Goal: Task Accomplishment & Management: Manage account settings

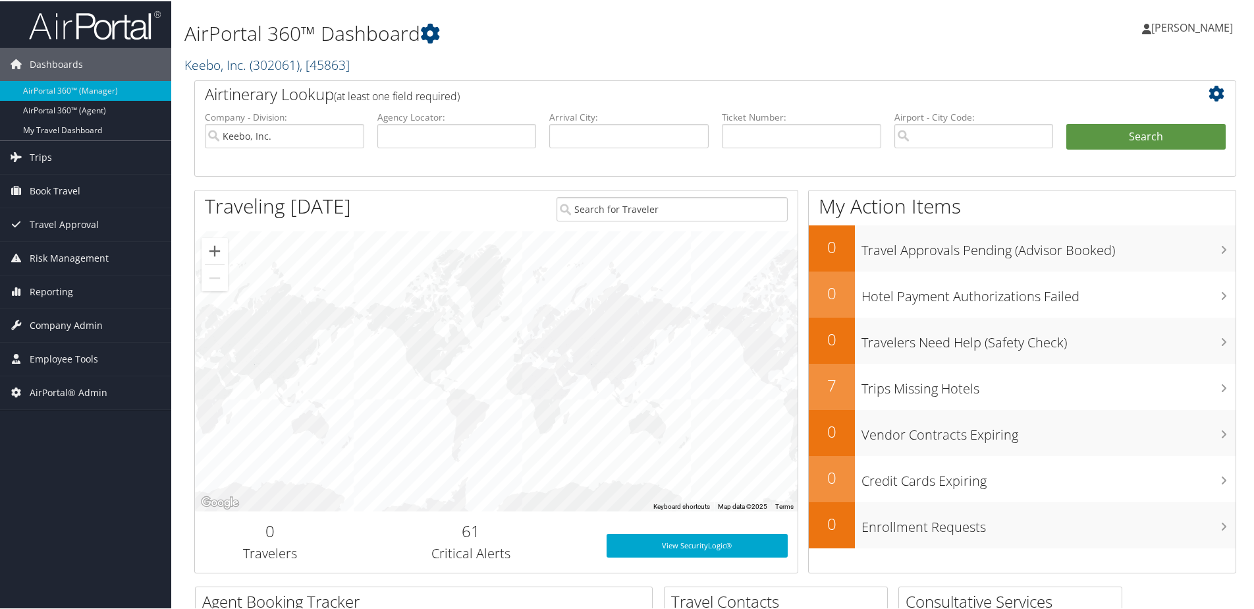
click at [236, 70] on link "Keebo, Inc. ( 302061 ) , [ 45863 ]" at bounding box center [266, 64] width 165 height 18
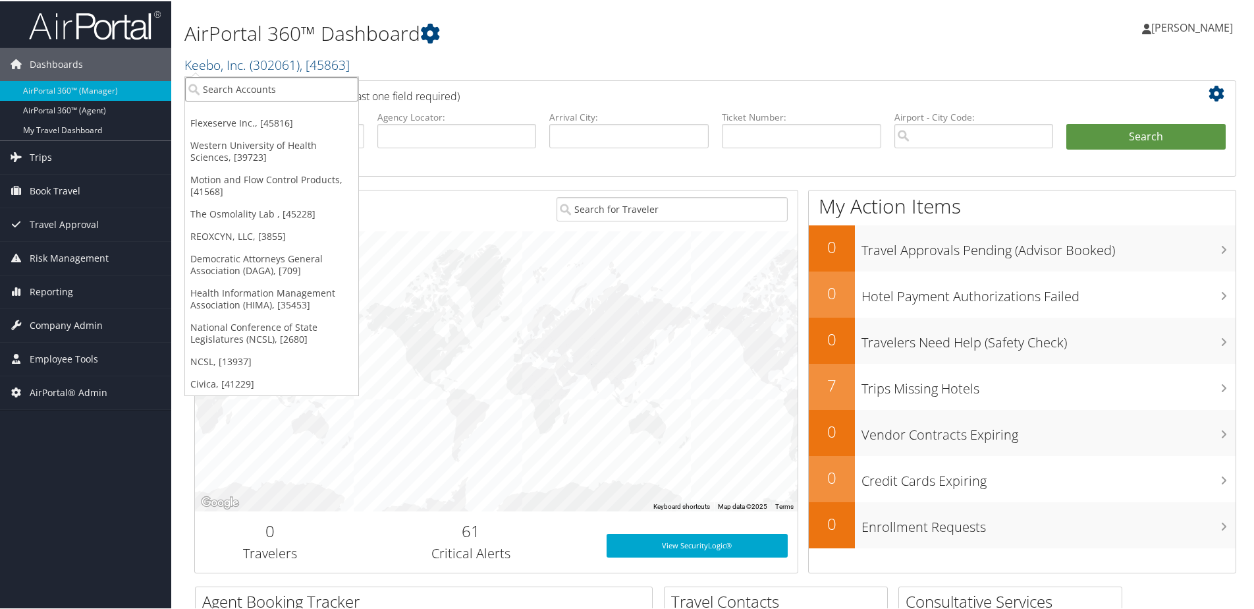
click at [221, 88] on input "search" at bounding box center [271, 88] width 173 height 24
type input "SME"
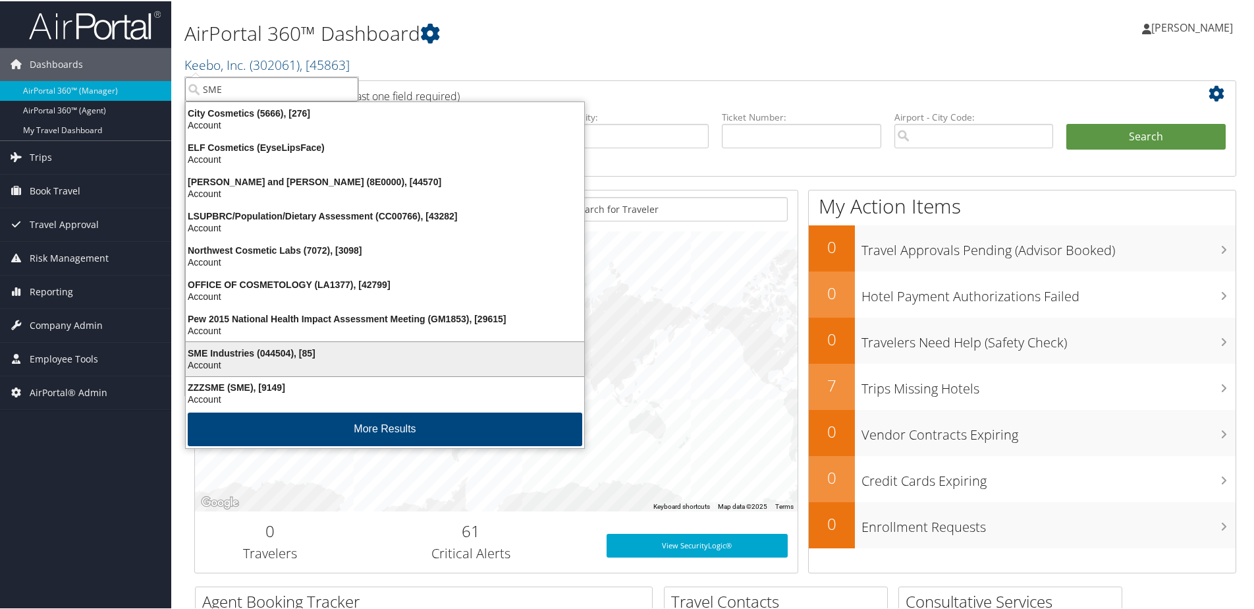
click at [267, 356] on div "SME Industries (044504), [85]" at bounding box center [385, 352] width 414 height 12
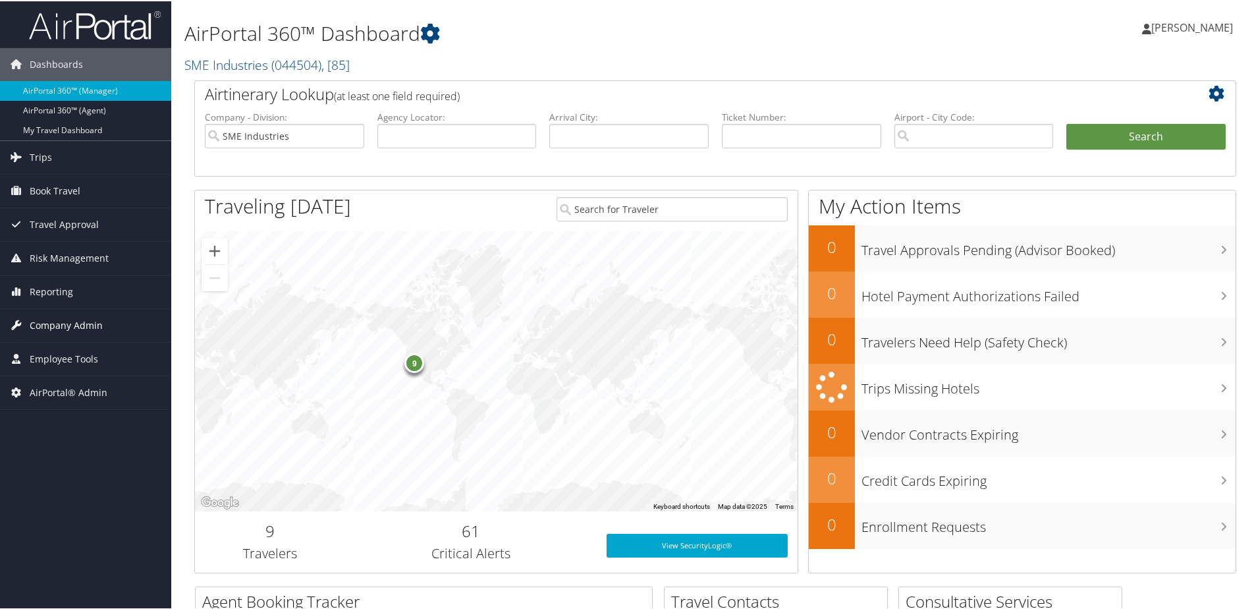
click at [38, 324] on span "Company Admin" at bounding box center [66, 324] width 73 height 33
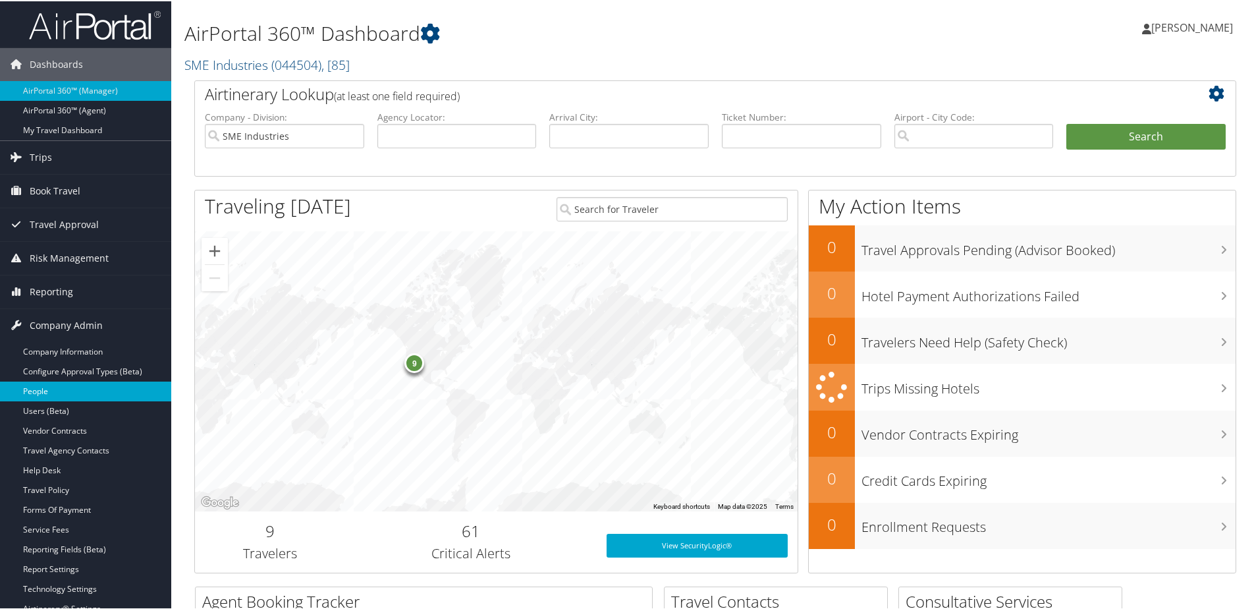
click at [38, 399] on link "People" at bounding box center [85, 390] width 171 height 20
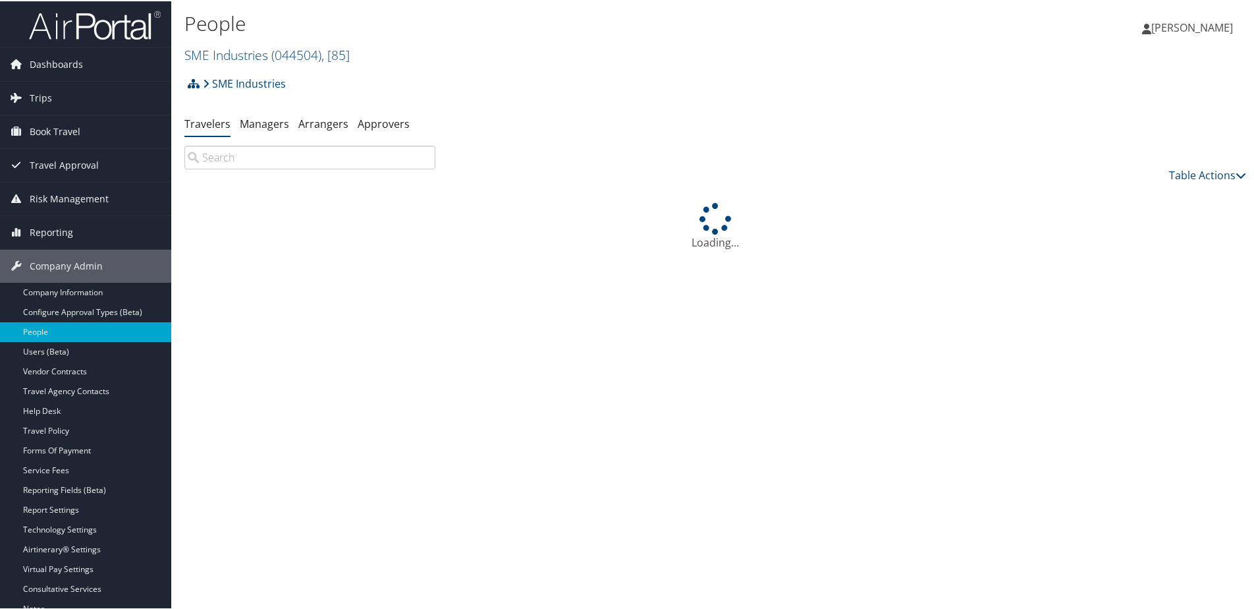
click at [271, 163] on input "search" at bounding box center [309, 156] width 251 height 24
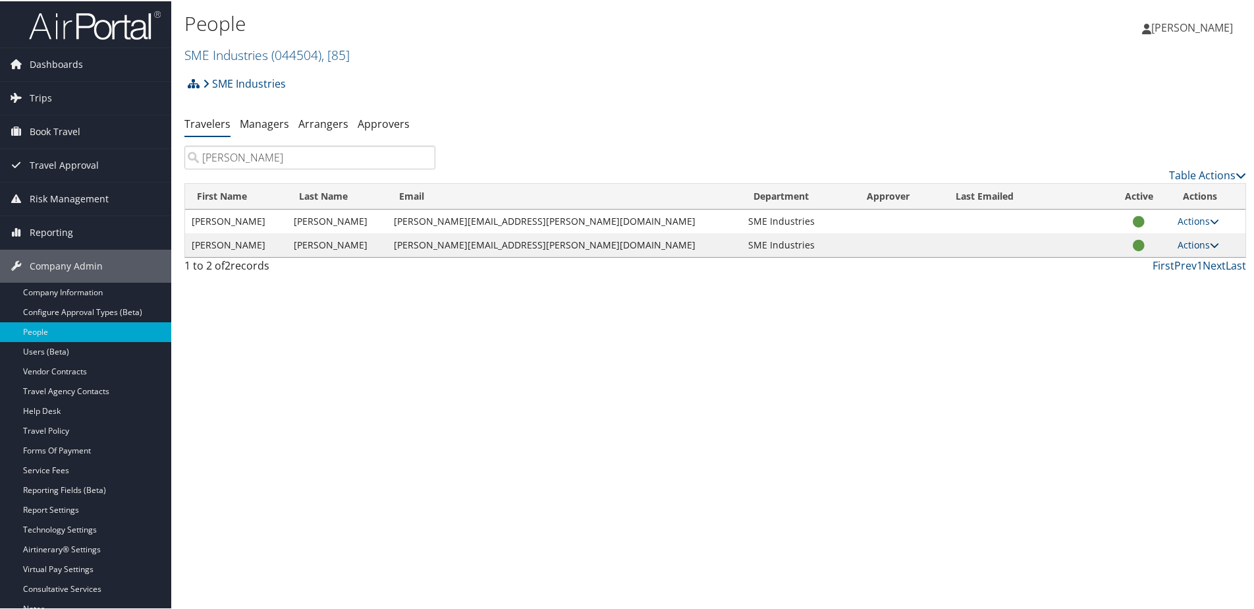
type input "jared"
click at [1178, 242] on link "Actions" at bounding box center [1199, 243] width 42 height 13
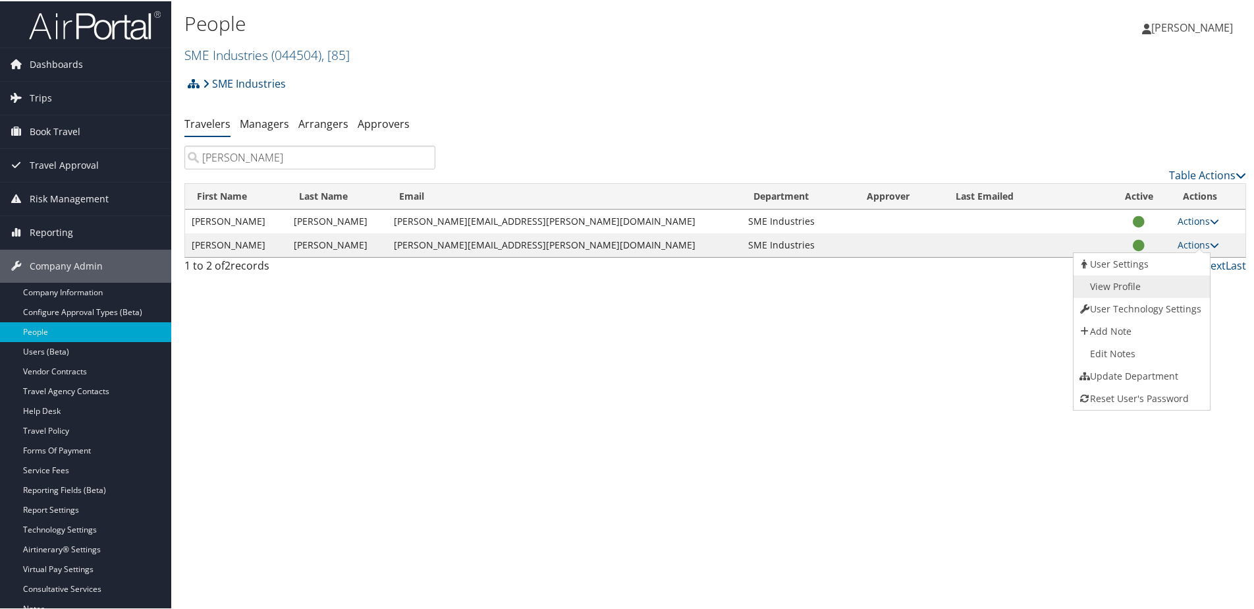
click at [1144, 282] on link "View Profile" at bounding box center [1141, 285] width 134 height 22
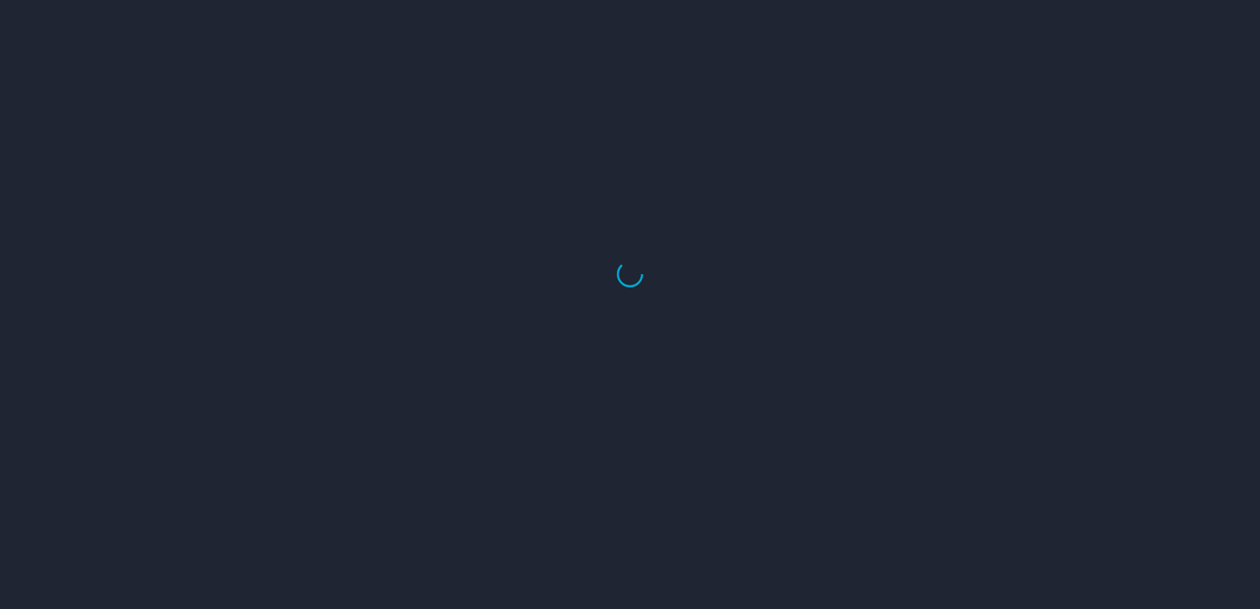
select select "US"
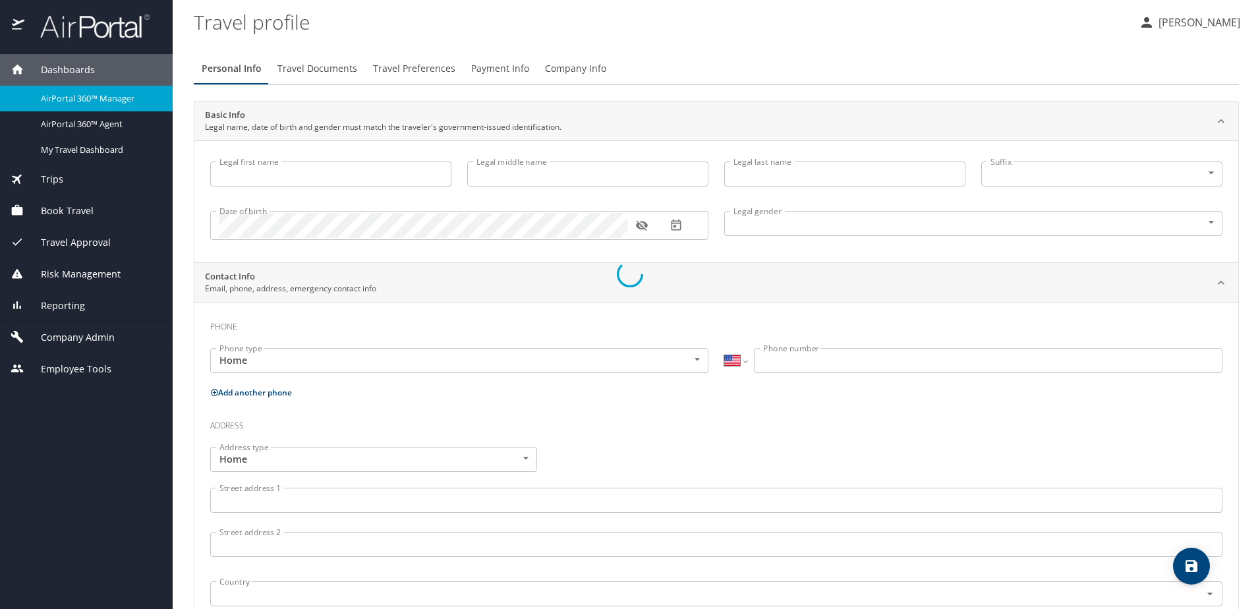
type input "Jared"
type input "Gordon"
type input "Paschal"
type input "Male"
select select "US"
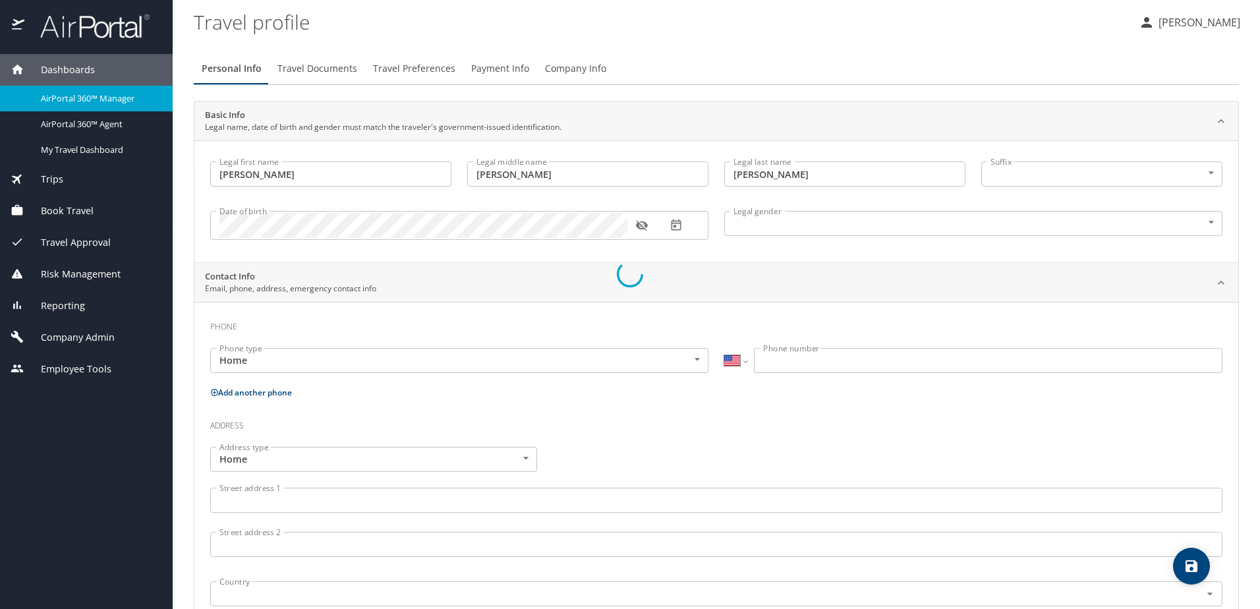
select select "US"
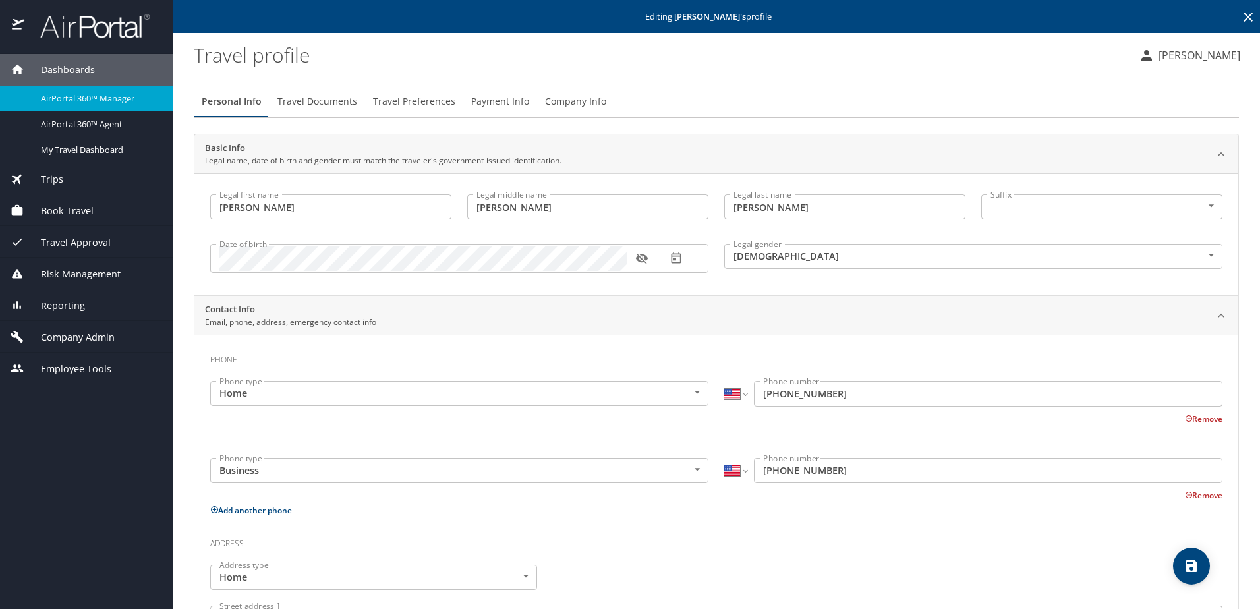
scroll to position [66, 0]
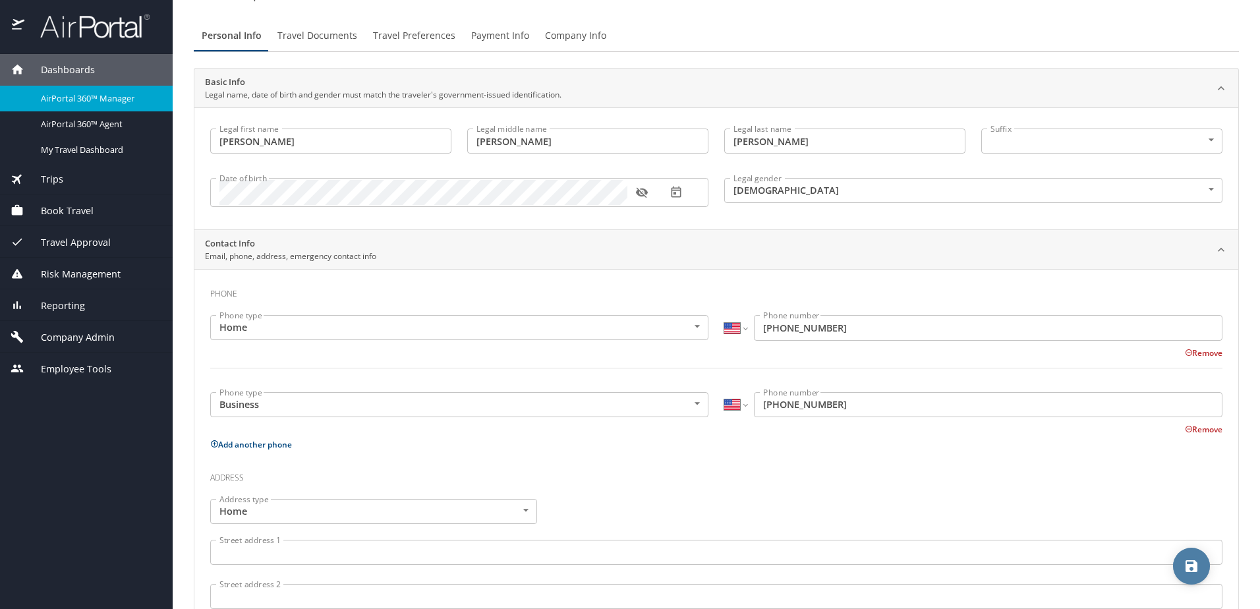
click at [1190, 561] on icon "save" at bounding box center [1191, 566] width 12 height 12
select select "US"
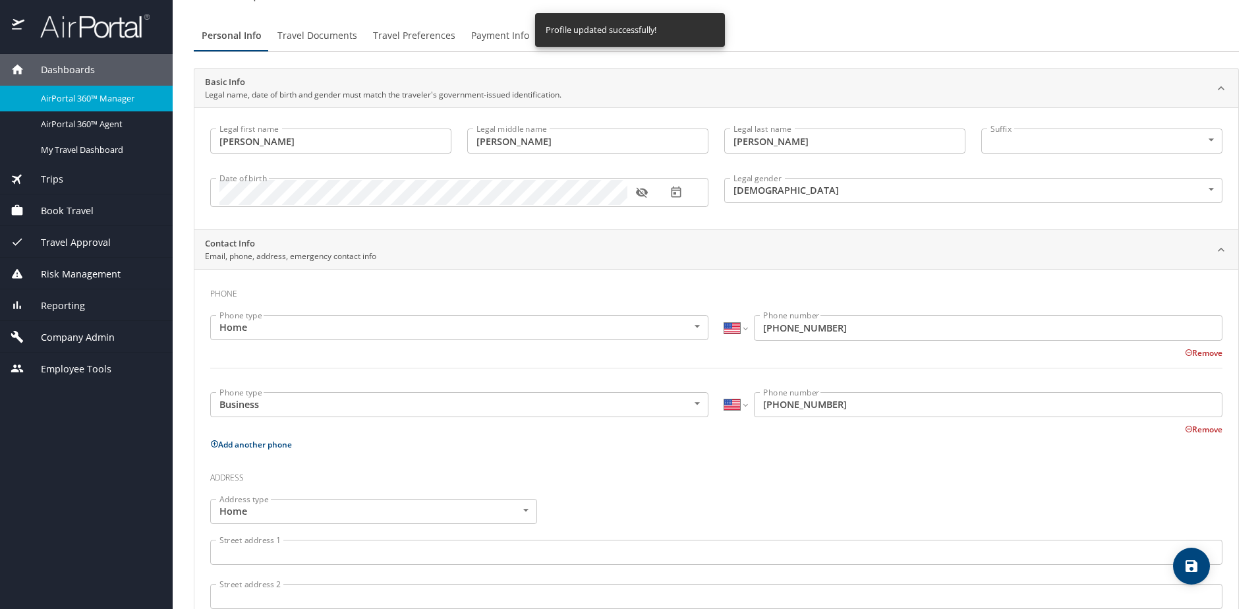
select select "US"
click at [48, 339] on span "Company Admin" at bounding box center [69, 337] width 90 height 14
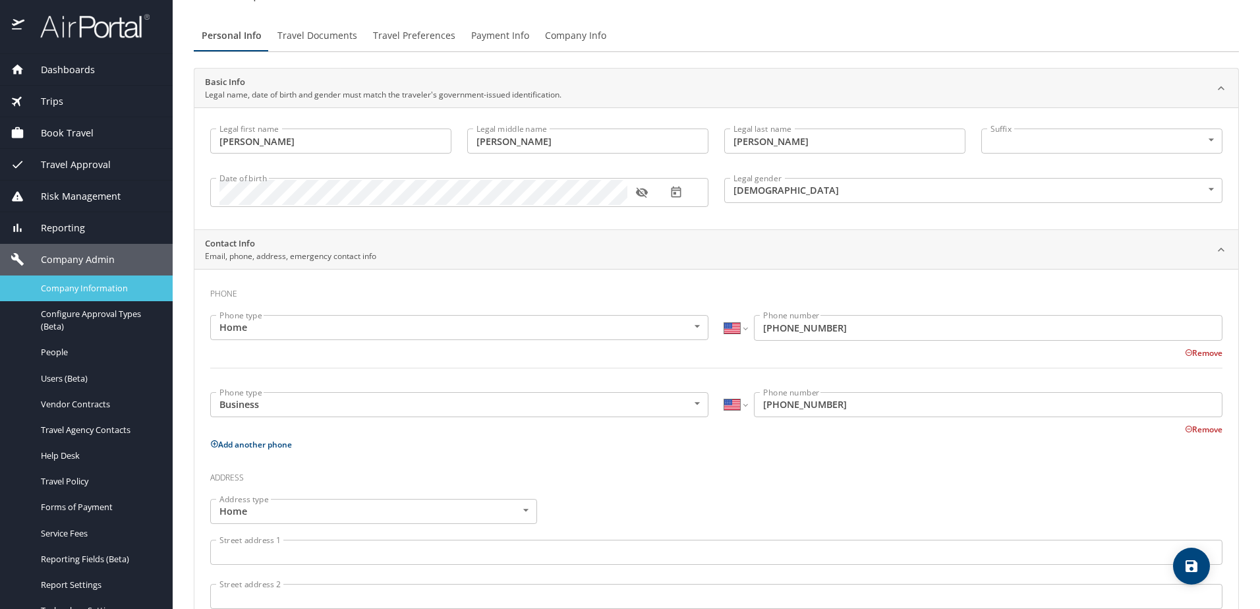
click at [59, 287] on span "Company Information" at bounding box center [99, 288] width 116 height 13
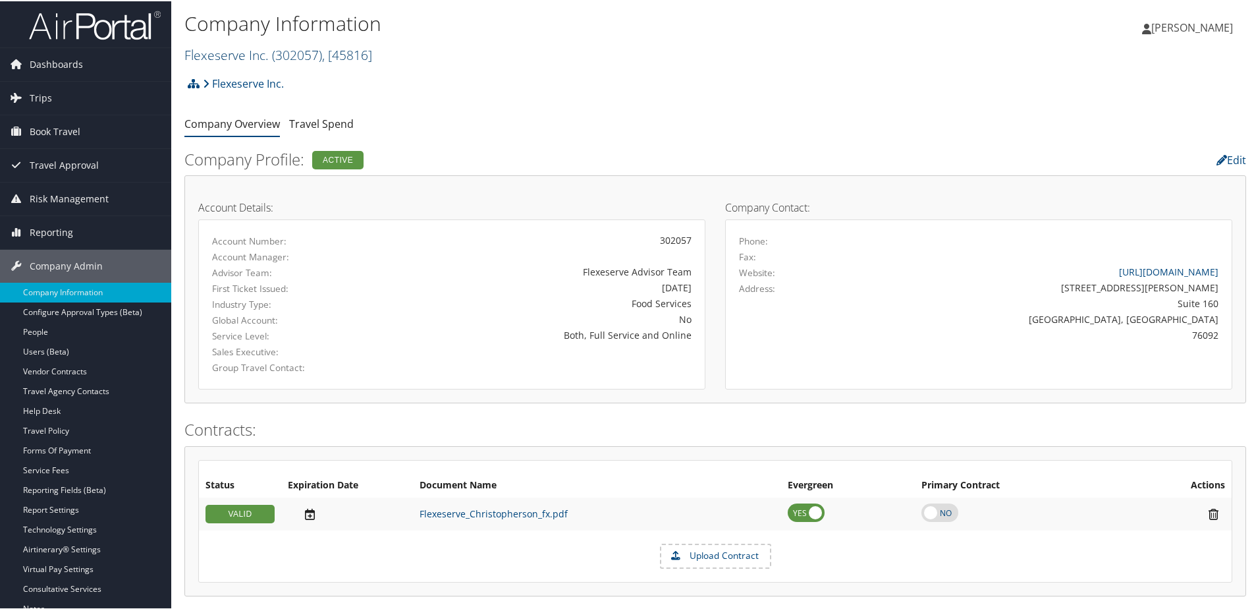
click at [258, 49] on link "Flexeserve Inc. ( 302057 ) , [ 45816 ]" at bounding box center [278, 54] width 188 height 18
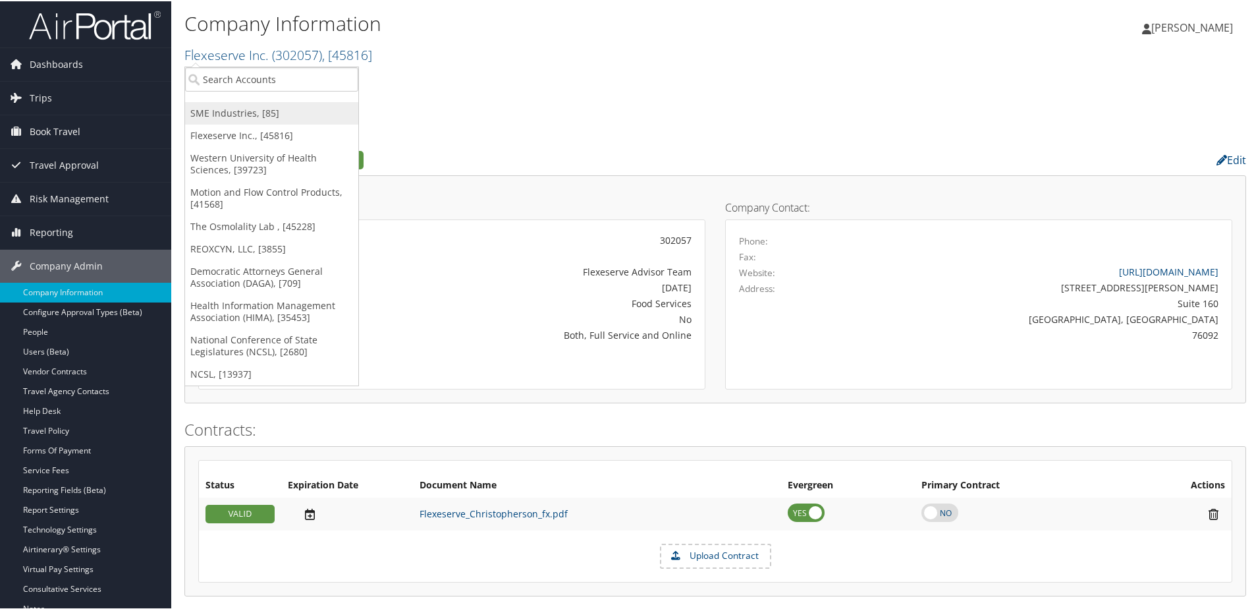
click at [228, 115] on link "SME Industries, [85]" at bounding box center [271, 112] width 173 height 22
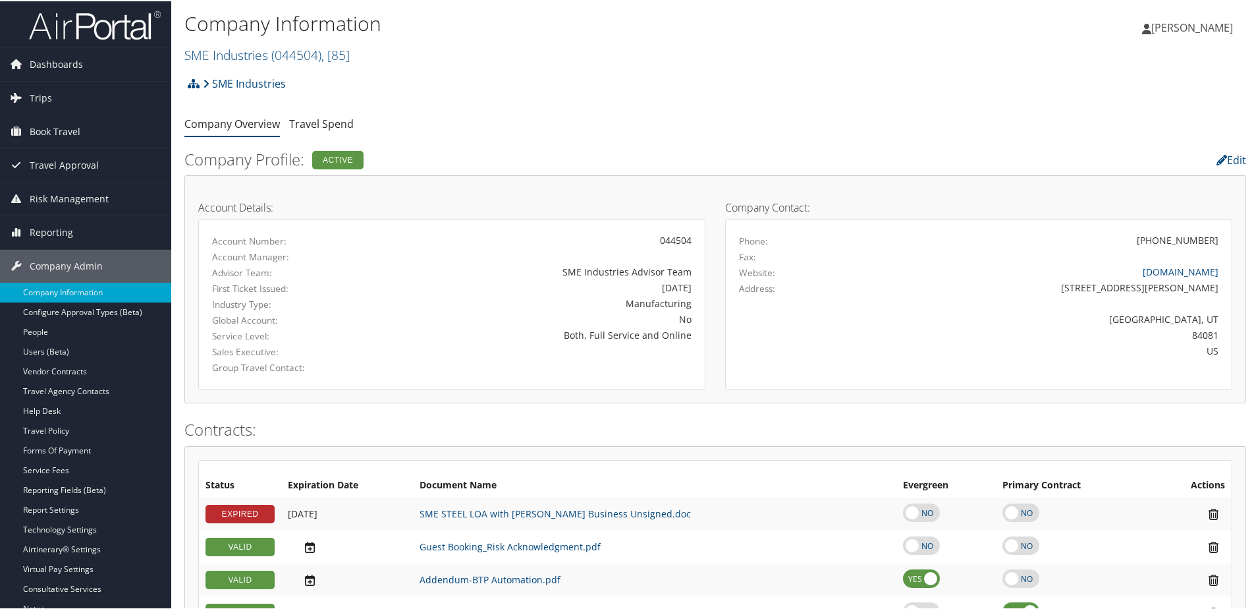
click at [1155, 30] on span "[PERSON_NAME]" at bounding box center [1193, 26] width 82 height 14
click at [1113, 237] on link "Sign Out" at bounding box center [1157, 237] width 147 height 22
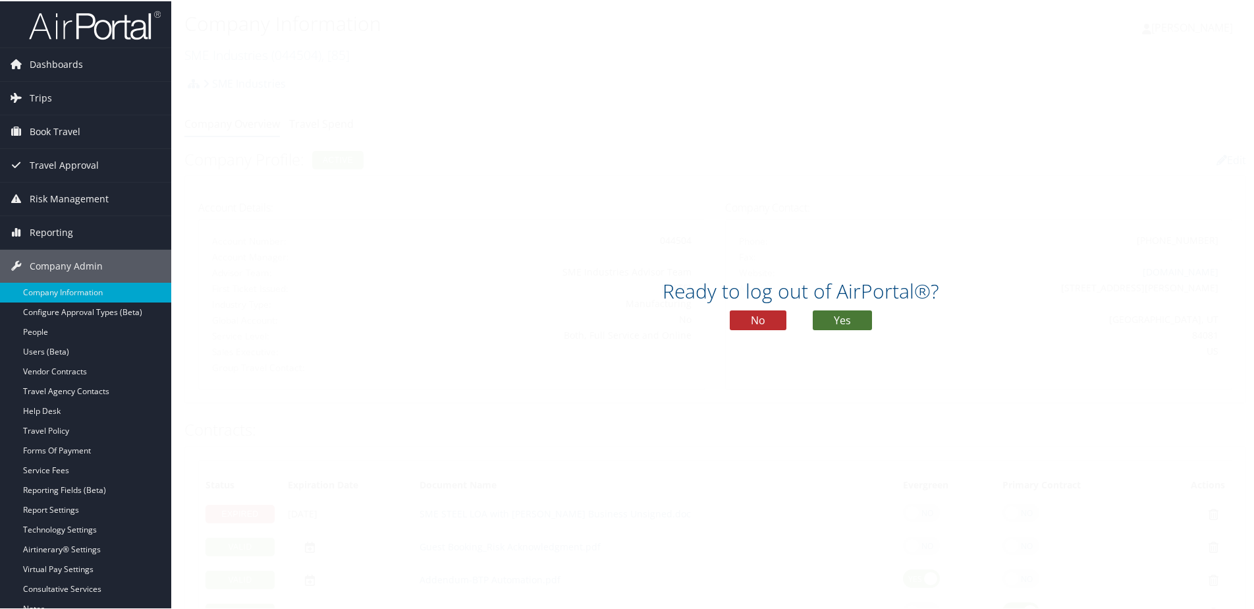
click at [853, 320] on button "Yes" at bounding box center [842, 319] width 59 height 20
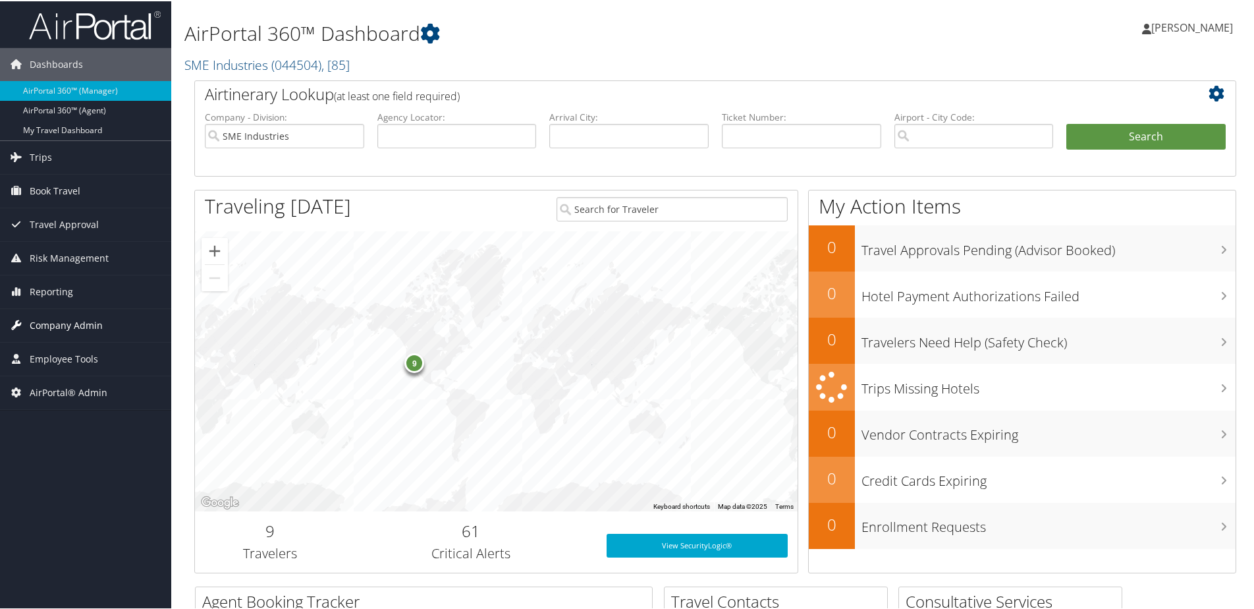
click at [57, 326] on span "Company Admin" at bounding box center [66, 324] width 73 height 33
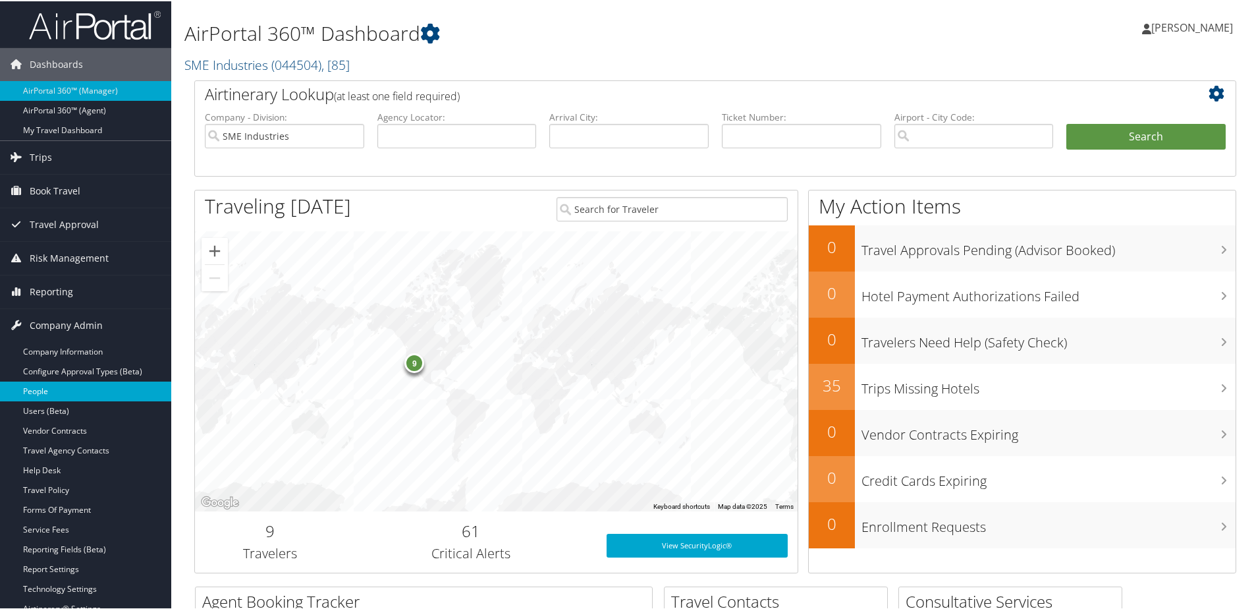
click at [46, 391] on link "People" at bounding box center [85, 390] width 171 height 20
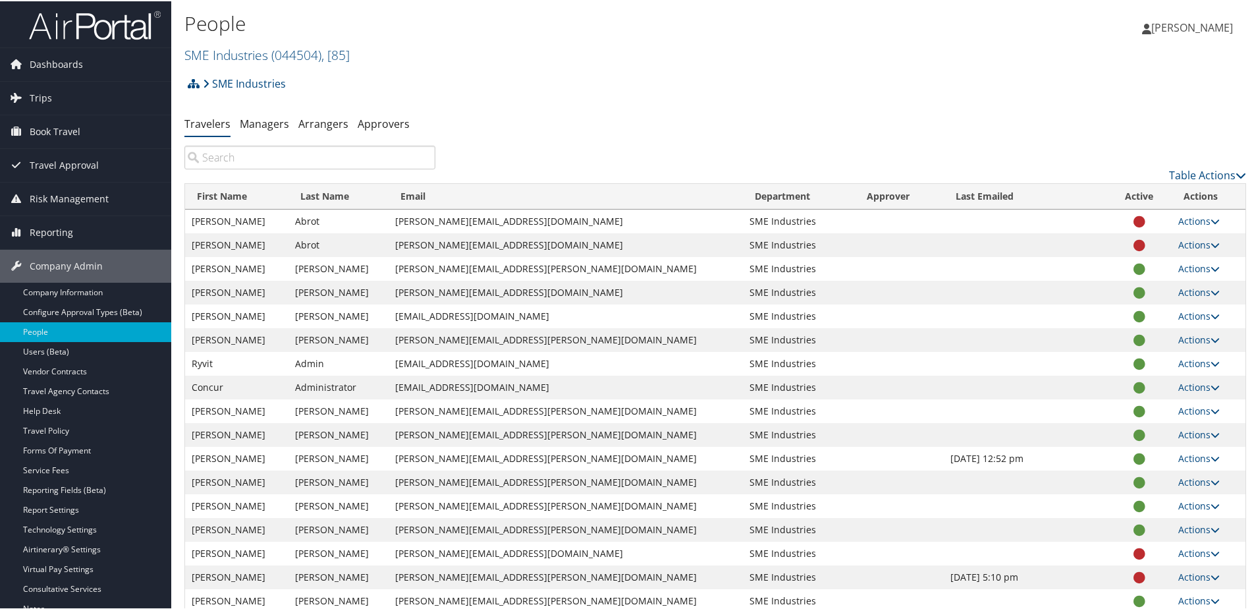
click at [251, 154] on input "search" at bounding box center [309, 156] width 251 height 24
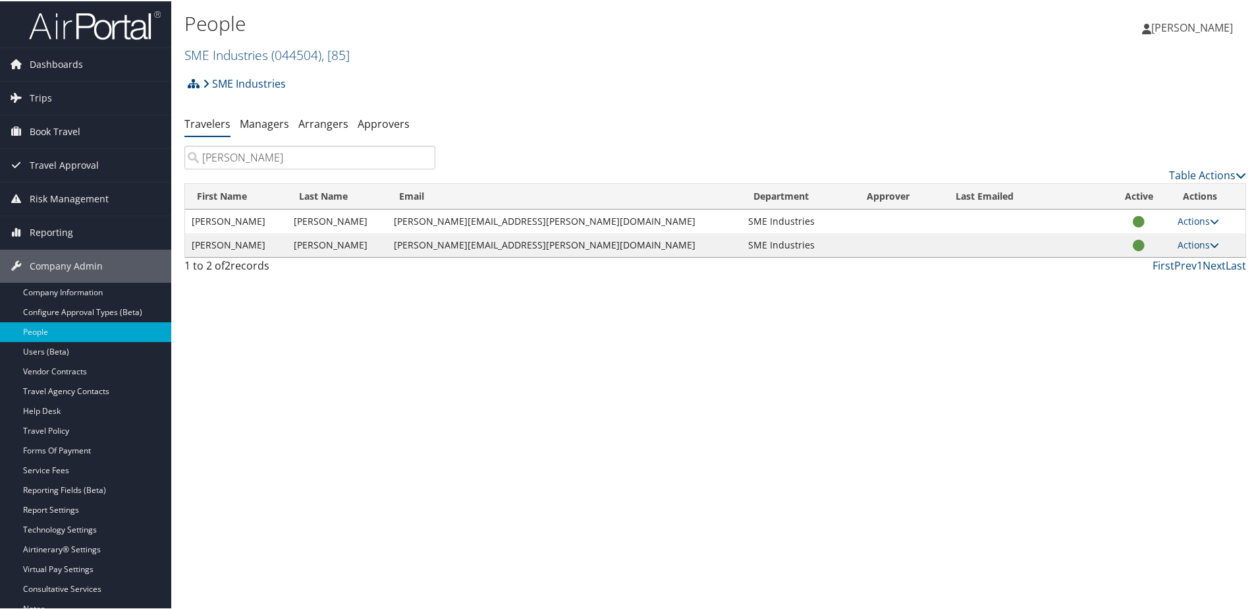
type input "jared"
drag, startPoint x: 387, startPoint y: 250, endPoint x: 565, endPoint y: 248, distance: 177.9
click at [565, 248] on tr "Jared Paschal jared.paschal@smesteel.com SME Industries Actions User Settings V…" at bounding box center [715, 244] width 1061 height 24
drag, startPoint x: 238, startPoint y: 156, endPoint x: 184, endPoint y: 152, distance: 54.2
click at [184, 152] on div "jared" at bounding box center [310, 156] width 271 height 24
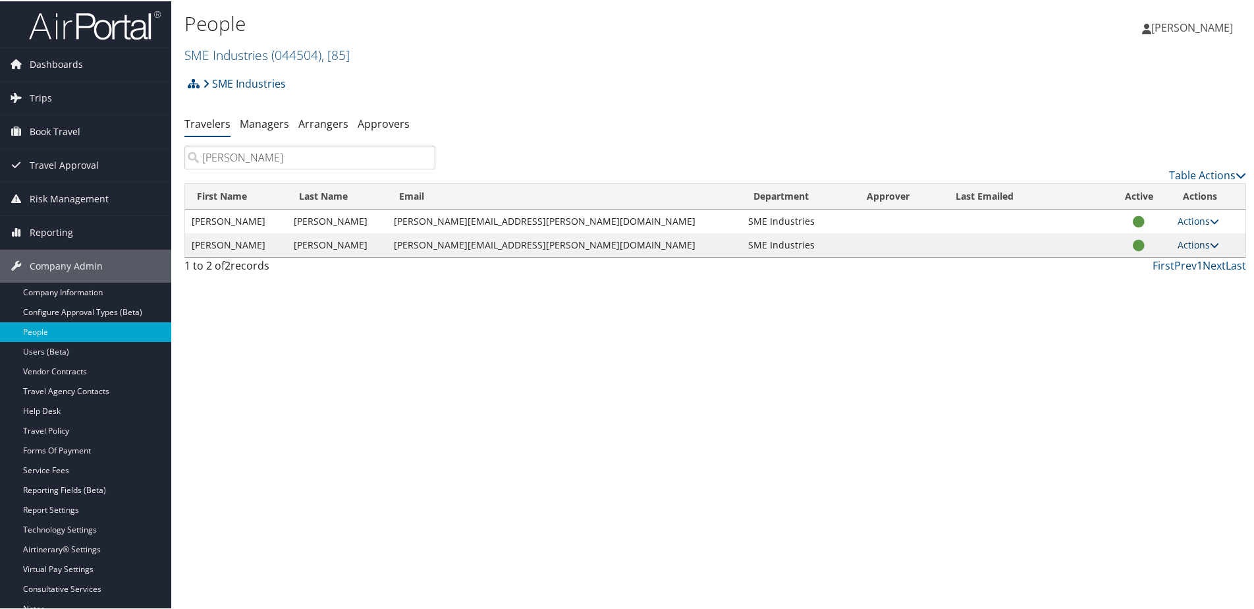
click at [1190, 241] on link "Actions" at bounding box center [1199, 243] width 42 height 13
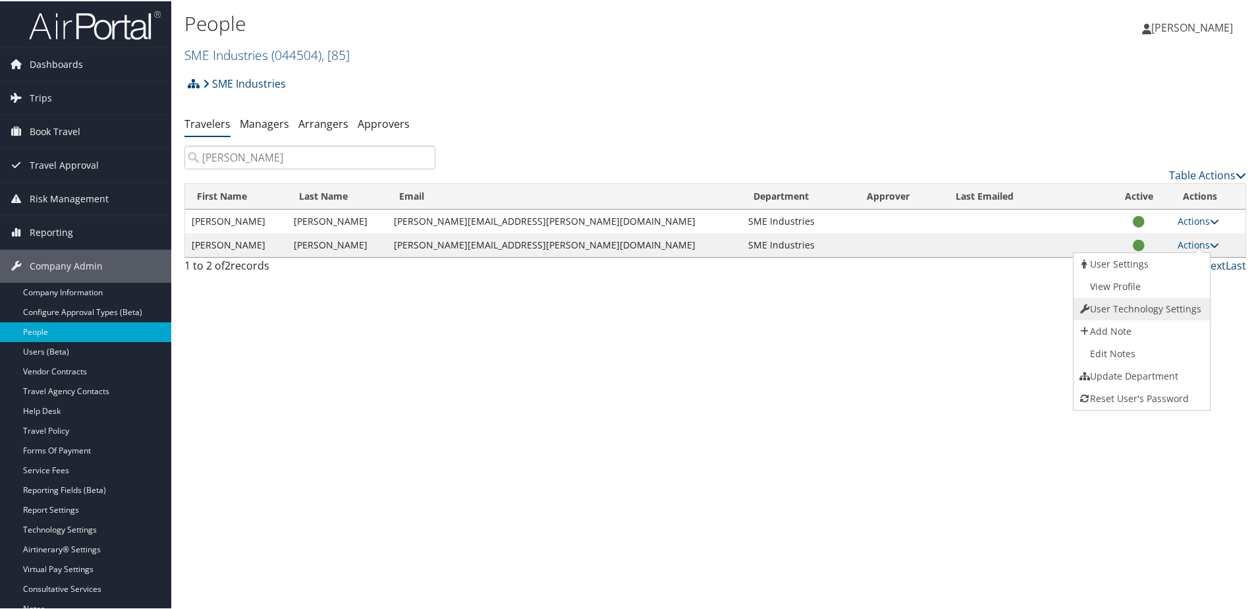
click at [1145, 303] on link "User Technology Settings" at bounding box center [1141, 307] width 134 height 22
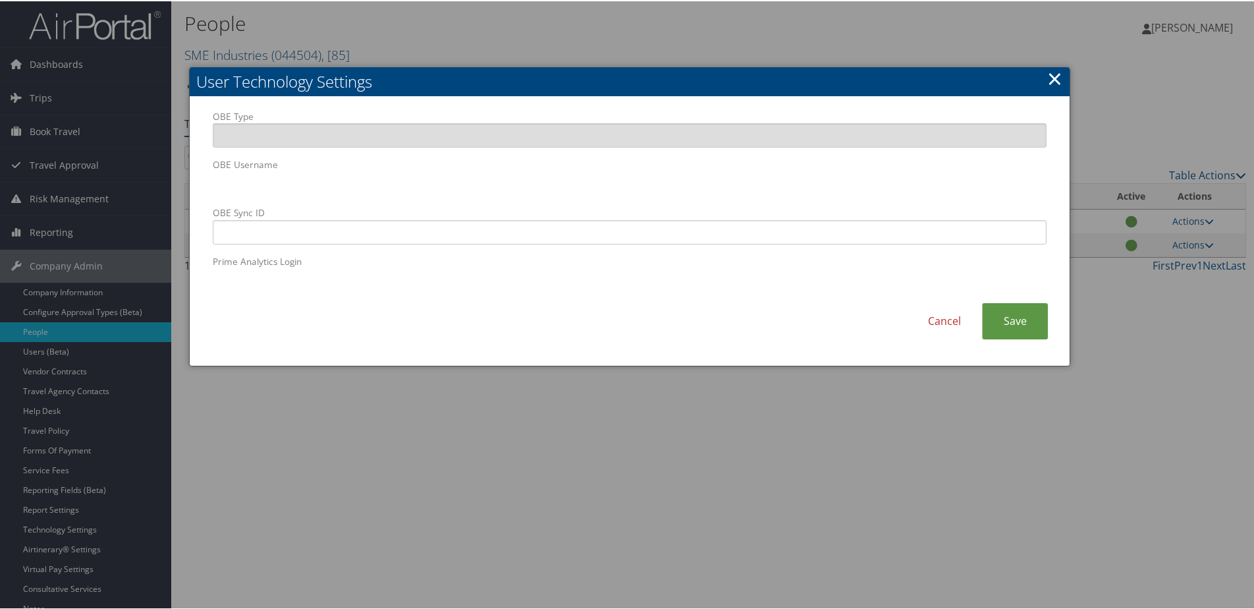
click at [204, 188] on div "OBE Type OBE Username OBE Sync ID Prime Analytics Login" at bounding box center [630, 206] width 854 height 194
click at [476, 238] on input "OBE Sync ID" at bounding box center [630, 231] width 834 height 24
paste input "jared.paschal@smesteel.com"
type input "jared.paschal@smesteel.com"
click at [1011, 328] on link "Save" at bounding box center [1015, 320] width 66 height 36
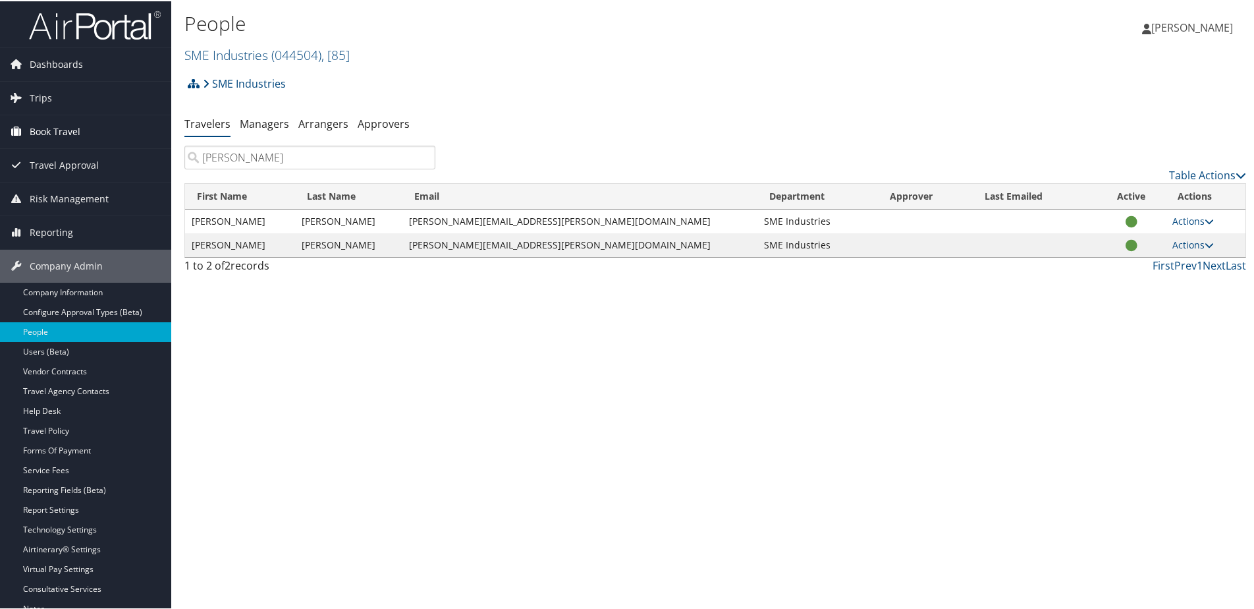
drag, startPoint x: 264, startPoint y: 154, endPoint x: 165, endPoint y: 144, distance: 98.7
click at [165, 144] on div "Dashboards AirPortal 360™ (Manager) AirPortal 360™ (Agent) My Travel Dashboard …" at bounding box center [630, 304] width 1260 height 609
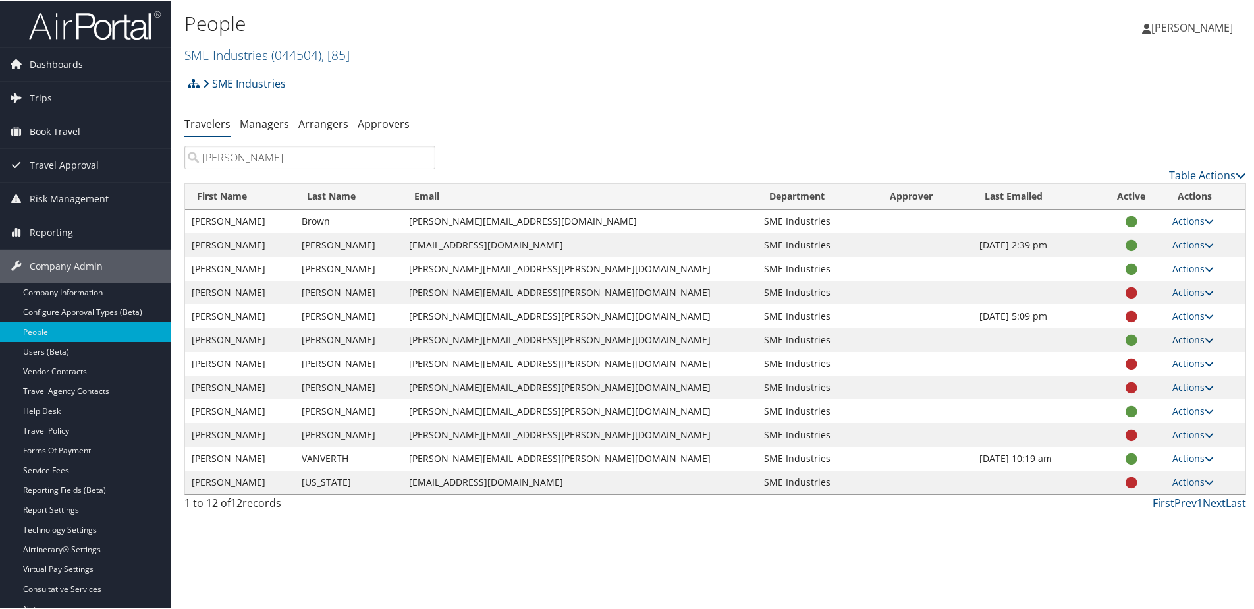
type input "Daniel"
click at [1173, 332] on link "Actions" at bounding box center [1194, 338] width 42 height 13
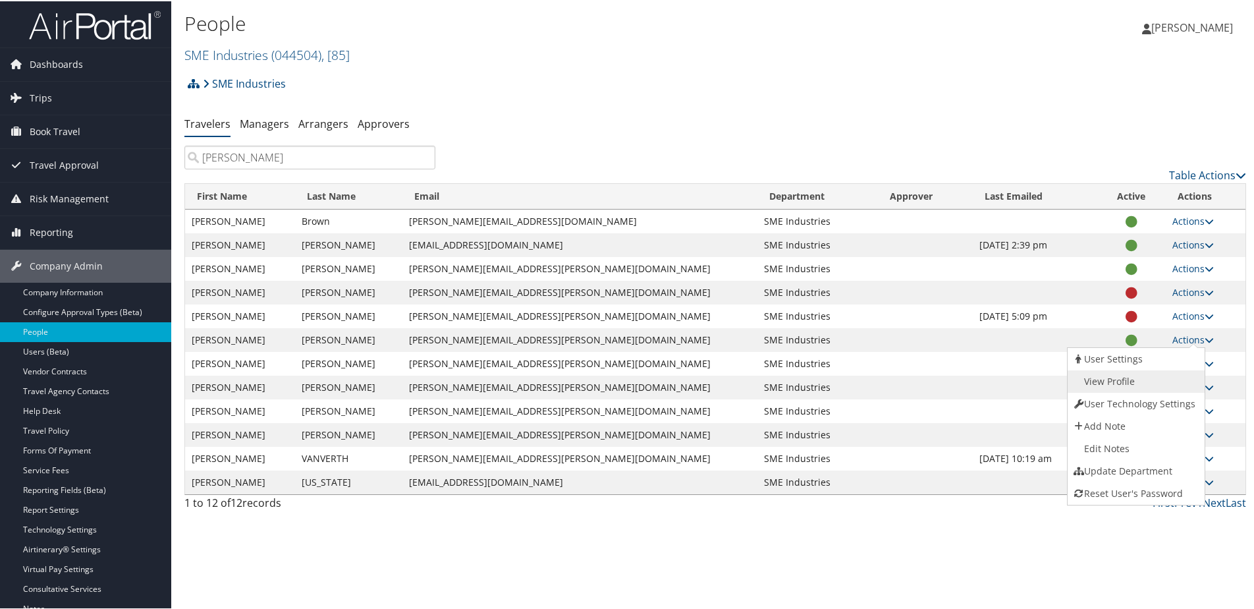
click at [1122, 374] on link "View Profile" at bounding box center [1135, 380] width 134 height 22
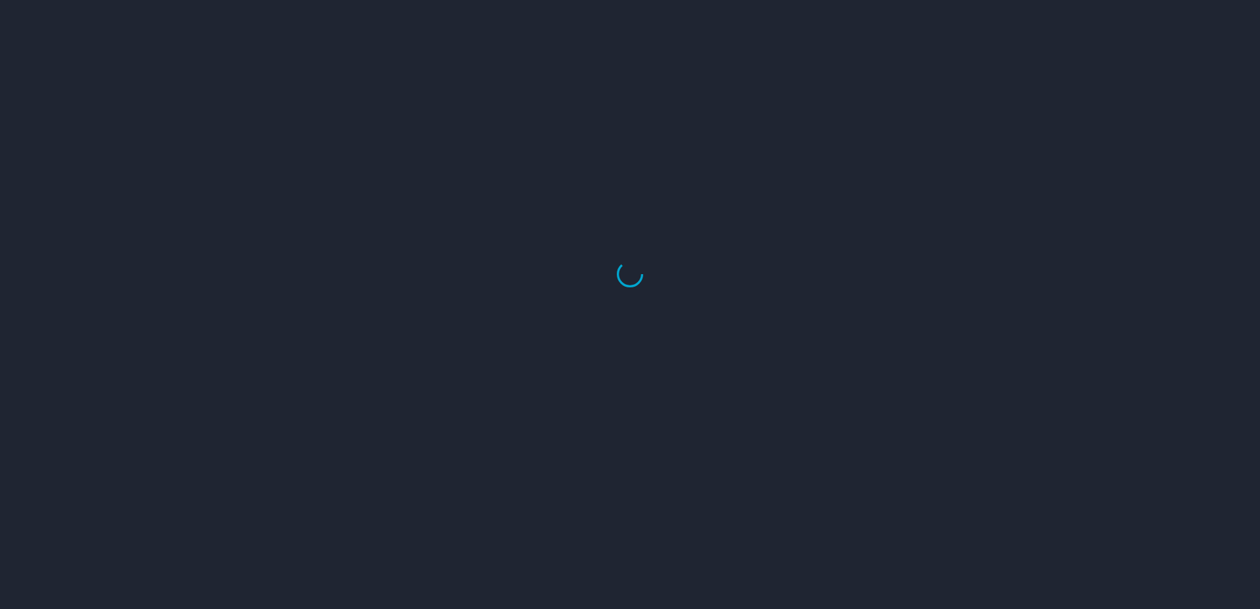
select select "US"
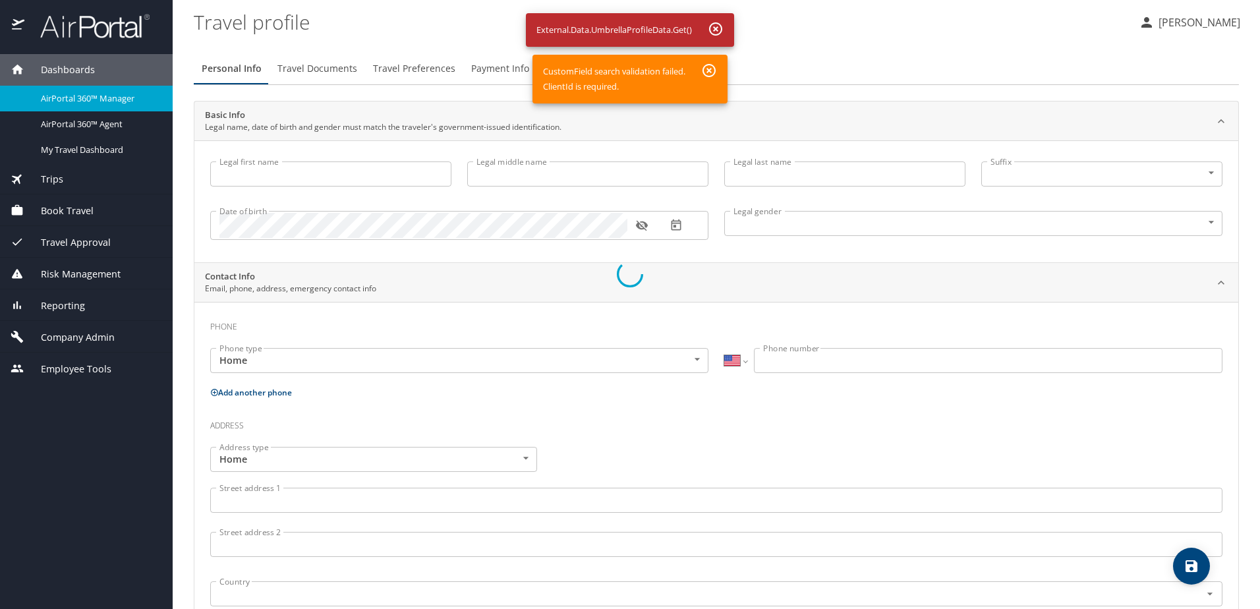
click at [715, 24] on div at bounding box center [630, 273] width 1260 height 669
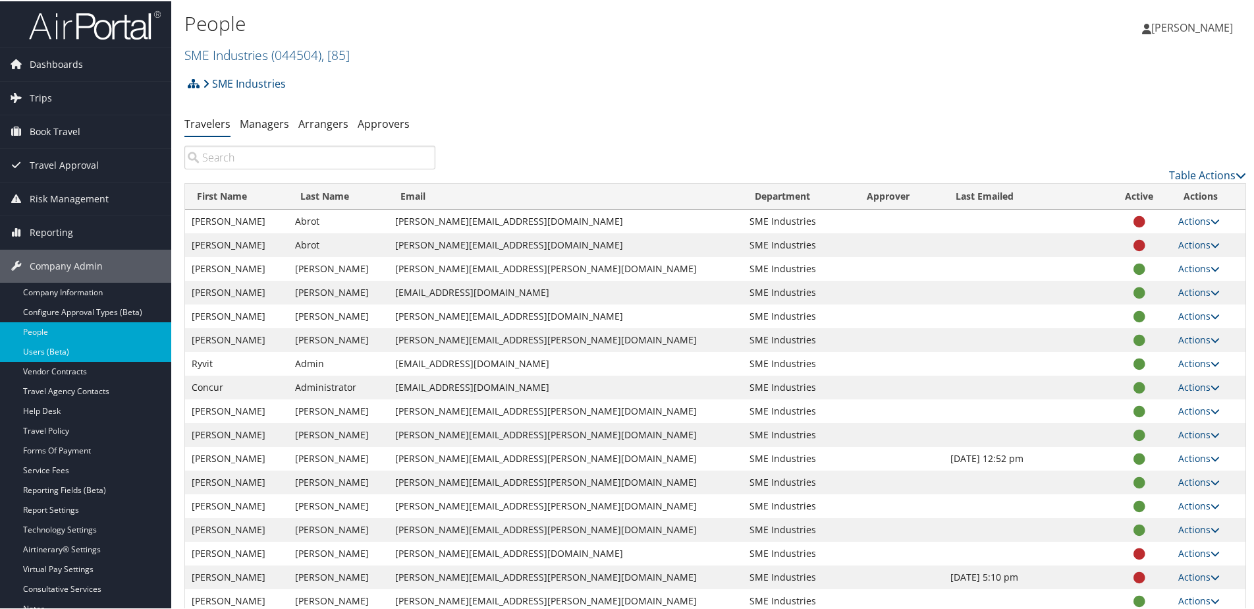
click at [49, 354] on link "Users (Beta)" at bounding box center [85, 351] width 171 height 20
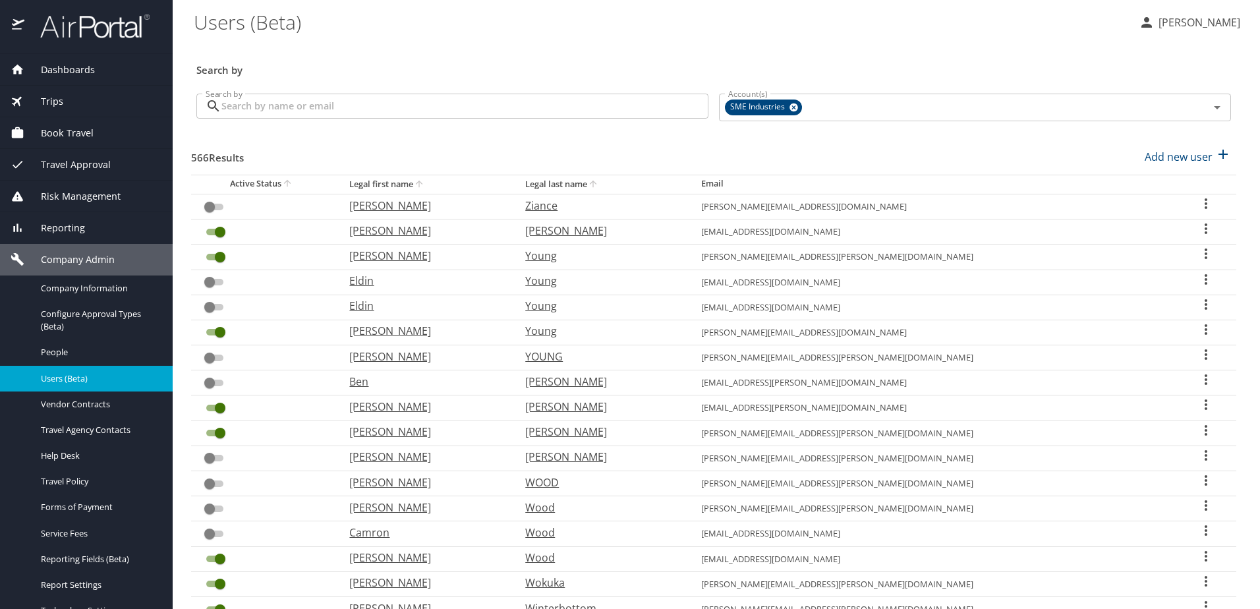
click at [348, 106] on input "Search by" at bounding box center [464, 106] width 487 height 25
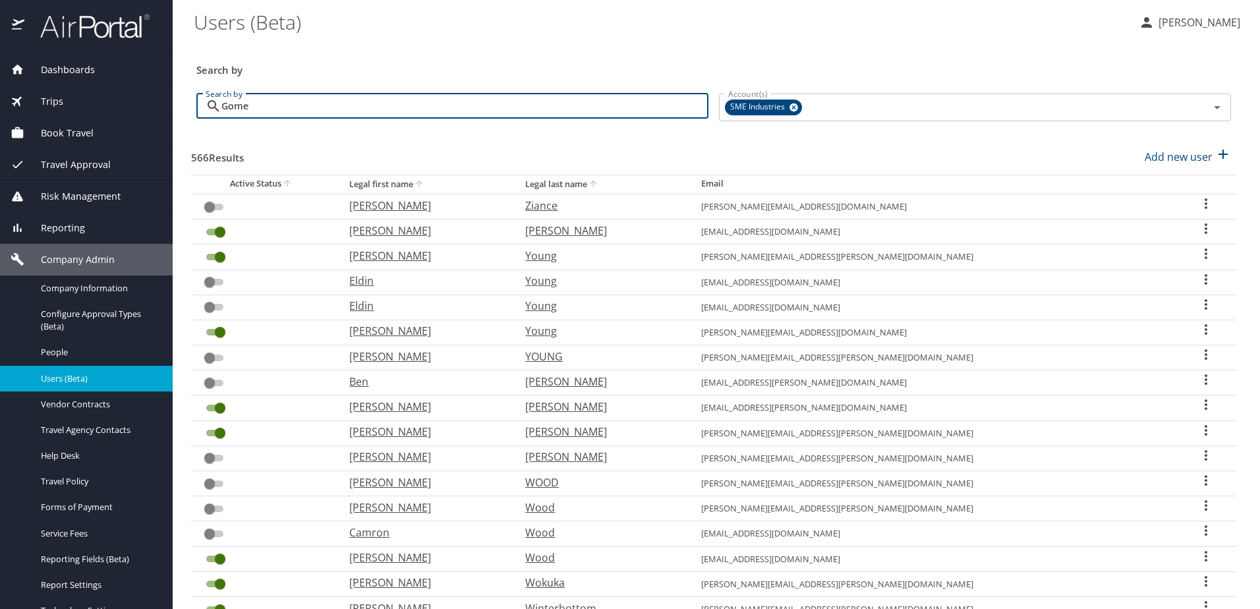
type input "[PERSON_NAME]"
checkbox input "true"
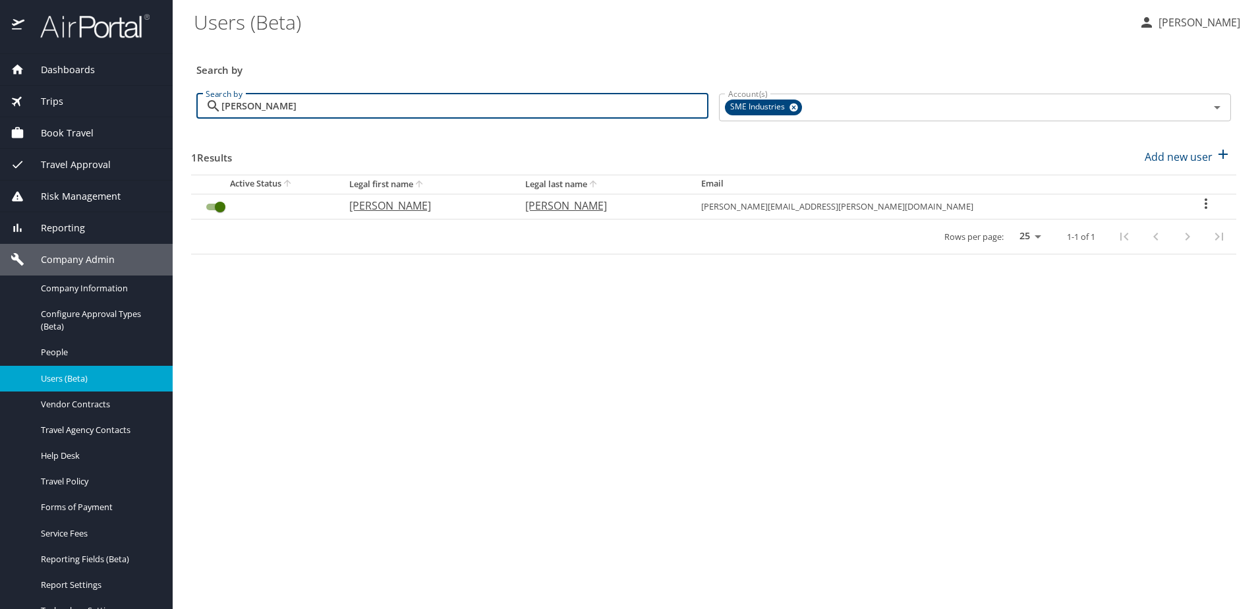
type input "[PERSON_NAME]"
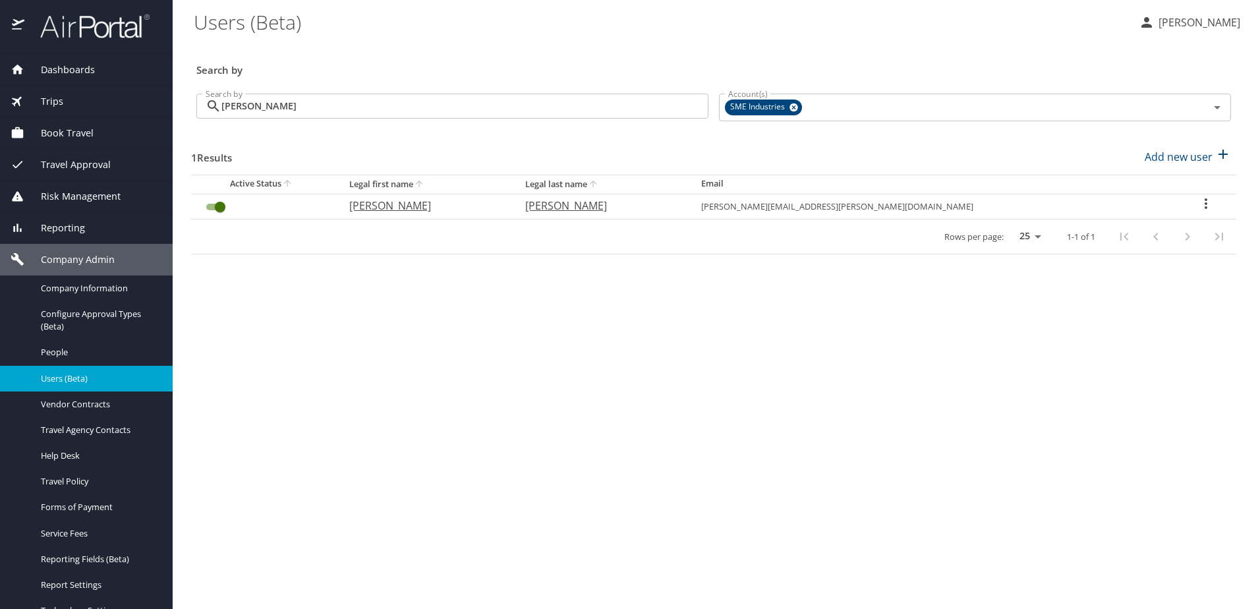
click at [1198, 202] on icon "User Search Table" at bounding box center [1206, 204] width 16 height 16
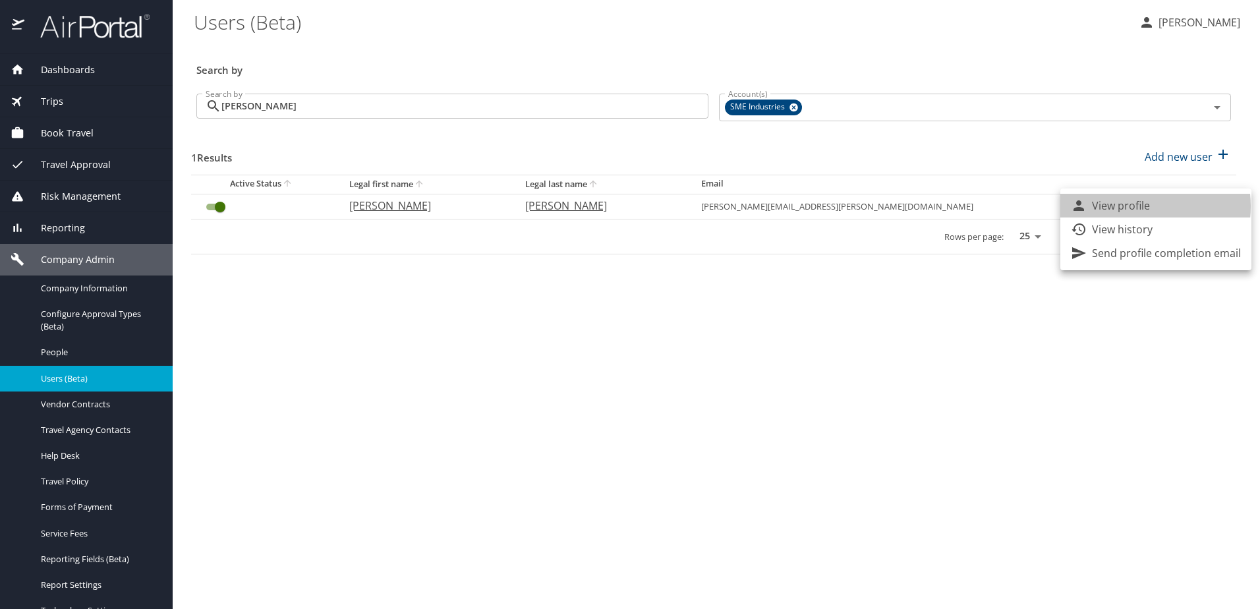
click at [1128, 206] on p "View profile" at bounding box center [1121, 206] width 58 height 16
select select "US"
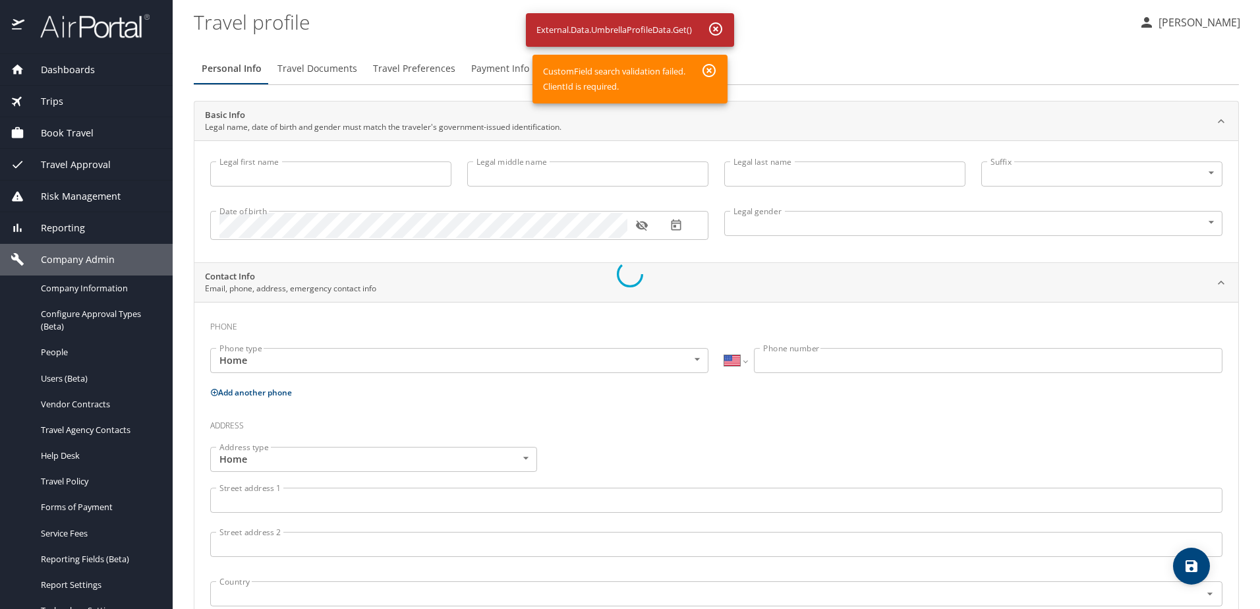
click at [707, 70] on div at bounding box center [630, 273] width 1260 height 669
click at [710, 25] on div at bounding box center [630, 273] width 1260 height 669
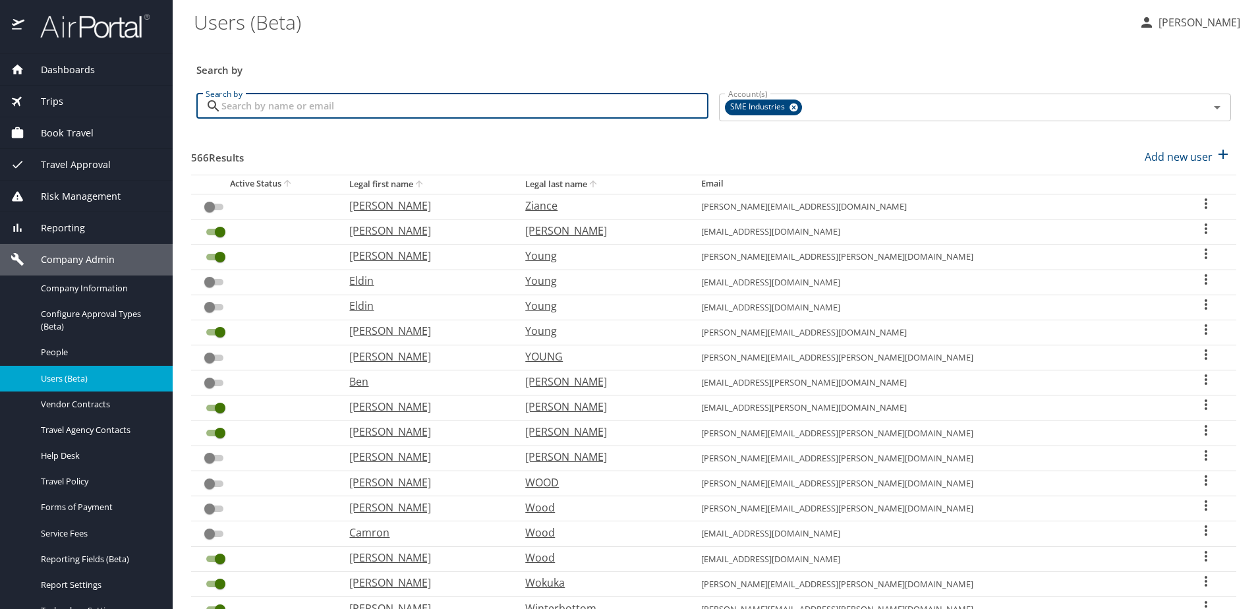
click at [395, 101] on input "Search by" at bounding box center [464, 106] width 487 height 25
click at [60, 348] on span "People" at bounding box center [99, 352] width 116 height 13
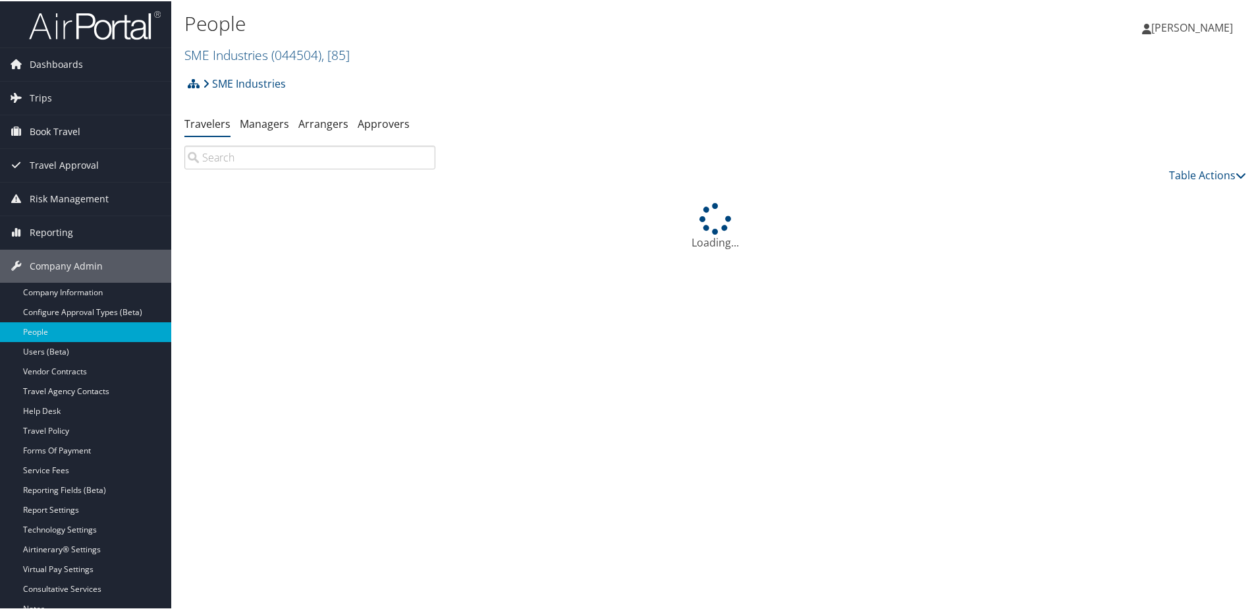
click at [293, 157] on input "search" at bounding box center [309, 156] width 251 height 24
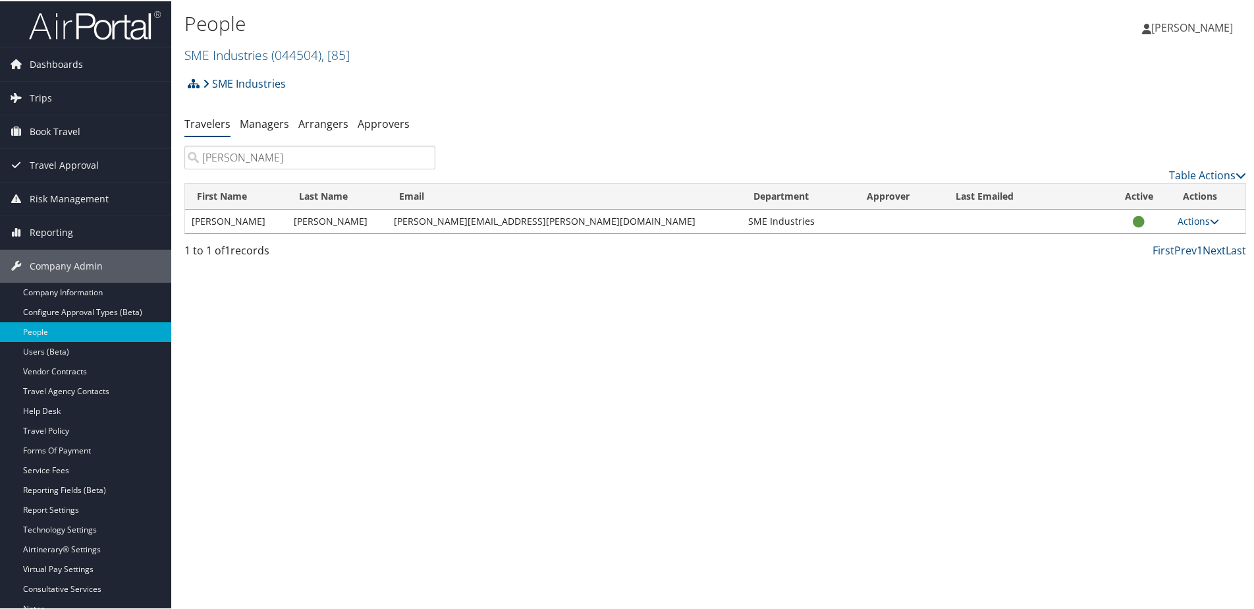
type input "gomez"
click at [1187, 211] on td "Actions User Settings View Profile User Technology Settings Add Note Edit Notes…" at bounding box center [1208, 220] width 74 height 24
click at [1185, 218] on link "Actions" at bounding box center [1199, 219] width 42 height 13
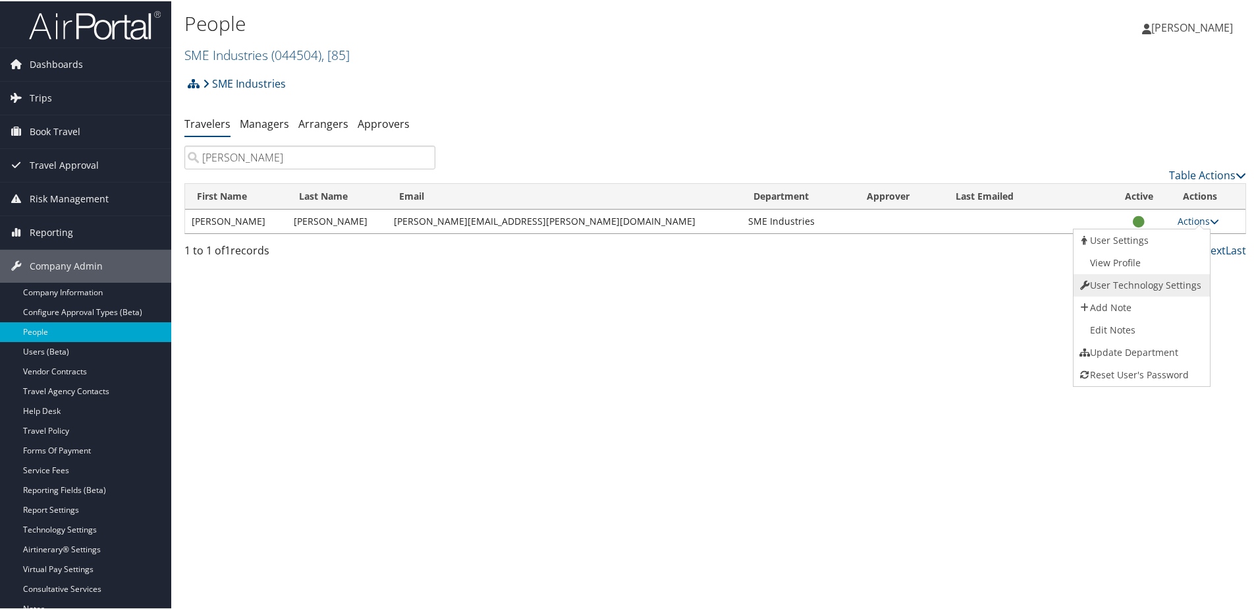
click at [1123, 279] on link "User Technology Settings" at bounding box center [1141, 284] width 134 height 22
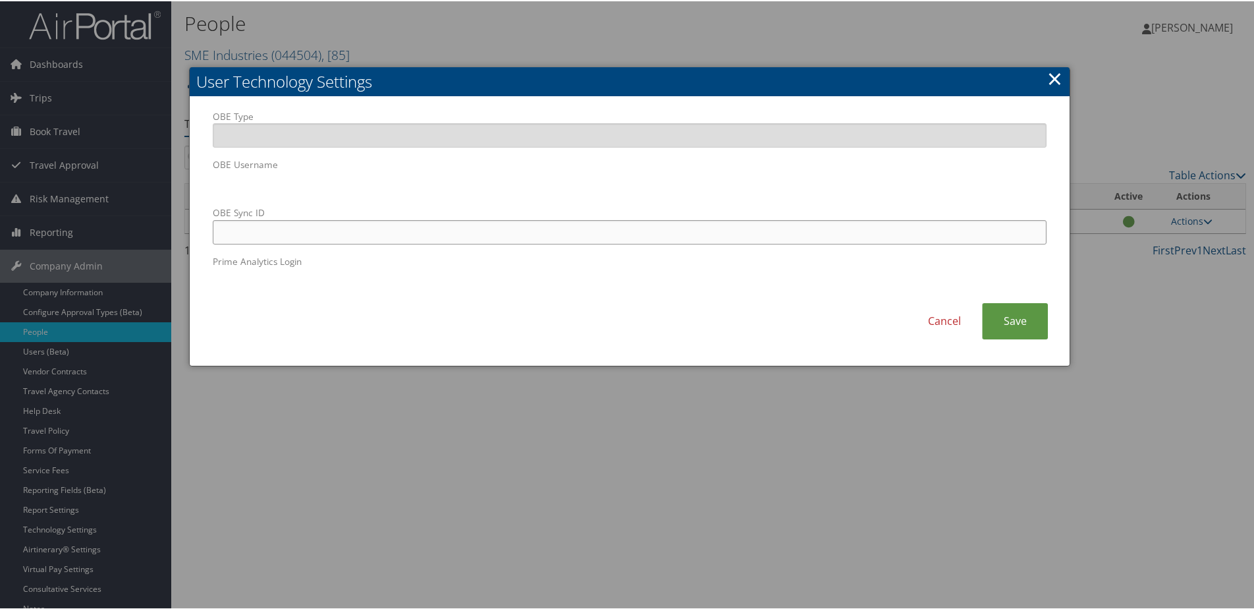
click at [435, 240] on input "OBE Sync ID" at bounding box center [630, 231] width 834 height 24
paste input "daniel.gomez@smesteel.com"
type input "daniel.gomez@smesteel.com"
click at [1030, 320] on link "Save" at bounding box center [1015, 320] width 66 height 36
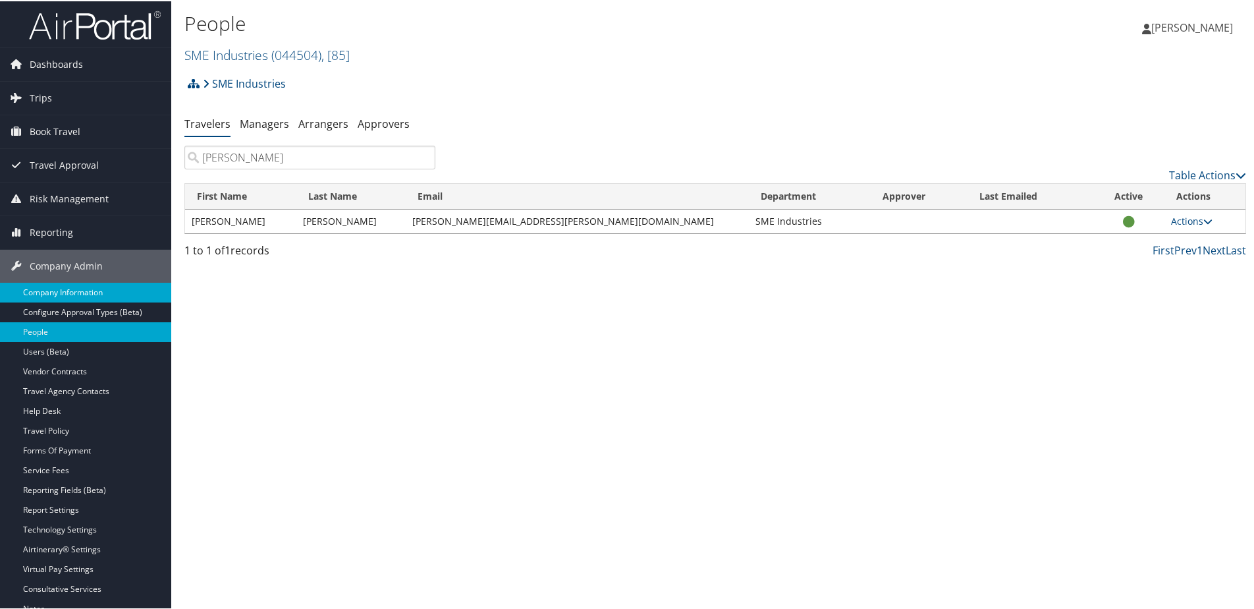
click at [57, 292] on link "Company Information" at bounding box center [85, 291] width 171 height 20
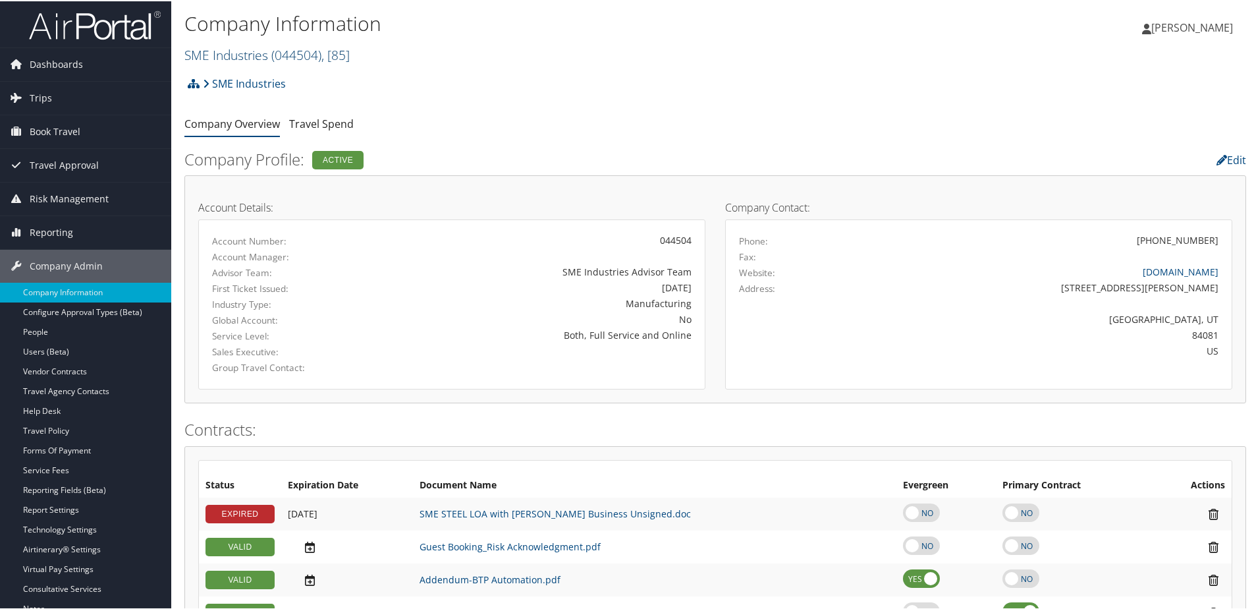
click at [198, 47] on link "SME Industries ( 044504 ) , [ 85 ]" at bounding box center [266, 54] width 165 height 18
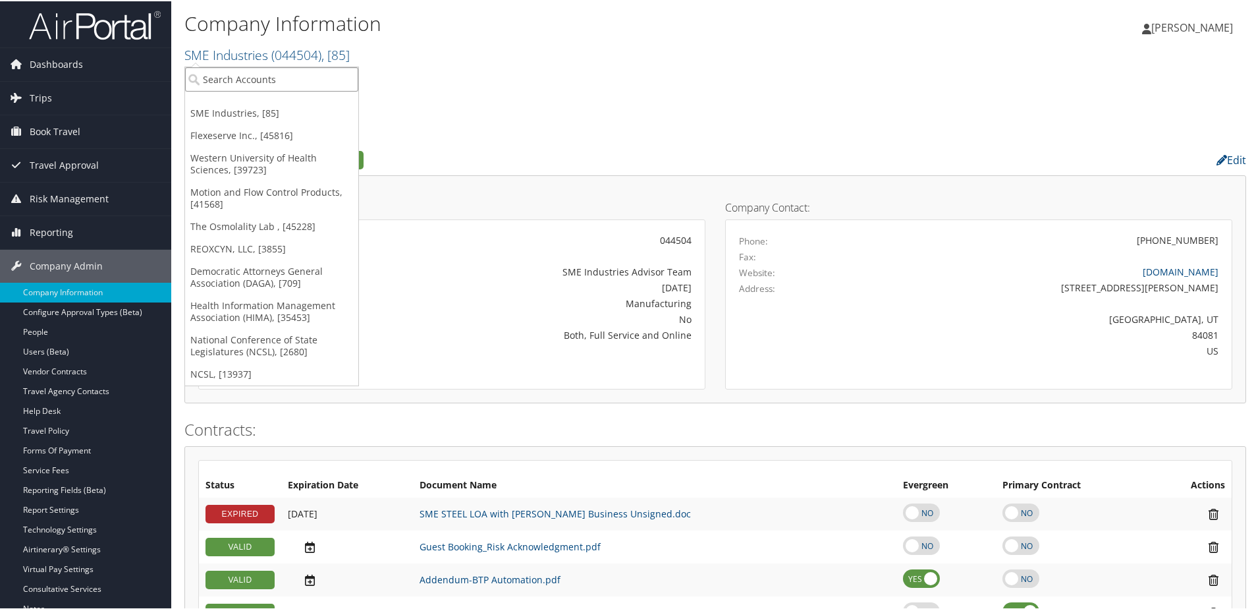
click at [212, 86] on input "search" at bounding box center [271, 78] width 173 height 24
type input "State of C"
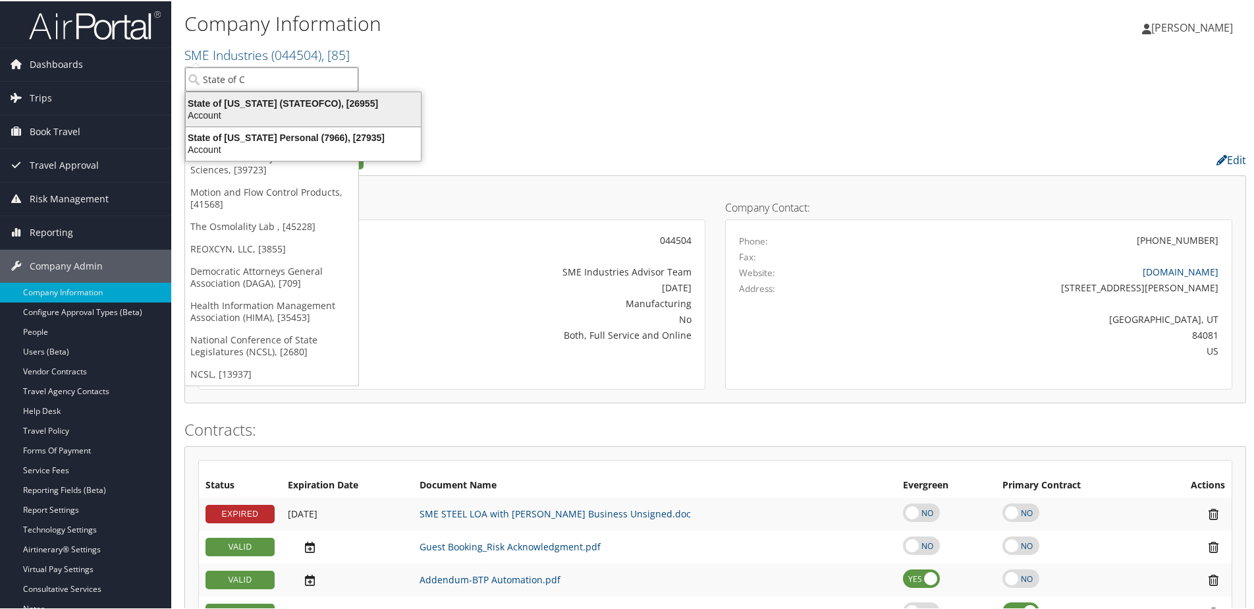
click at [219, 101] on div "State of Colorado (STATEOFCO), [26955]" at bounding box center [303, 102] width 251 height 12
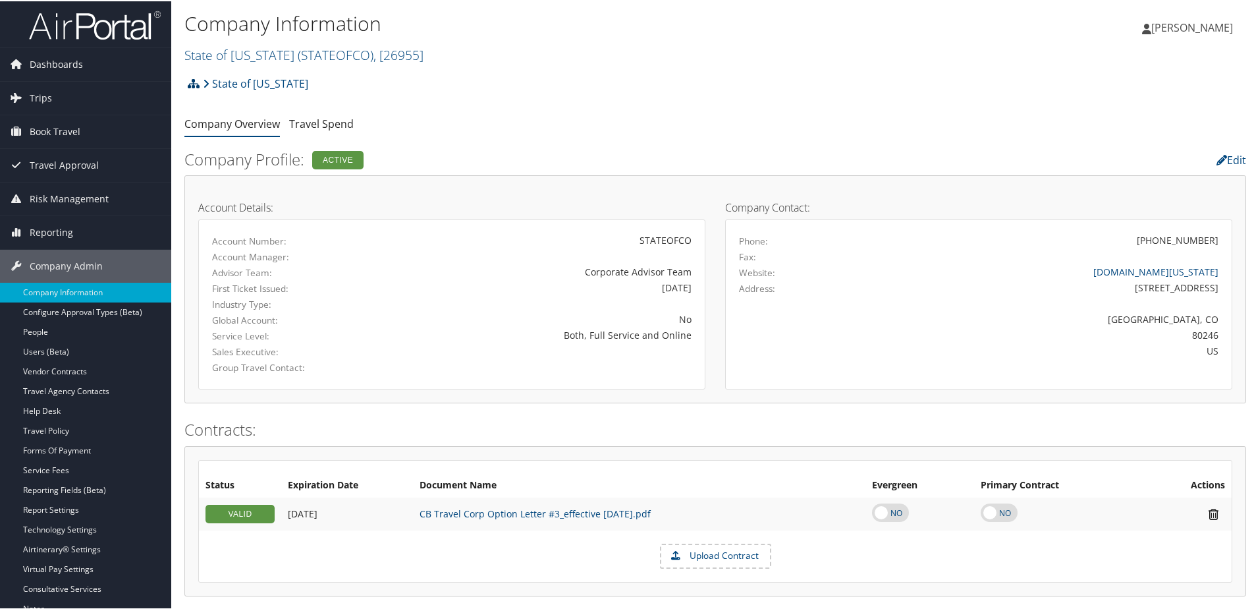
click at [194, 80] on icon at bounding box center [194, 82] width 12 height 11
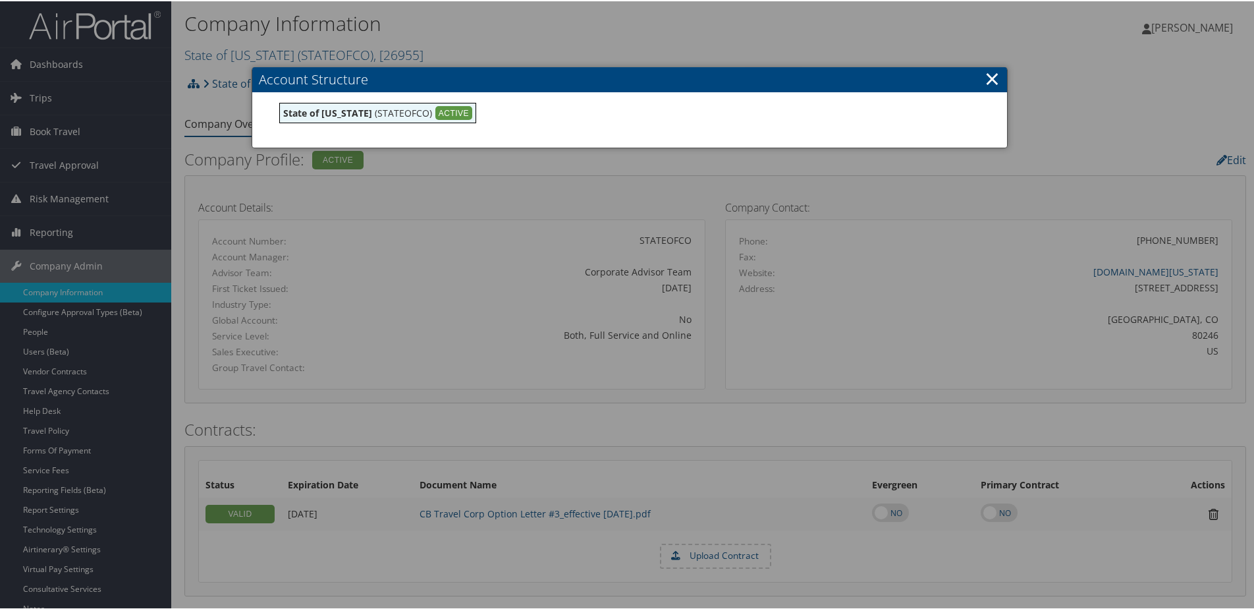
click at [993, 77] on link "×" at bounding box center [992, 77] width 15 height 26
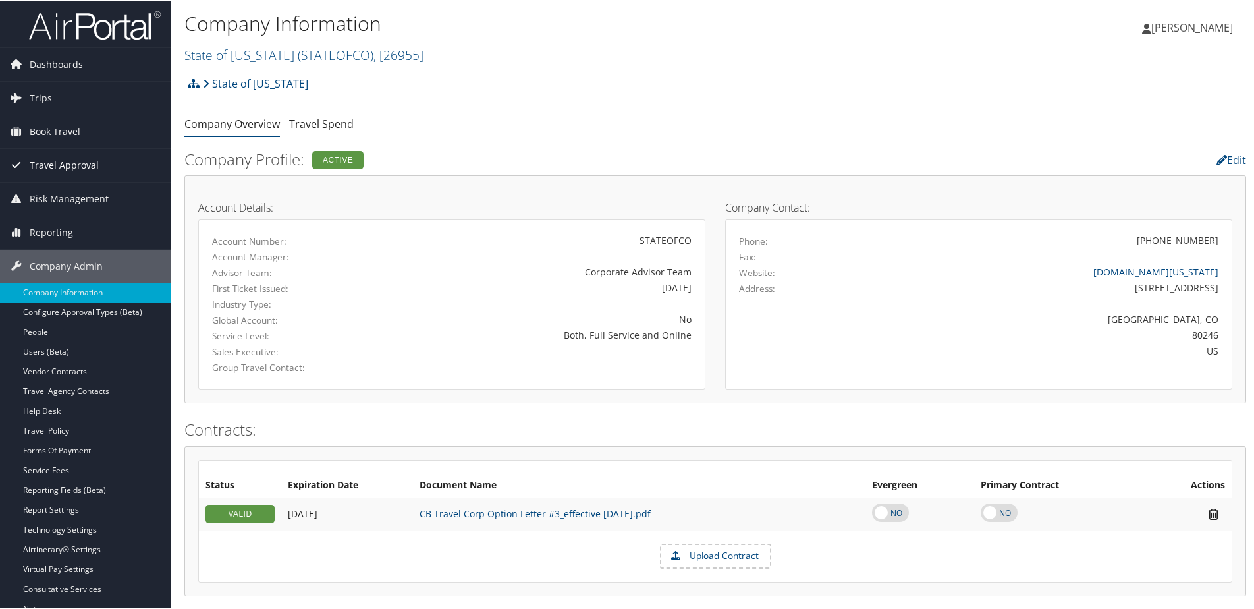
click at [45, 169] on span "Travel Approval" at bounding box center [64, 164] width 69 height 33
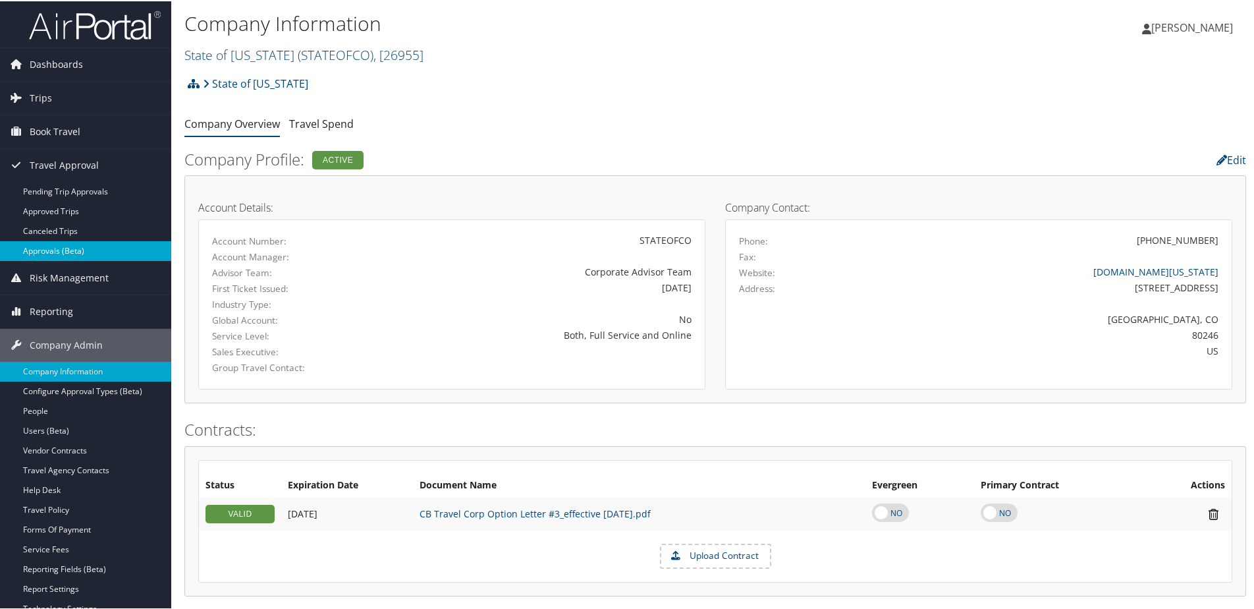
click at [46, 254] on link "Approvals (Beta)" at bounding box center [85, 250] width 171 height 20
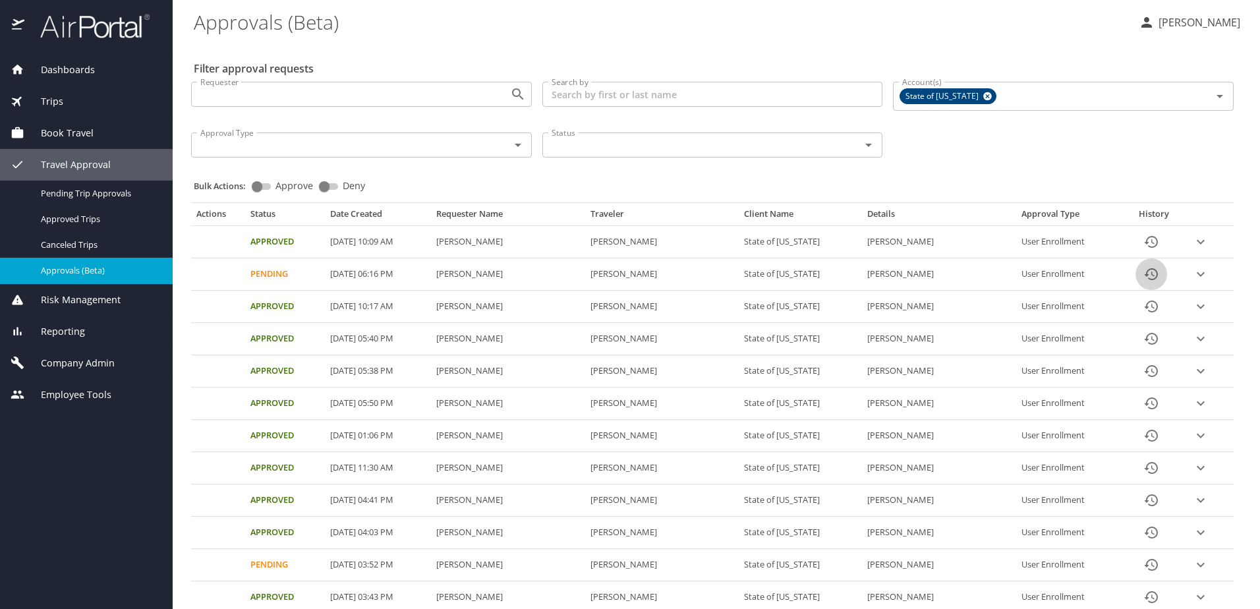
click at [1150, 275] on icon "History" at bounding box center [1151, 274] width 16 height 16
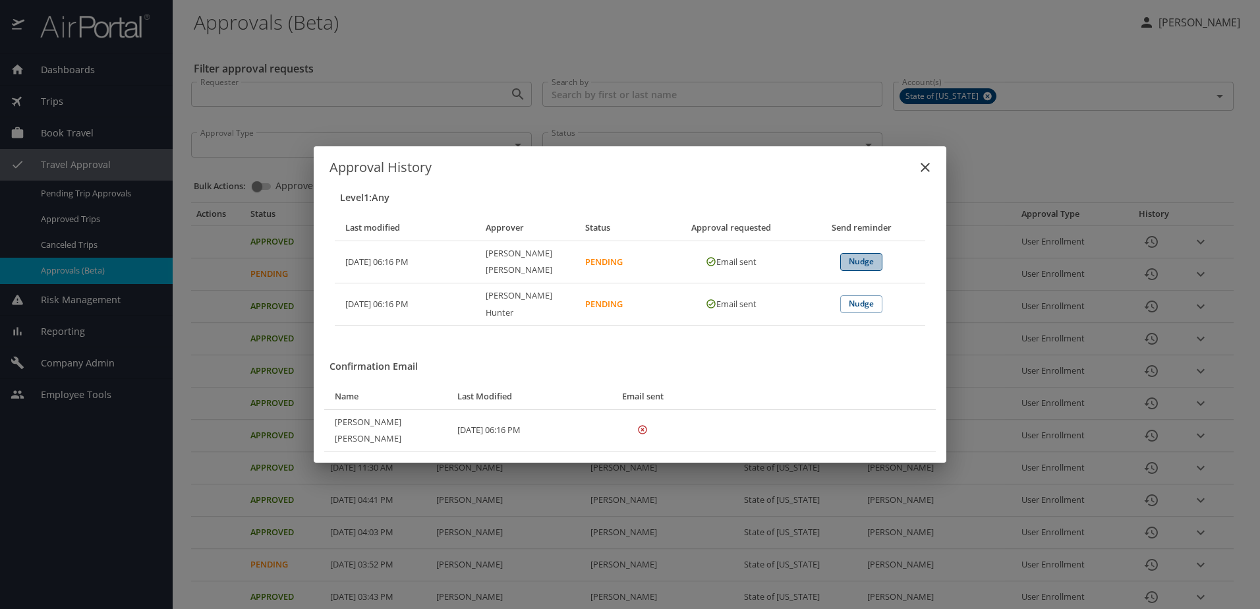
click at [864, 268] on span "Nudge" at bounding box center [861, 261] width 41 height 14
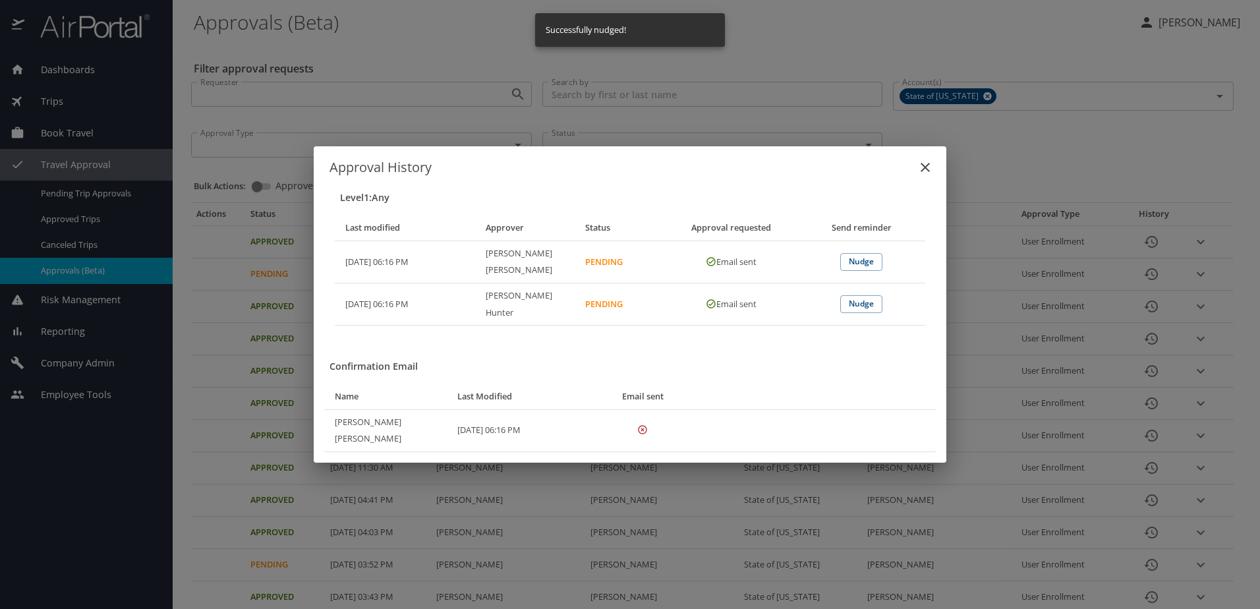
click at [362, 27] on div "Approval History Level 1 : Any Last modified Approver Status Approval requested…" at bounding box center [630, 304] width 1260 height 609
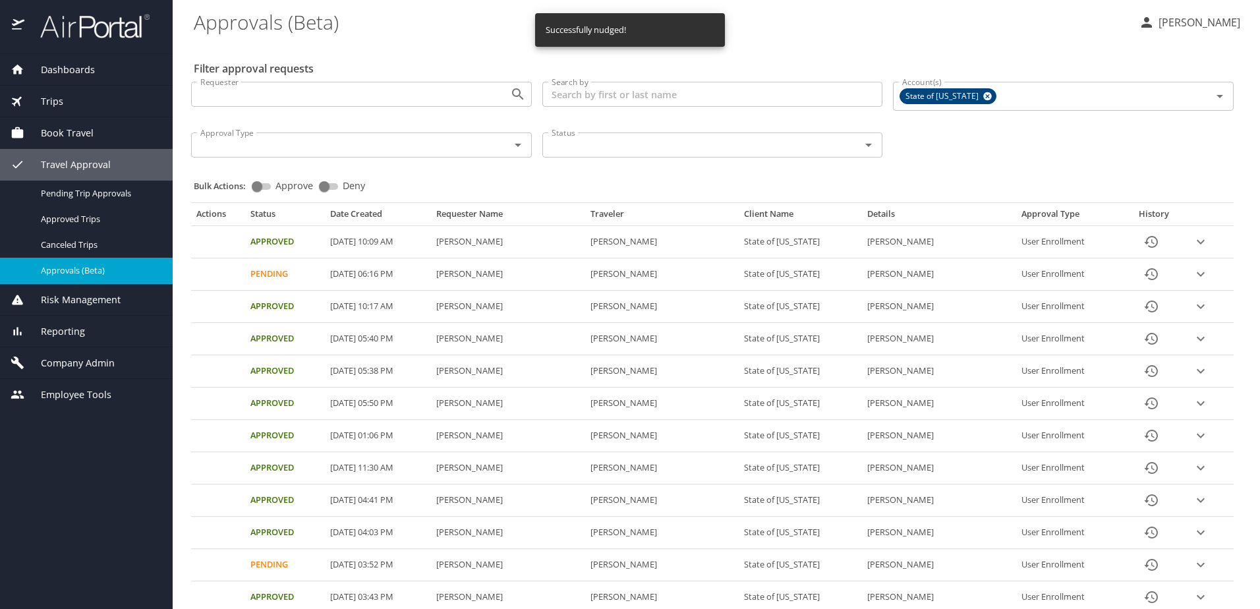
click at [60, 368] on span "Company Admin" at bounding box center [69, 363] width 90 height 14
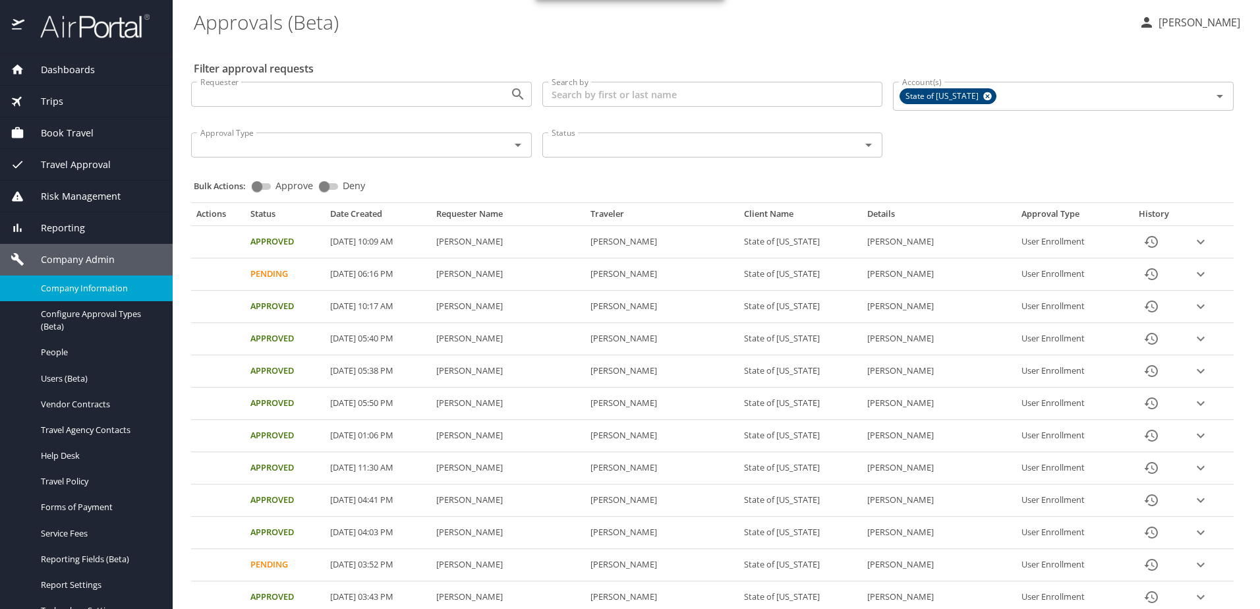
click at [74, 291] on span "Company Information" at bounding box center [99, 288] width 116 height 13
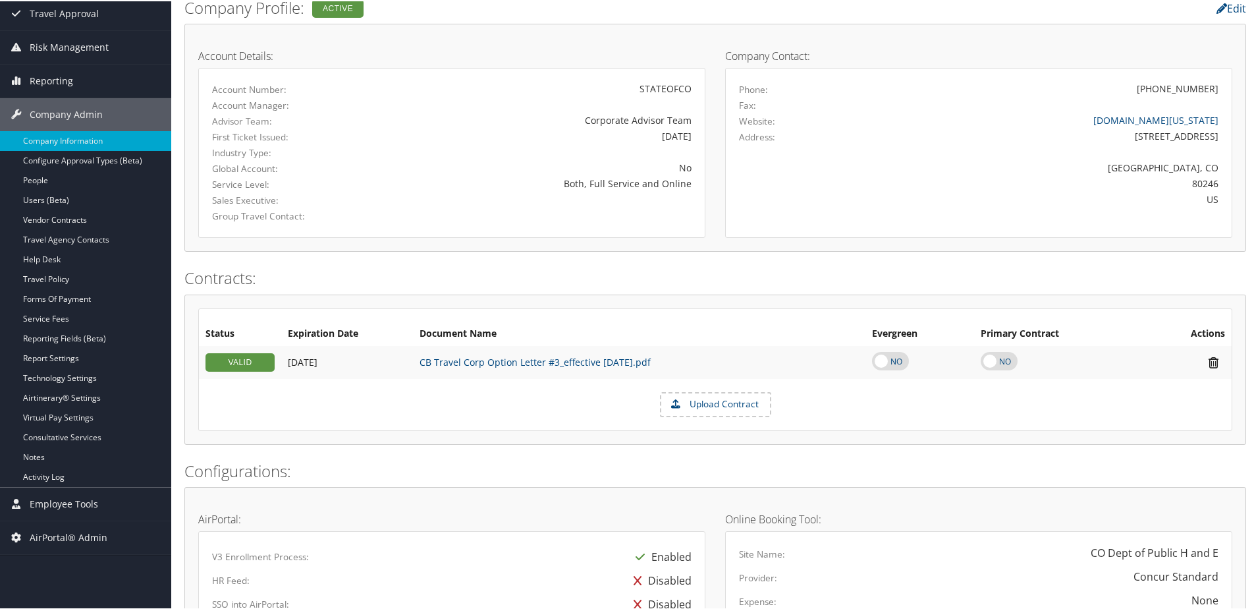
scroll to position [38, 0]
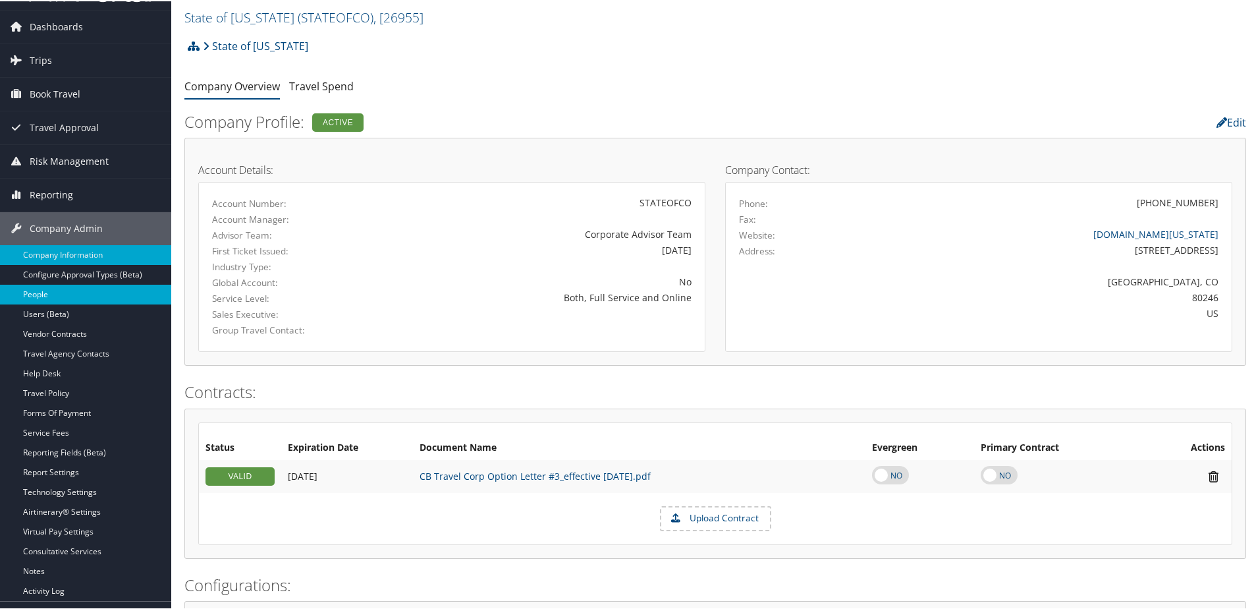
click at [38, 291] on link "People" at bounding box center [85, 293] width 171 height 20
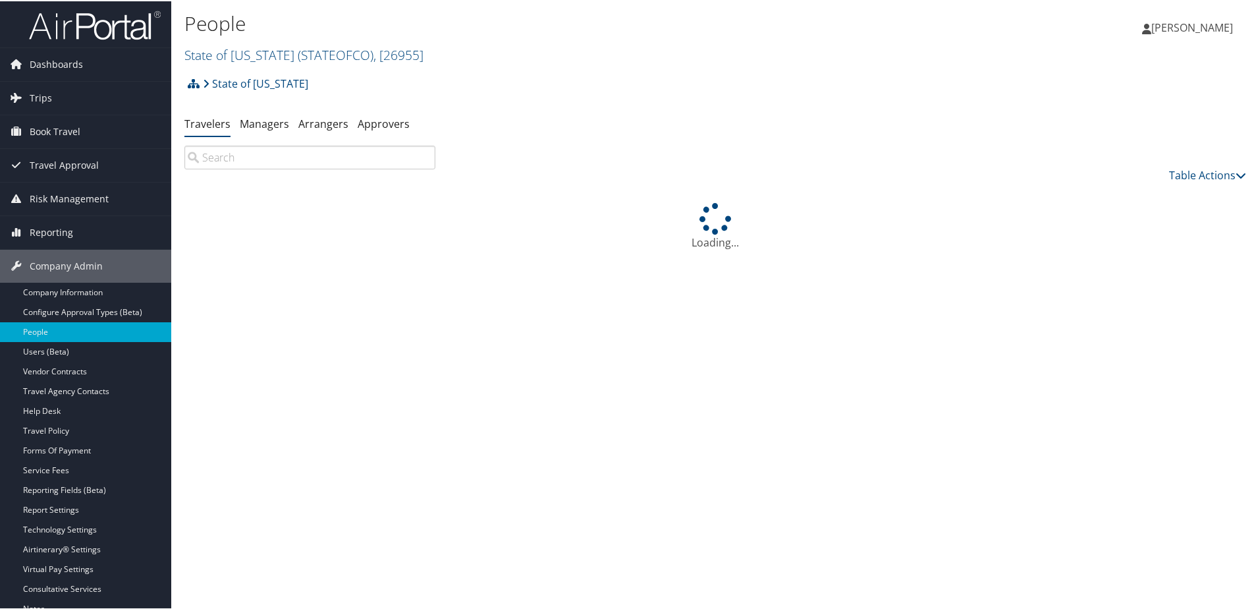
click at [294, 157] on input "search" at bounding box center [309, 156] width 251 height 24
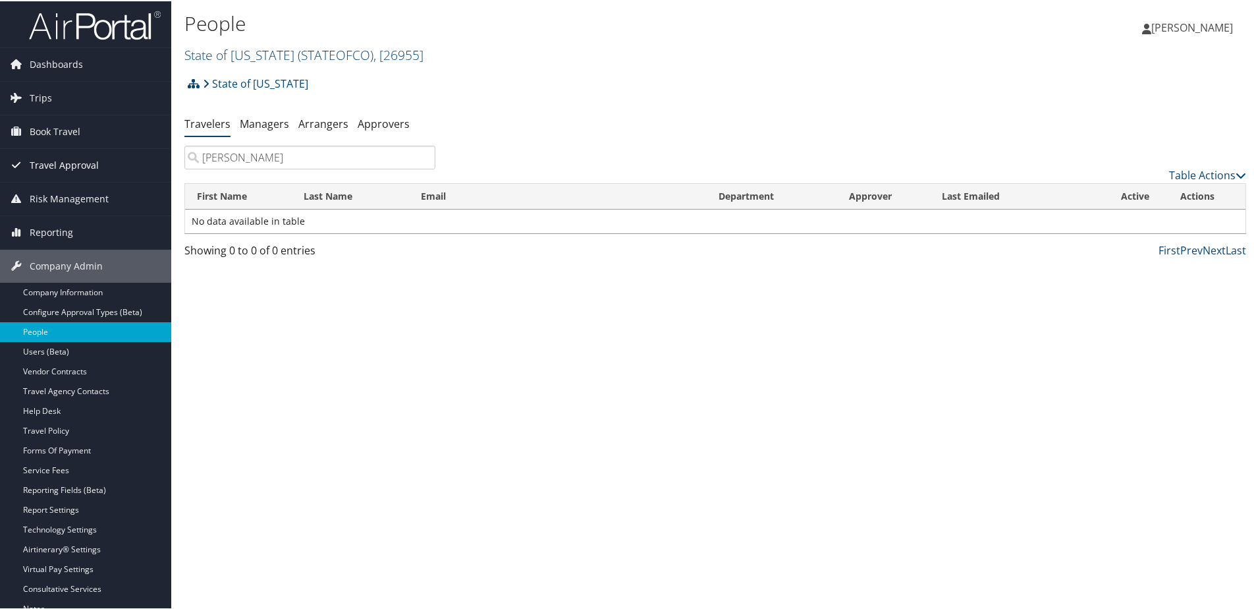
type input "Susanne"
click at [64, 158] on span "Travel Approval" at bounding box center [64, 164] width 69 height 33
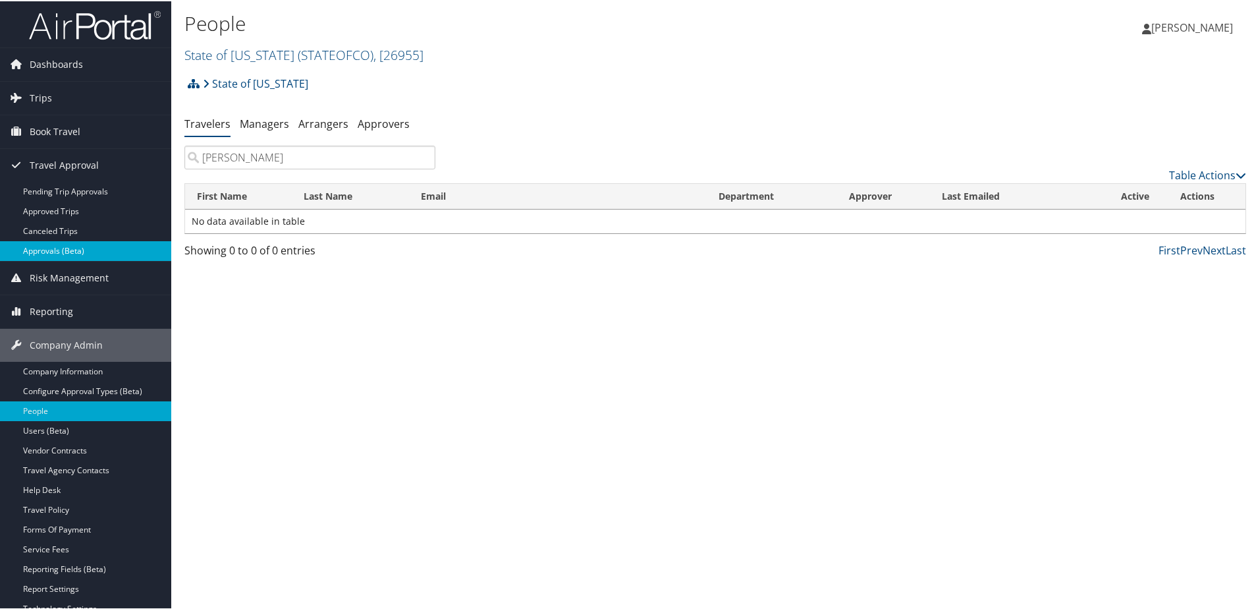
click at [64, 254] on link "Approvals (Beta)" at bounding box center [85, 250] width 171 height 20
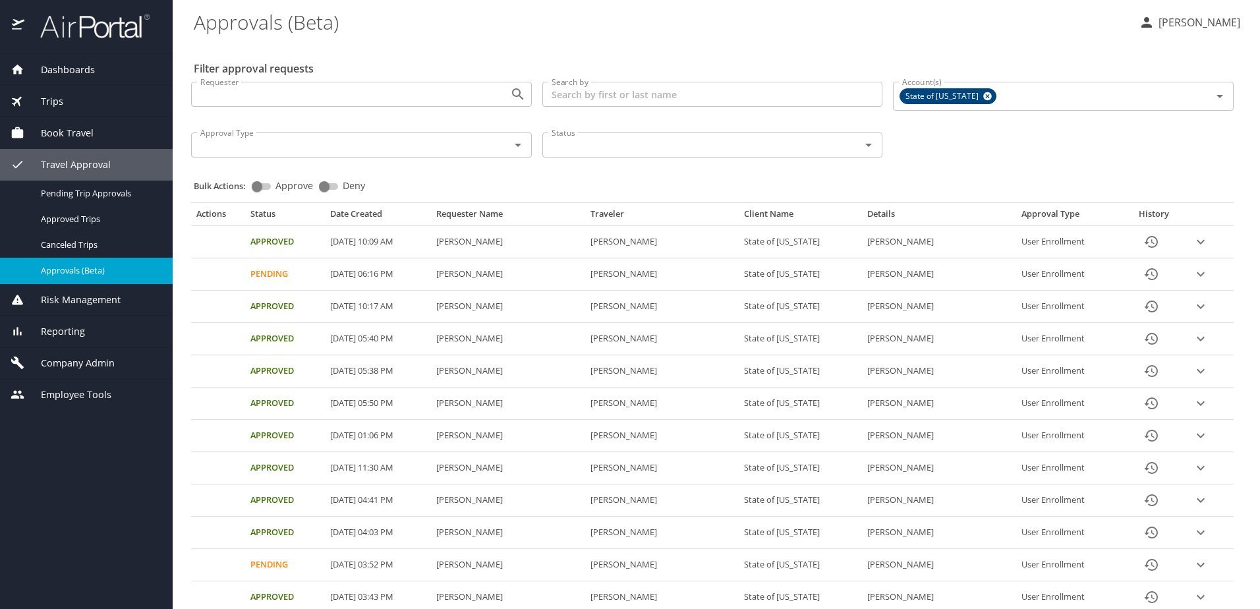
click at [1148, 274] on icon "History" at bounding box center [1151, 274] width 16 height 16
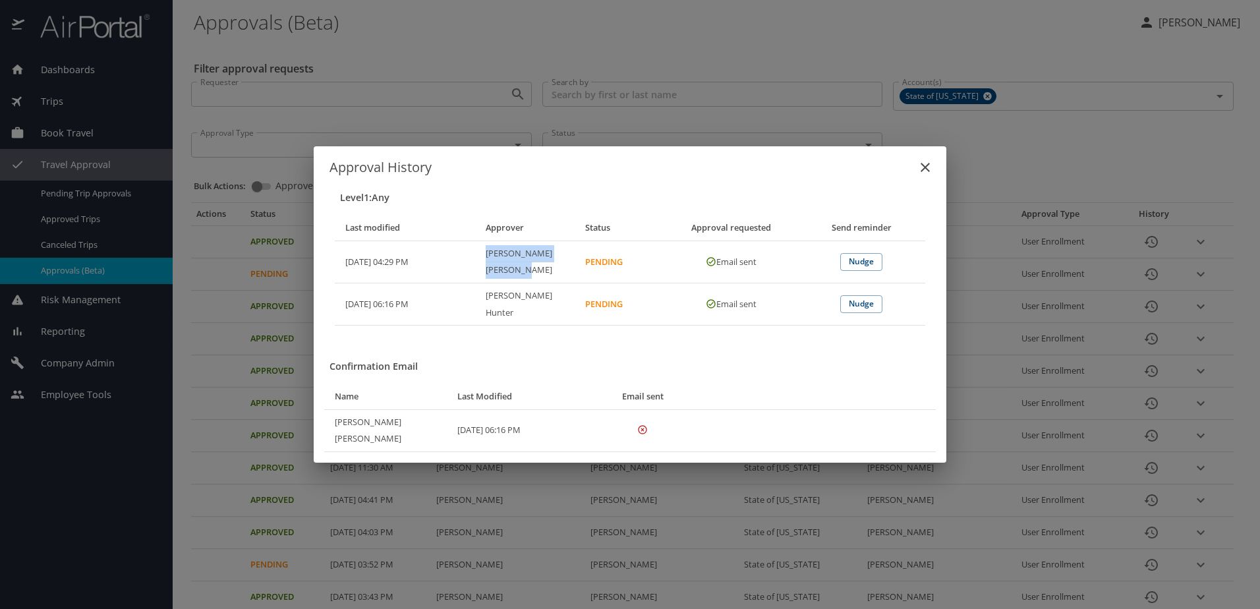
drag, startPoint x: 486, startPoint y: 275, endPoint x: 555, endPoint y: 281, distance: 70.0
click at [555, 281] on th "[PERSON_NAME]" at bounding box center [525, 261] width 100 height 42
copy th "[PERSON_NAME]"
click at [920, 175] on icon "close" at bounding box center [925, 167] width 16 height 16
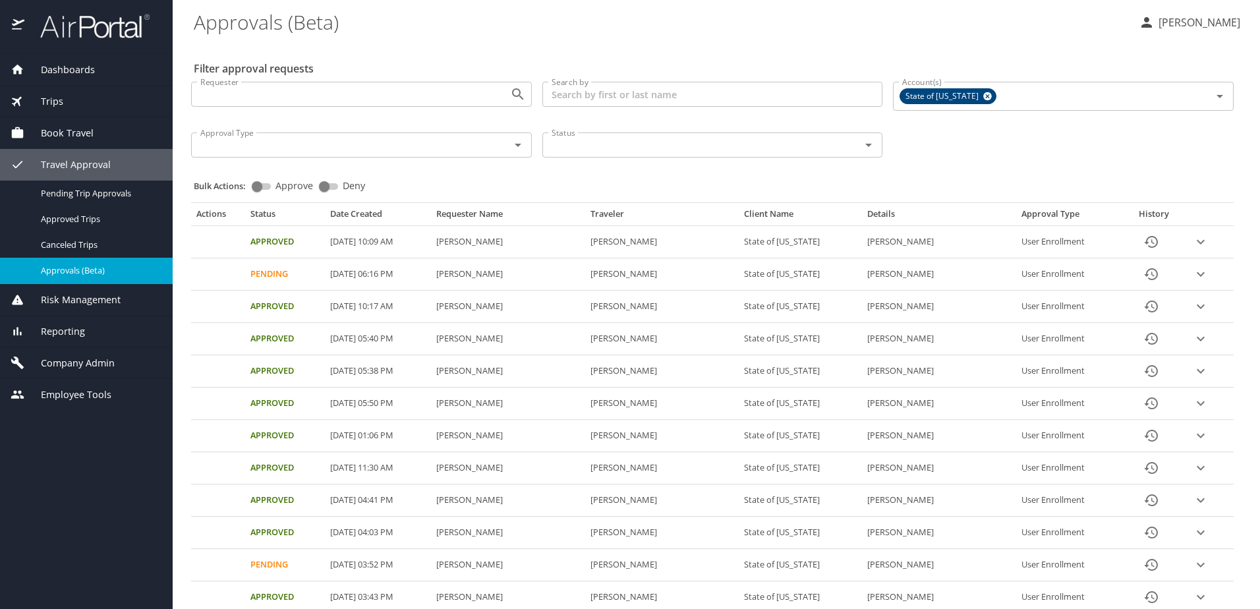
click at [51, 365] on span "Company Admin" at bounding box center [69, 363] width 90 height 14
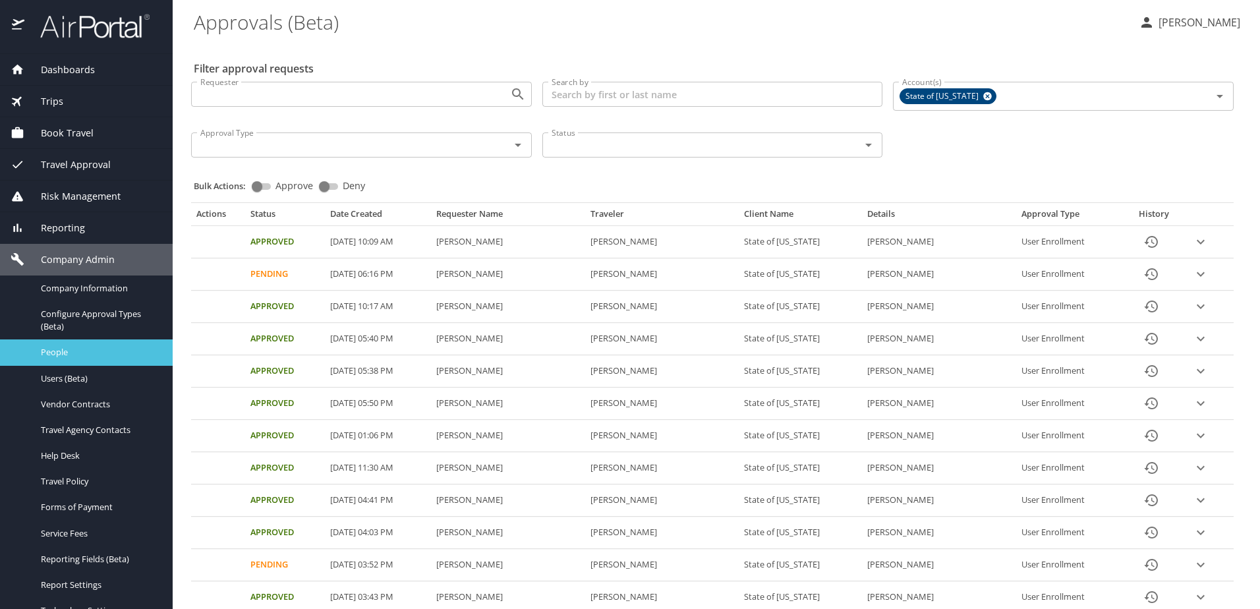
click at [62, 359] on div "People" at bounding box center [87, 352] width 152 height 15
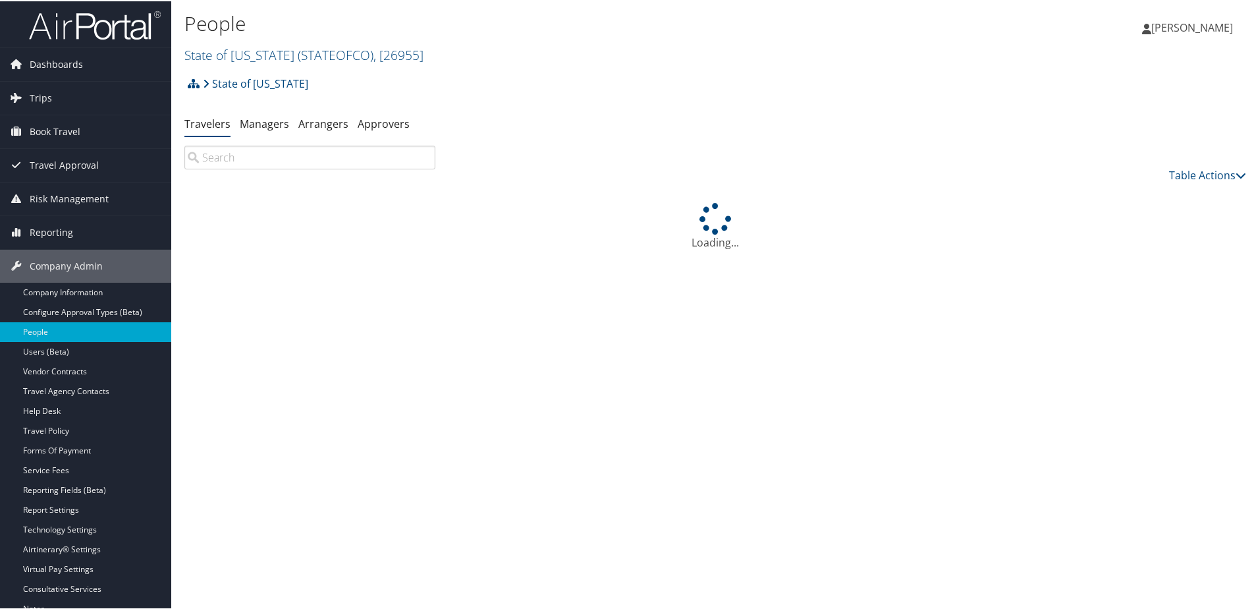
paste input "Suzanne Blitstein"
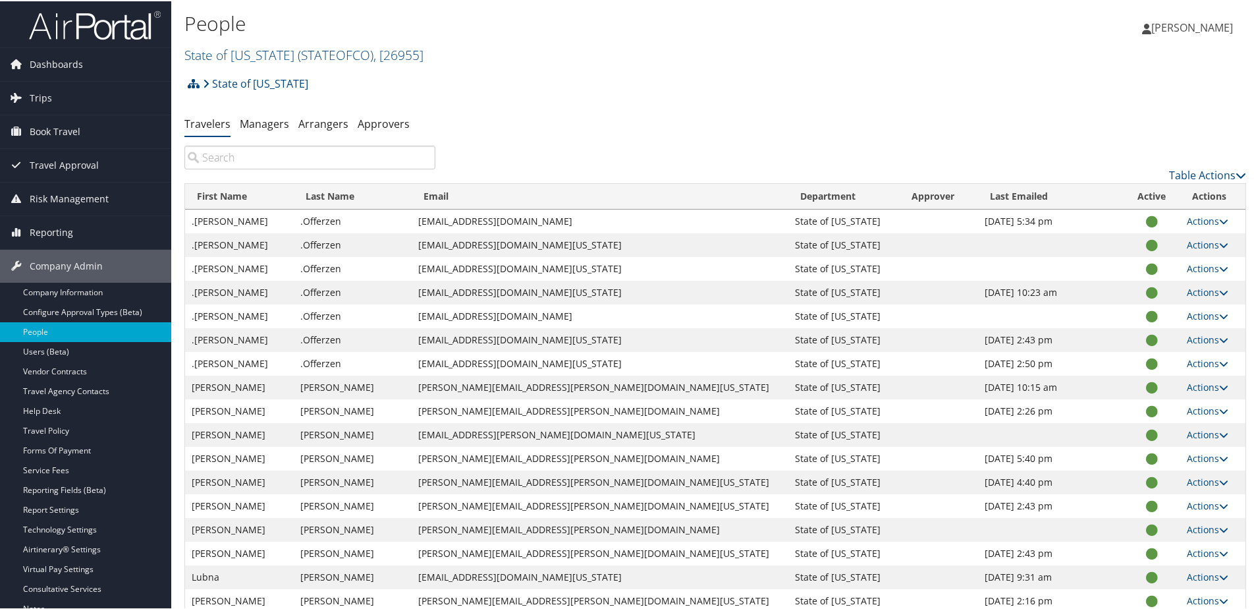
type input "Suzanne Blitstein"
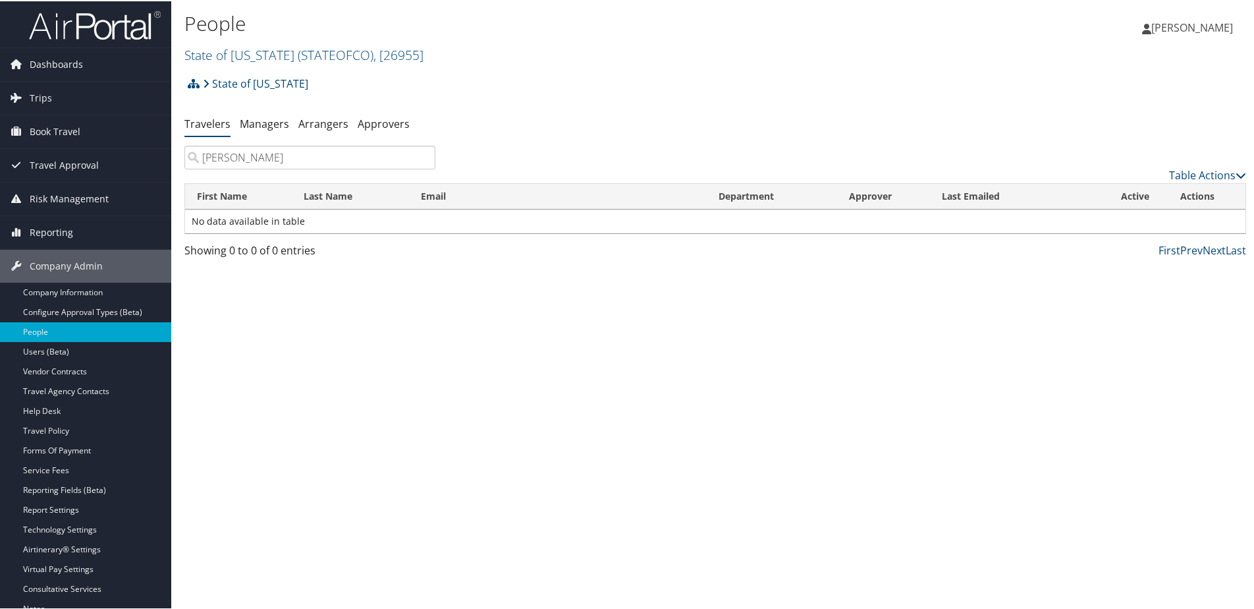
drag, startPoint x: 294, startPoint y: 157, endPoint x: 198, endPoint y: 152, distance: 95.7
click at [198, 152] on input "Suzanne Blitstein" at bounding box center [309, 156] width 251 height 24
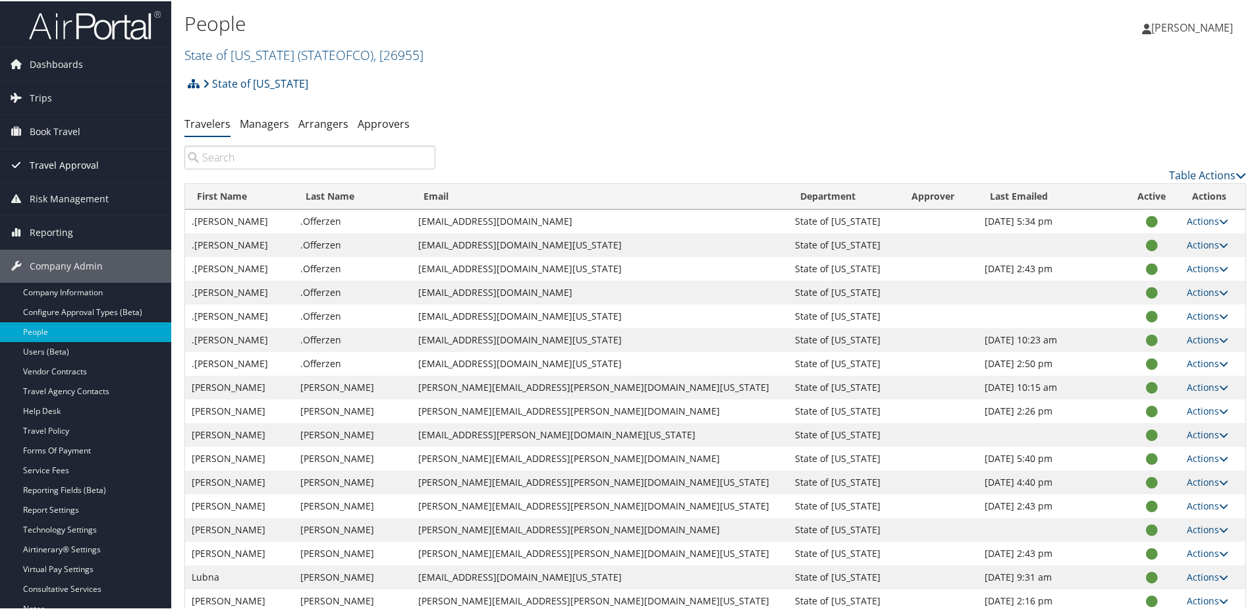
click at [55, 158] on span "Travel Approval" at bounding box center [64, 164] width 69 height 33
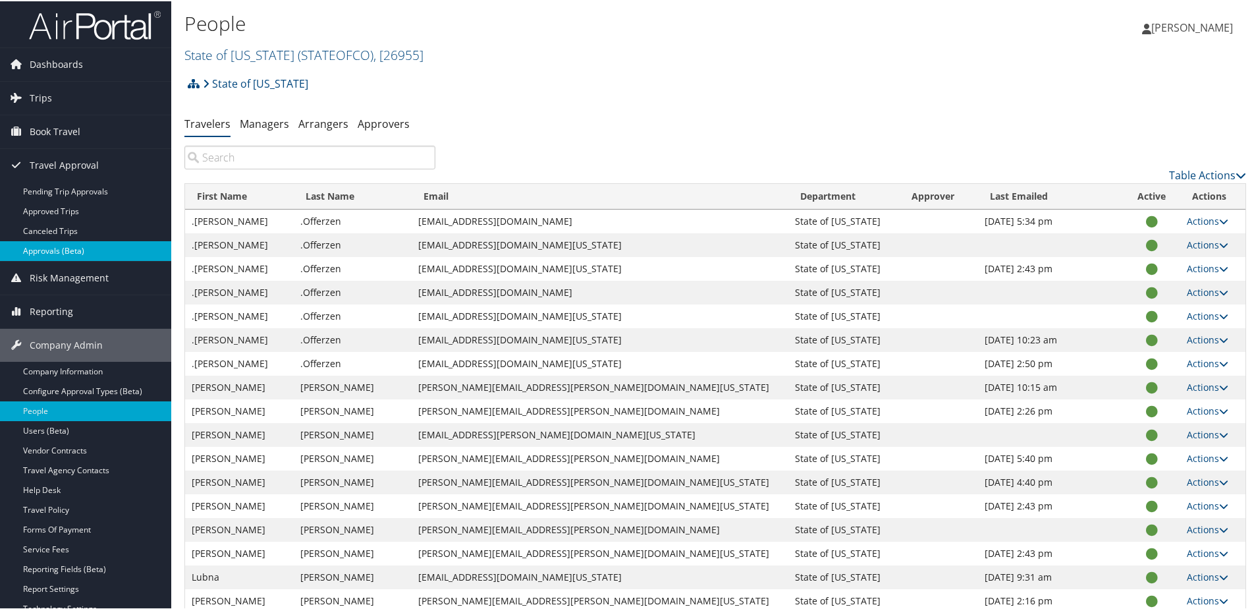
click at [59, 250] on link "Approvals (Beta)" at bounding box center [85, 250] width 171 height 20
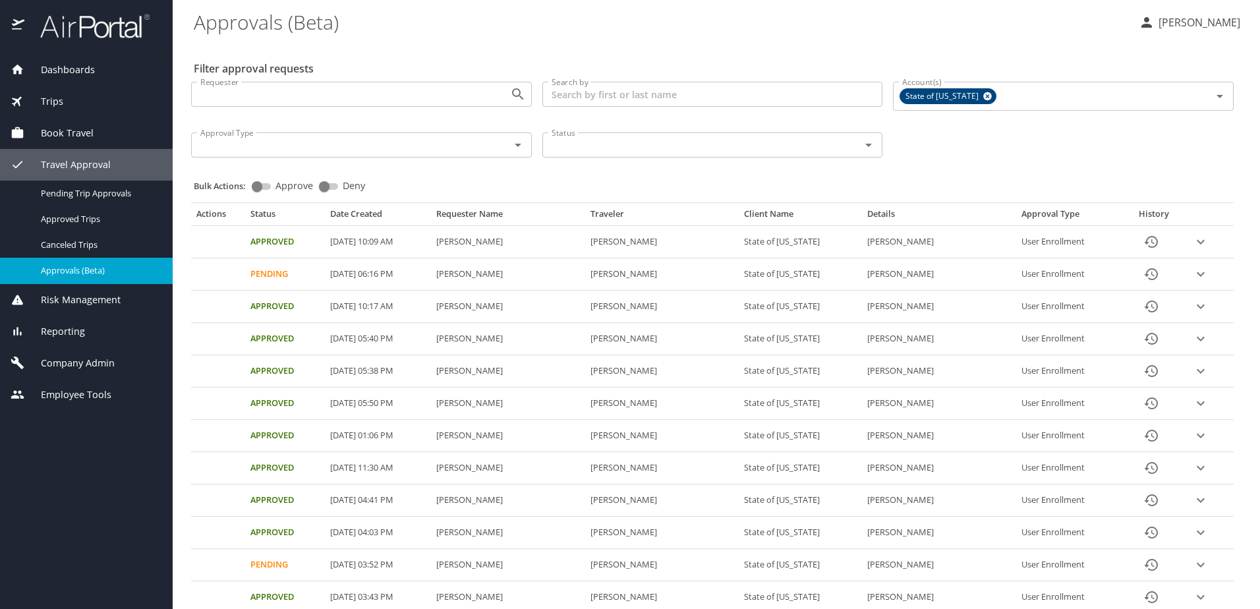
click at [1143, 276] on icon "History" at bounding box center [1151, 274] width 16 height 16
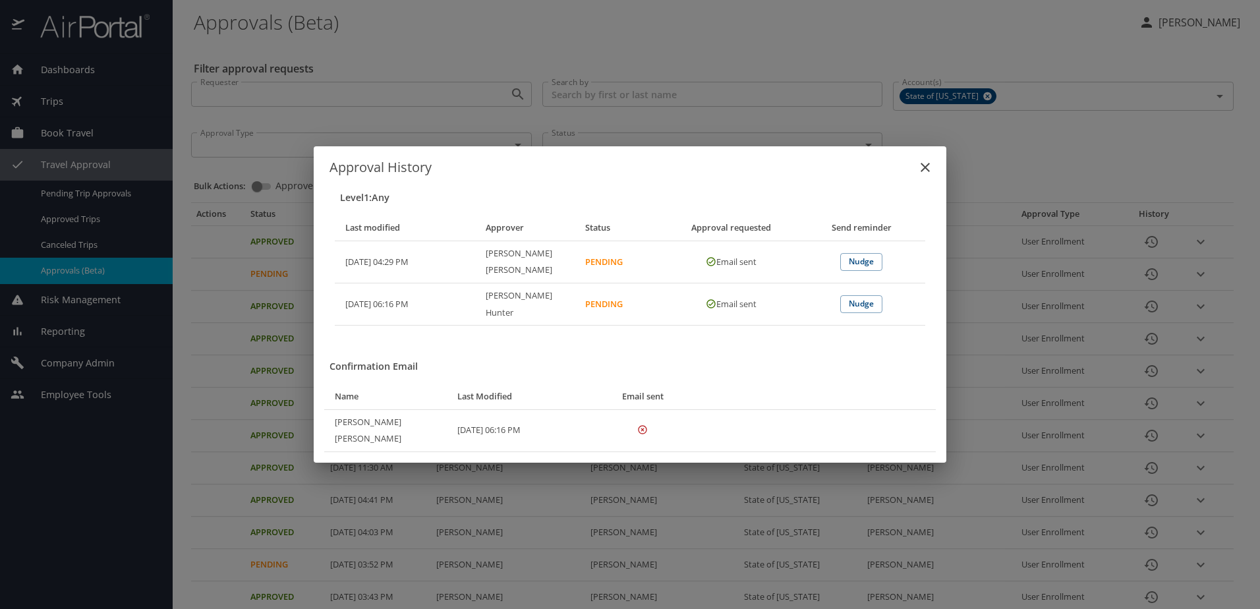
click at [928, 172] on icon "close" at bounding box center [924, 167] width 9 height 9
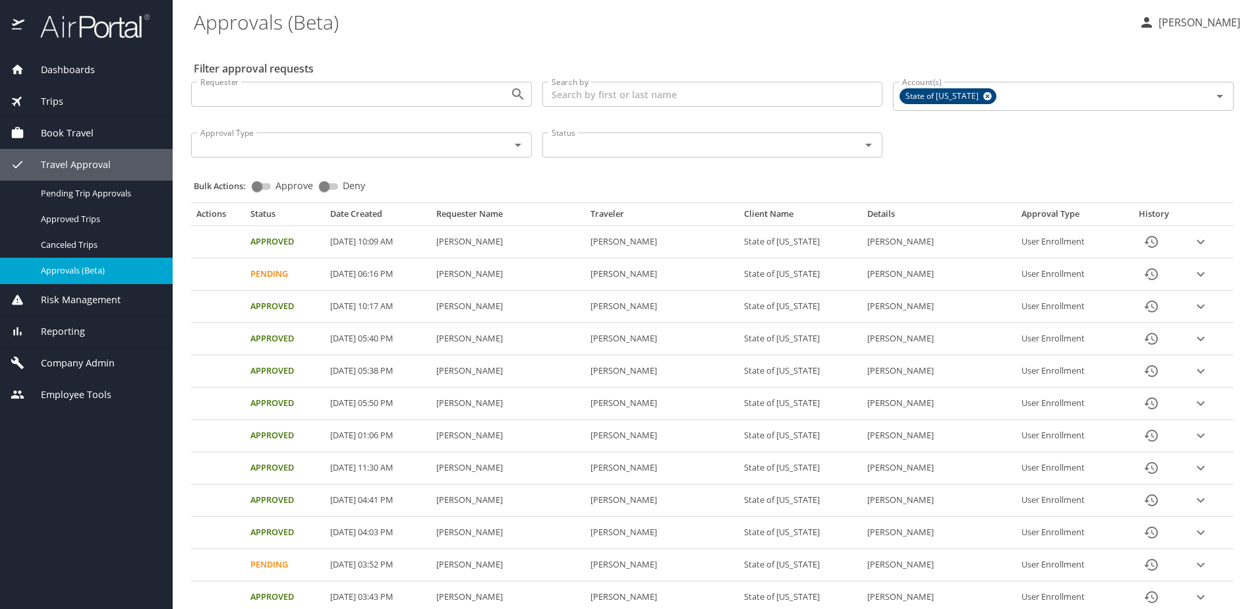
click at [67, 364] on span "Company Admin" at bounding box center [69, 363] width 90 height 14
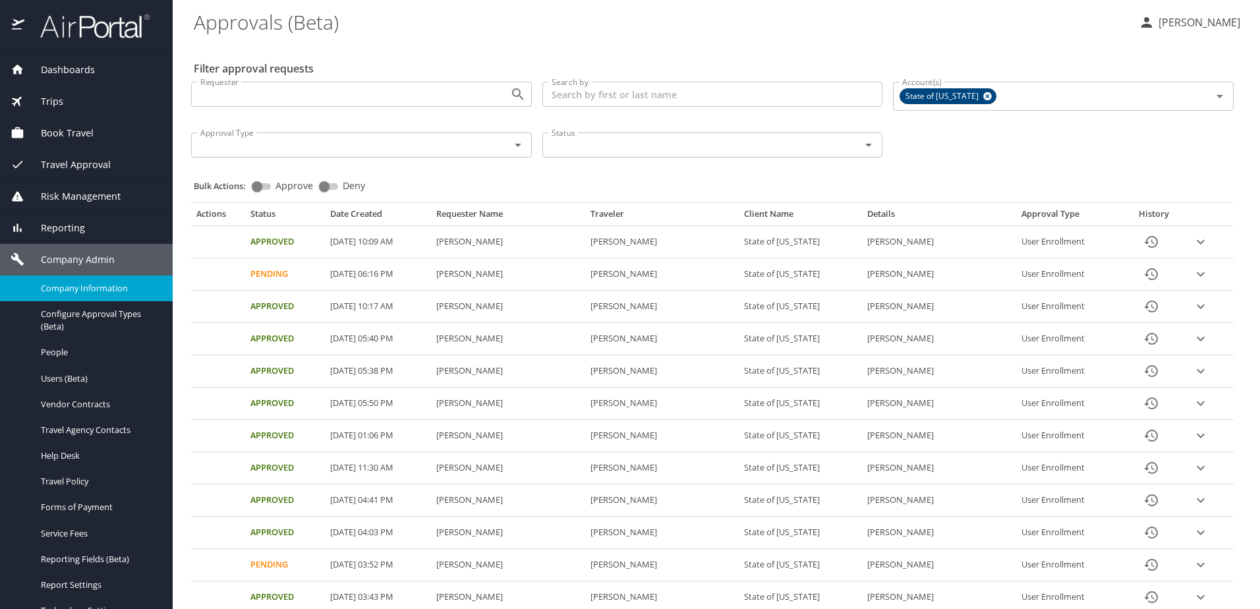
click at [55, 289] on span "Company Information" at bounding box center [99, 288] width 116 height 13
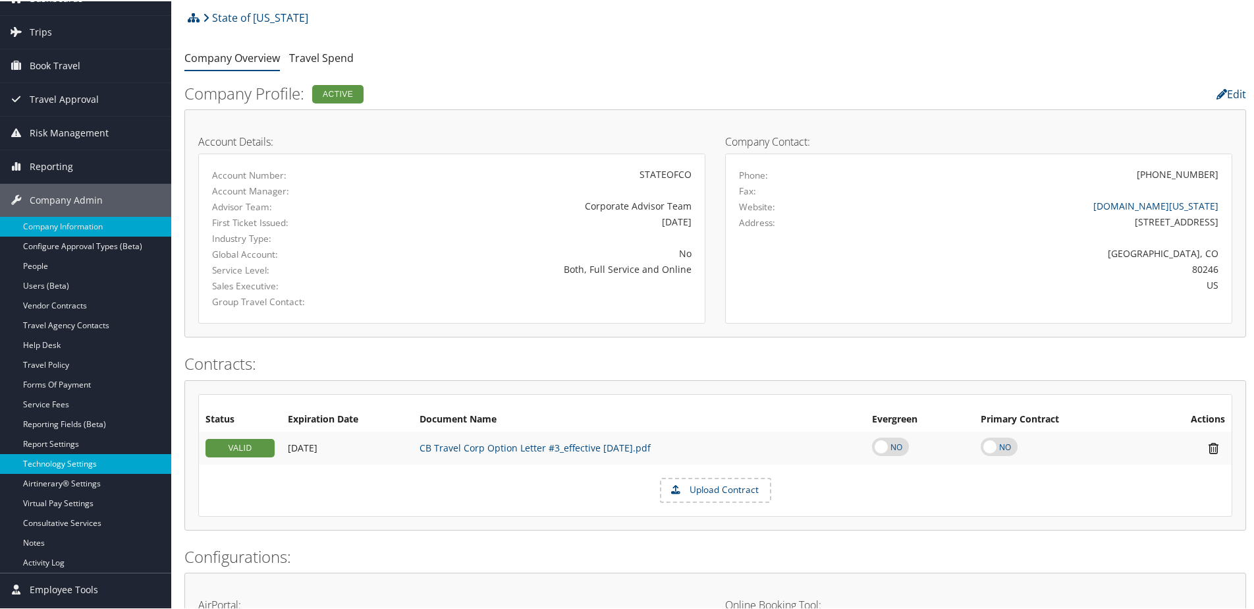
scroll to position [198, 0]
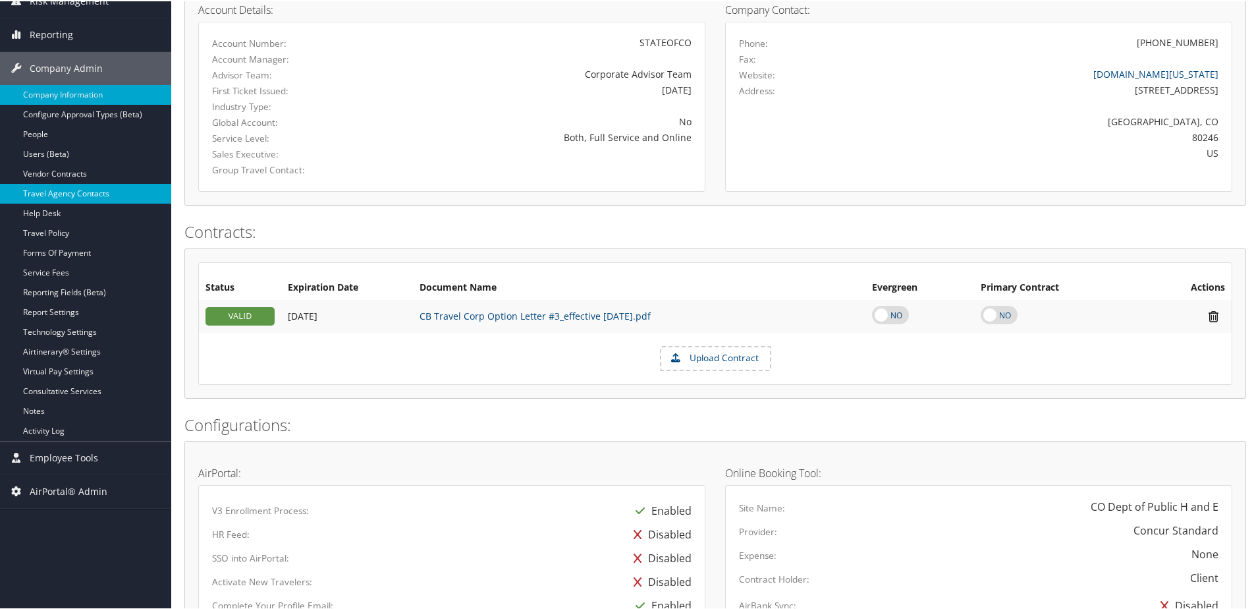
click at [93, 188] on link "Travel Agency Contacts" at bounding box center [85, 192] width 171 height 20
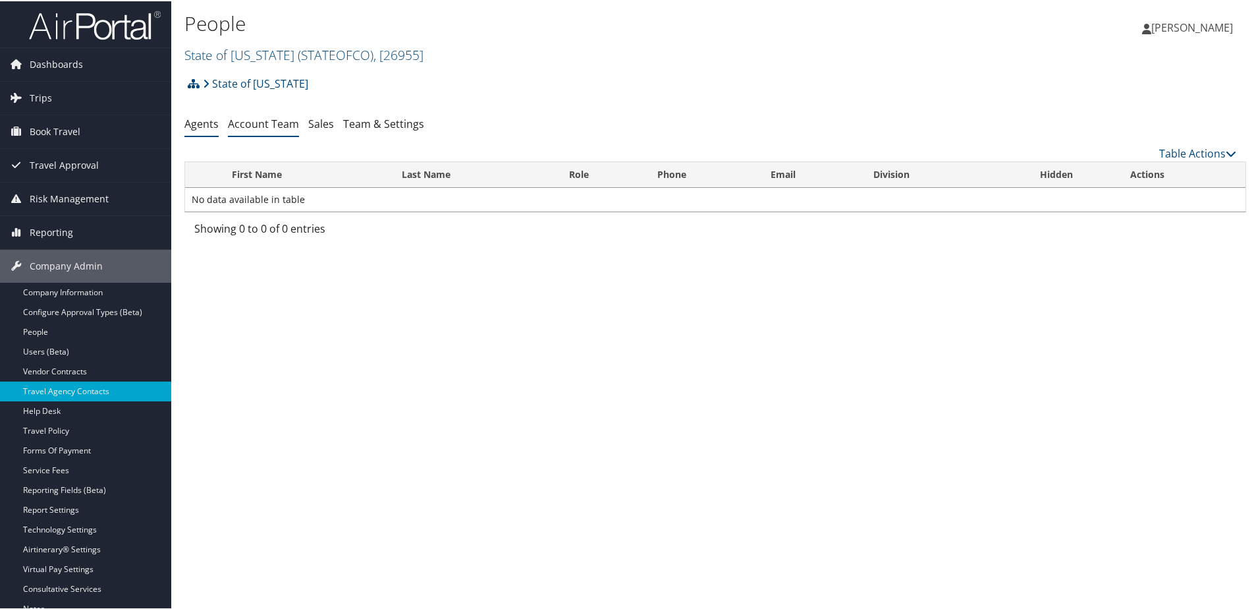
click at [265, 123] on link "Account Team" at bounding box center [263, 122] width 71 height 14
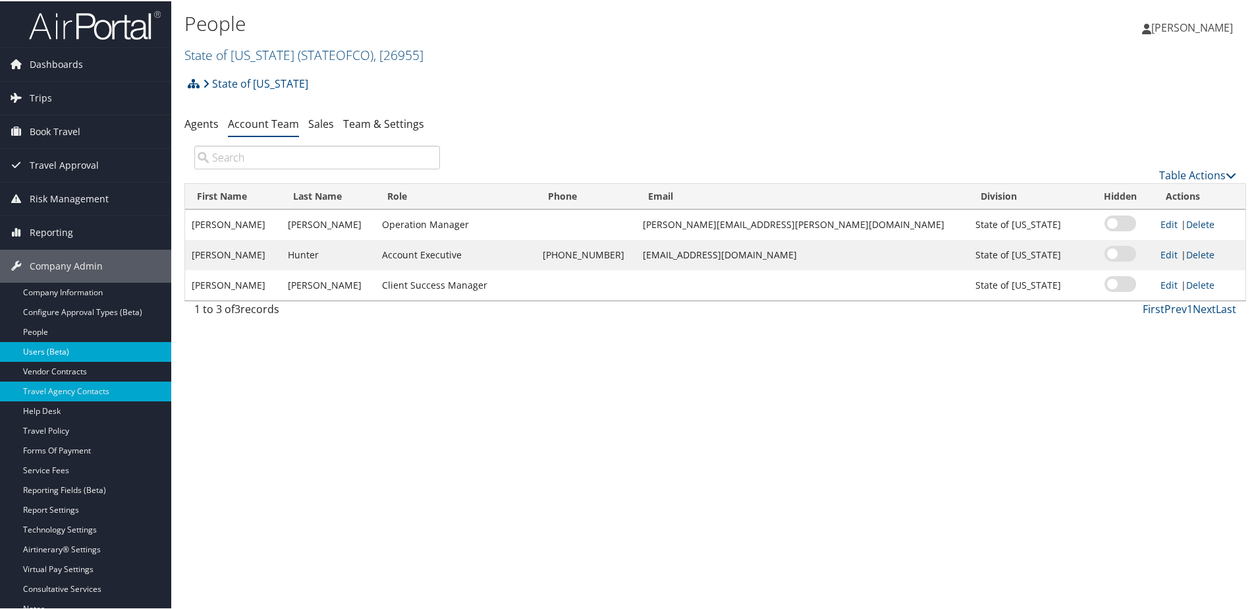
click at [48, 351] on link "Users (Beta)" at bounding box center [85, 351] width 171 height 20
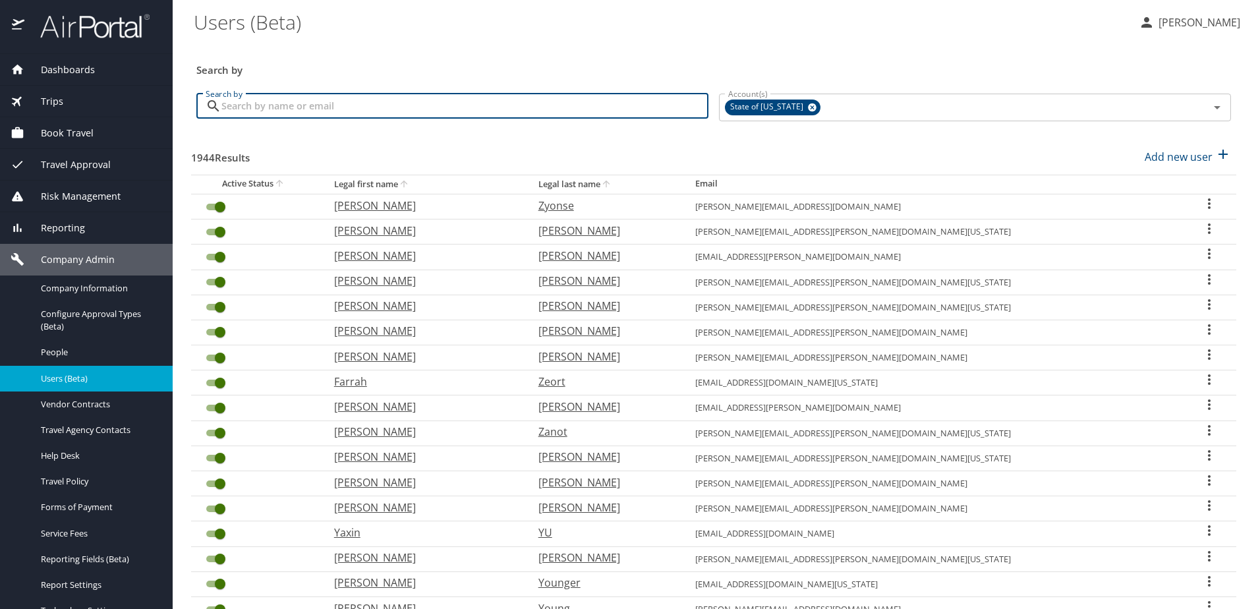
click at [267, 101] on input "Search by" at bounding box center [464, 106] width 487 height 25
type input "mary"
checkbox input "false"
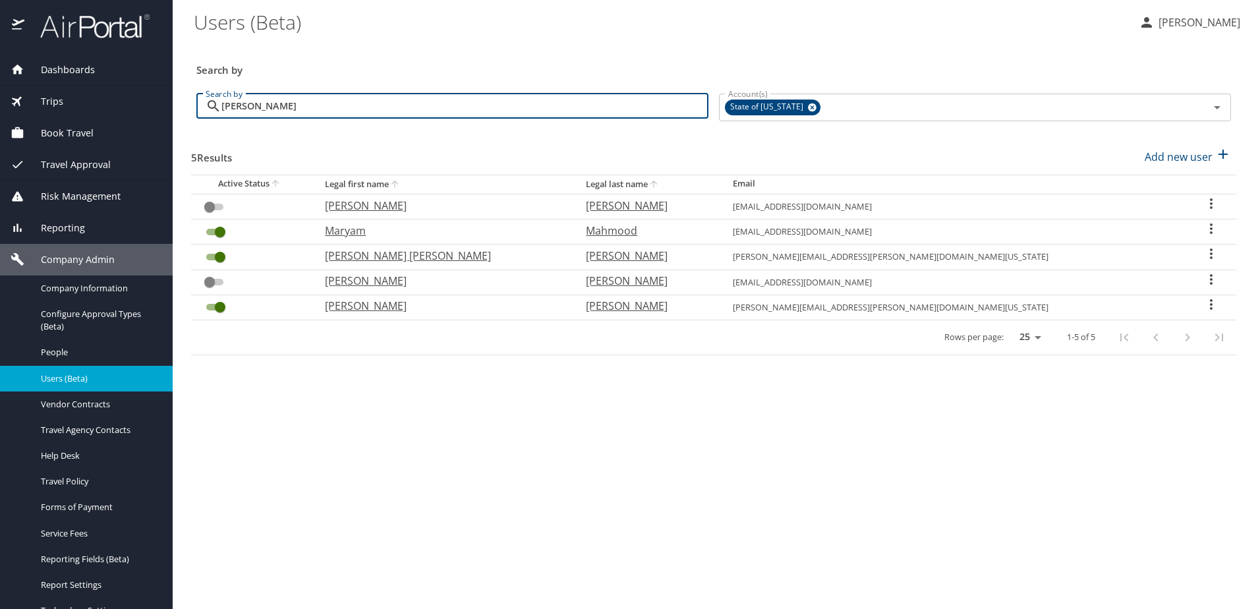
type input "mary"
click at [1203, 204] on icon "User Search Table" at bounding box center [1211, 204] width 16 height 16
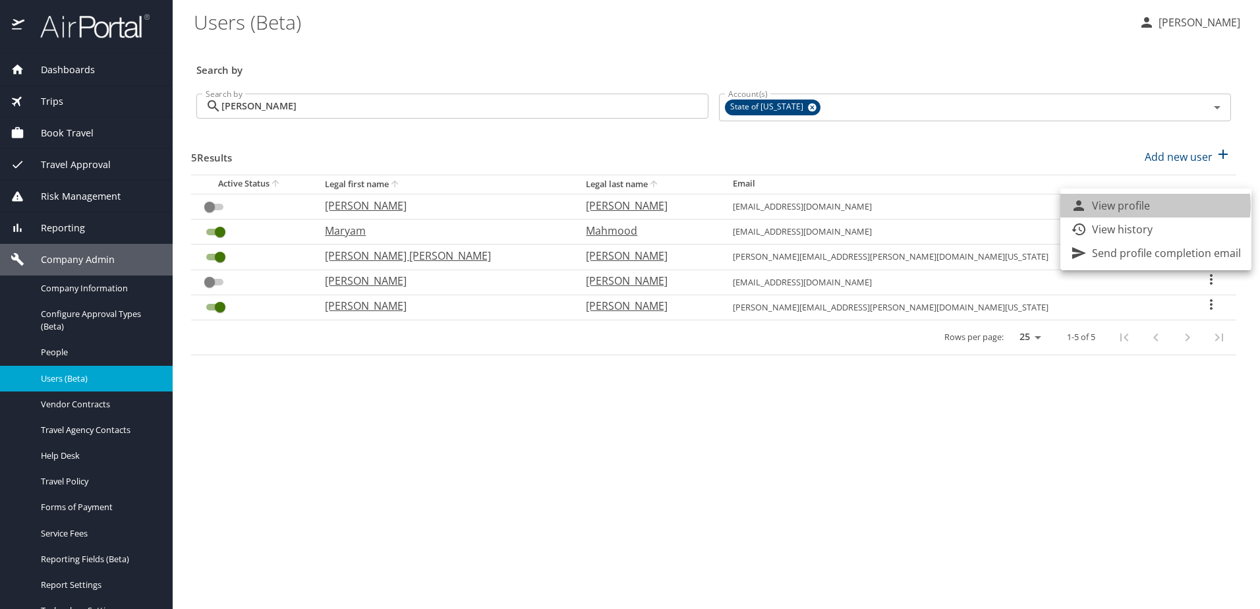
click at [1154, 206] on li "View profile" at bounding box center [1155, 206] width 191 height 24
select select "US"
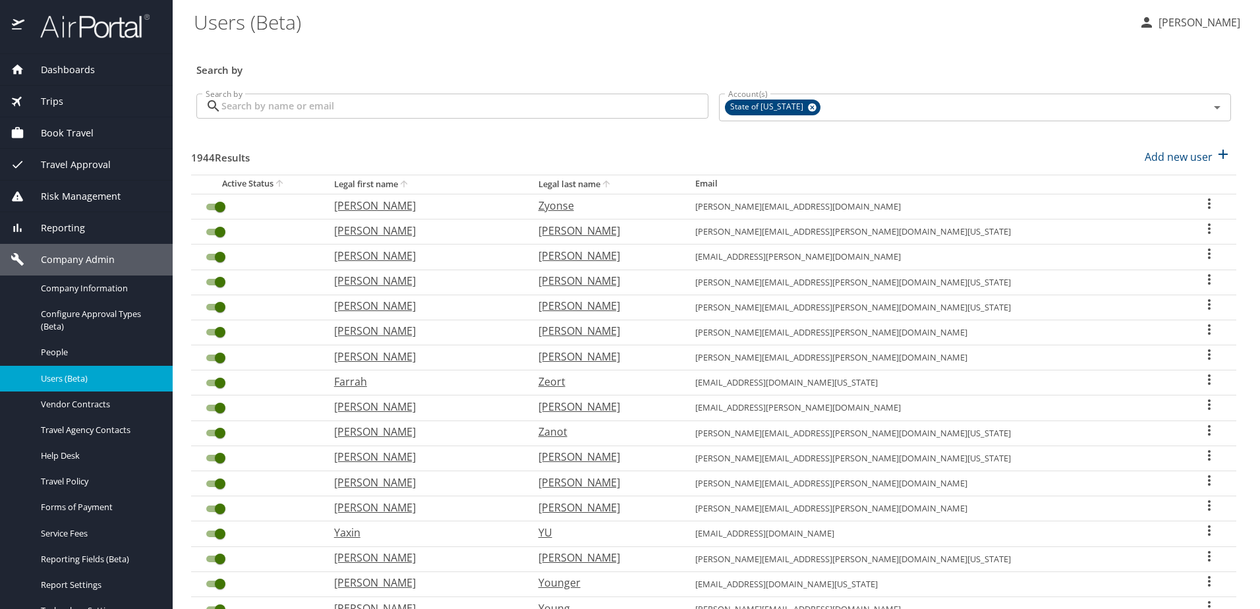
click at [318, 108] on input "Search by" at bounding box center [464, 106] width 487 height 25
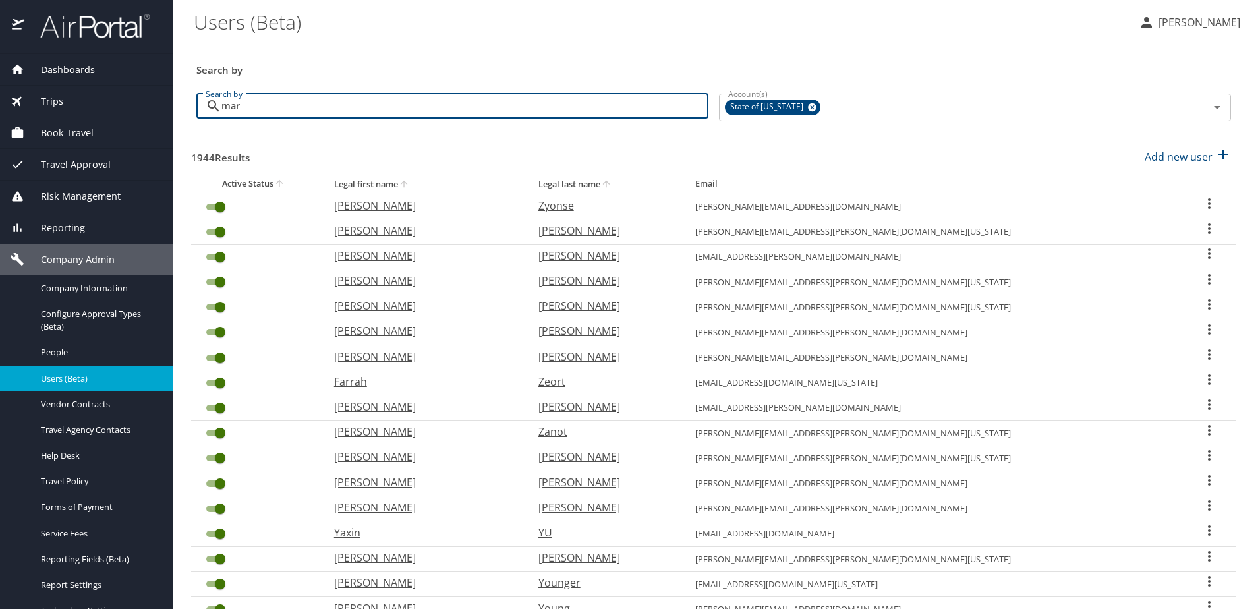
type input "mary"
checkbox input "false"
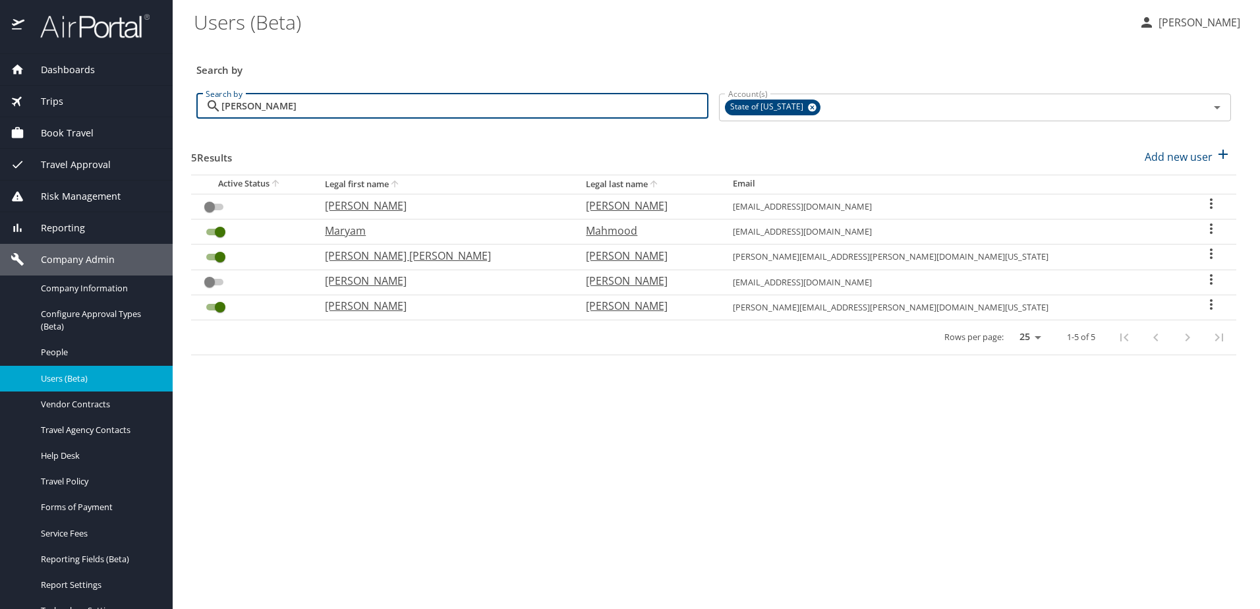
type input "mary"
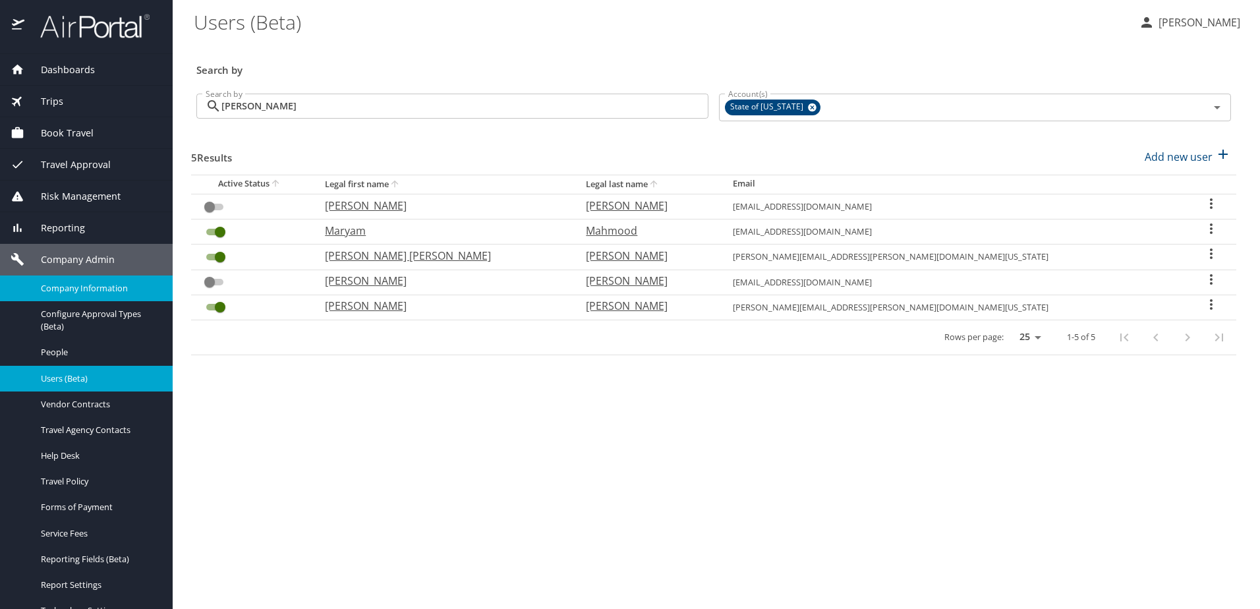
click at [70, 294] on div "Company Information" at bounding box center [87, 288] width 152 height 15
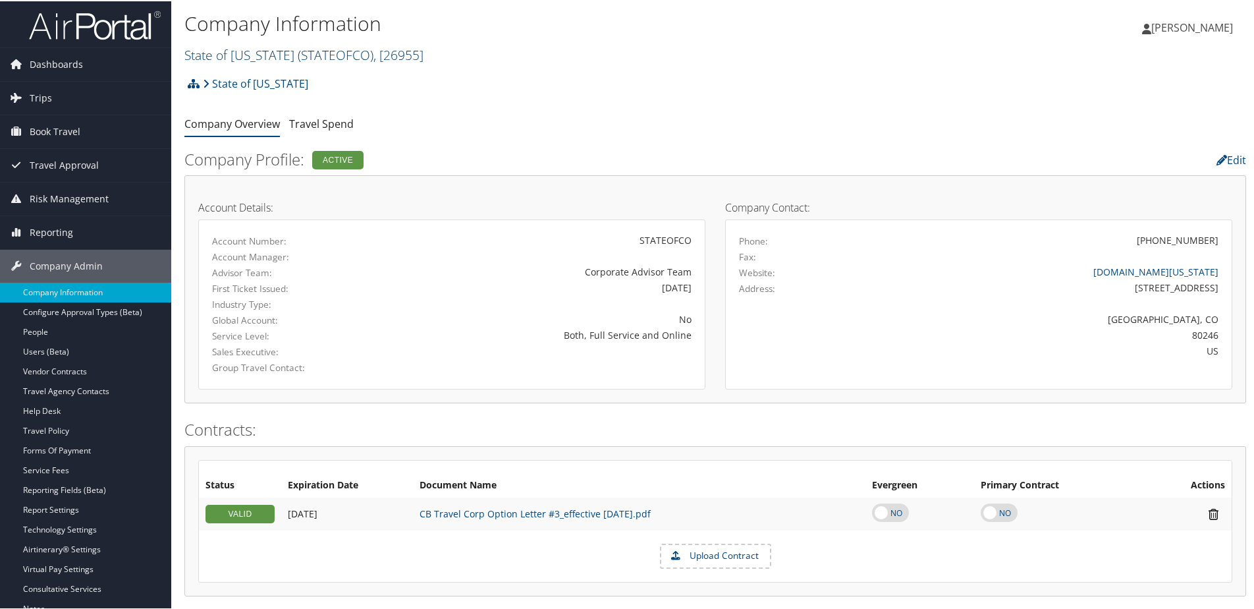
click at [224, 53] on link "State of [US_STATE] ( STATEOFCO ) , [ 26955 ]" at bounding box center [303, 54] width 239 height 18
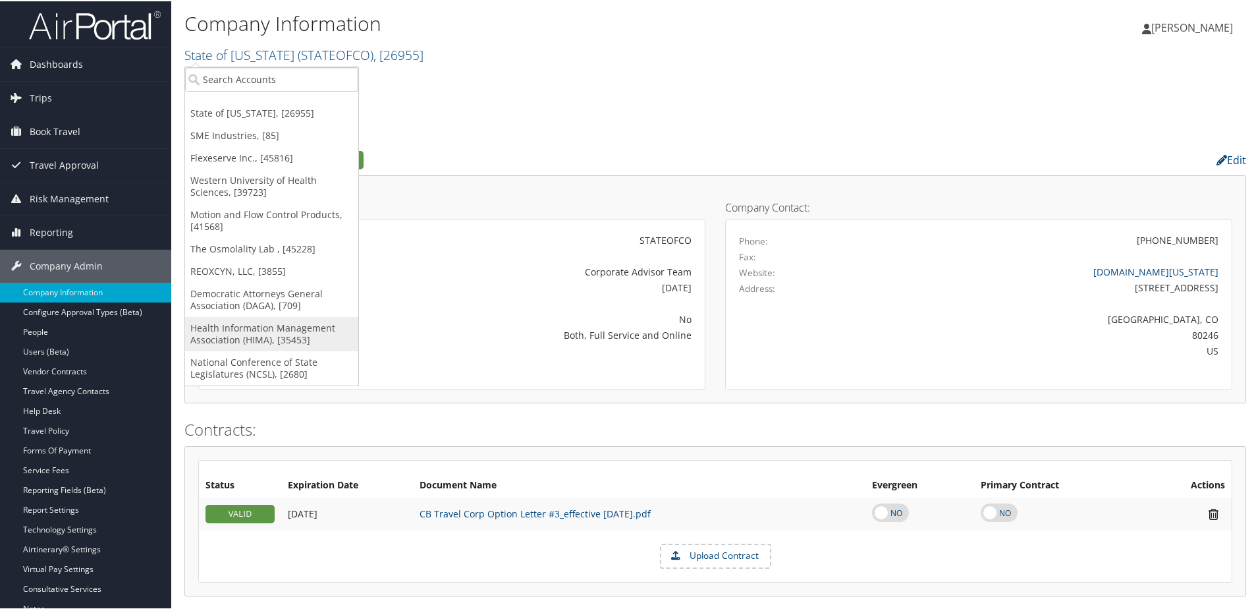
click at [237, 337] on link "Health Information Management Association (HIMA), [35453]" at bounding box center [271, 333] width 173 height 34
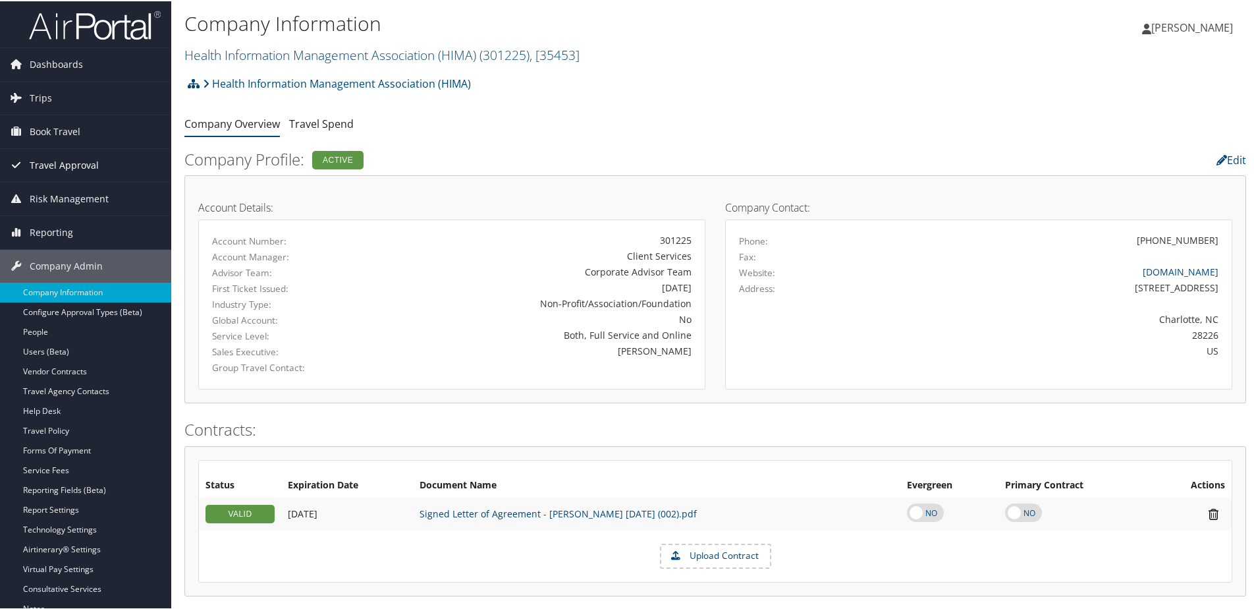
click at [65, 157] on span "Travel Approval" at bounding box center [64, 164] width 69 height 33
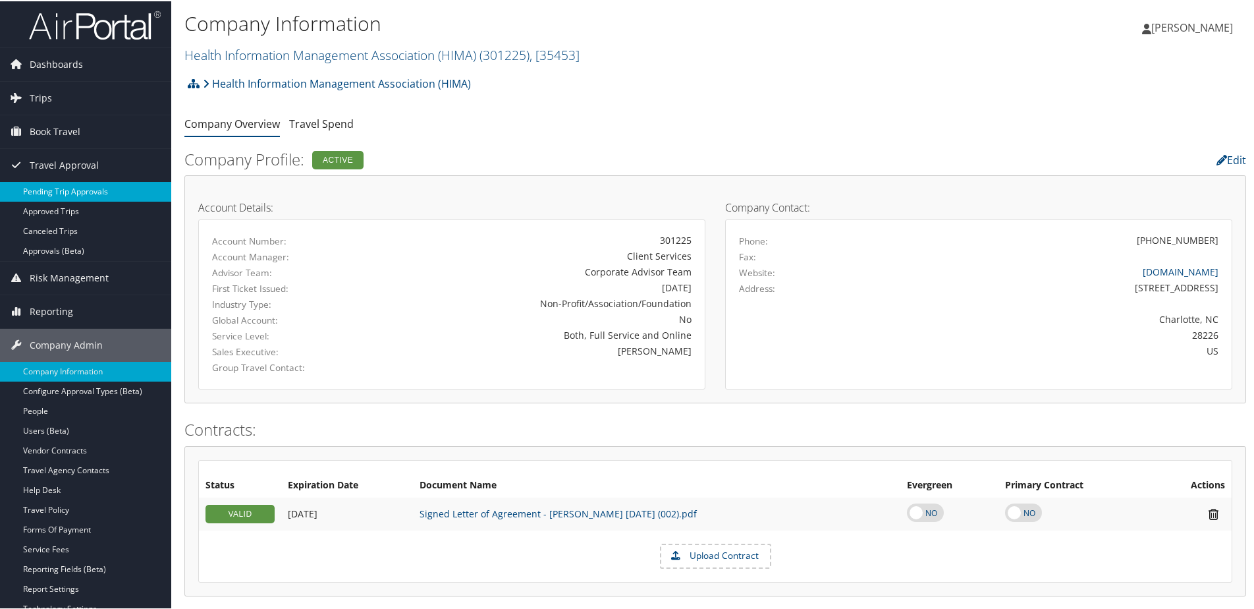
click at [55, 189] on link "Pending Trip Approvals" at bounding box center [85, 191] width 171 height 20
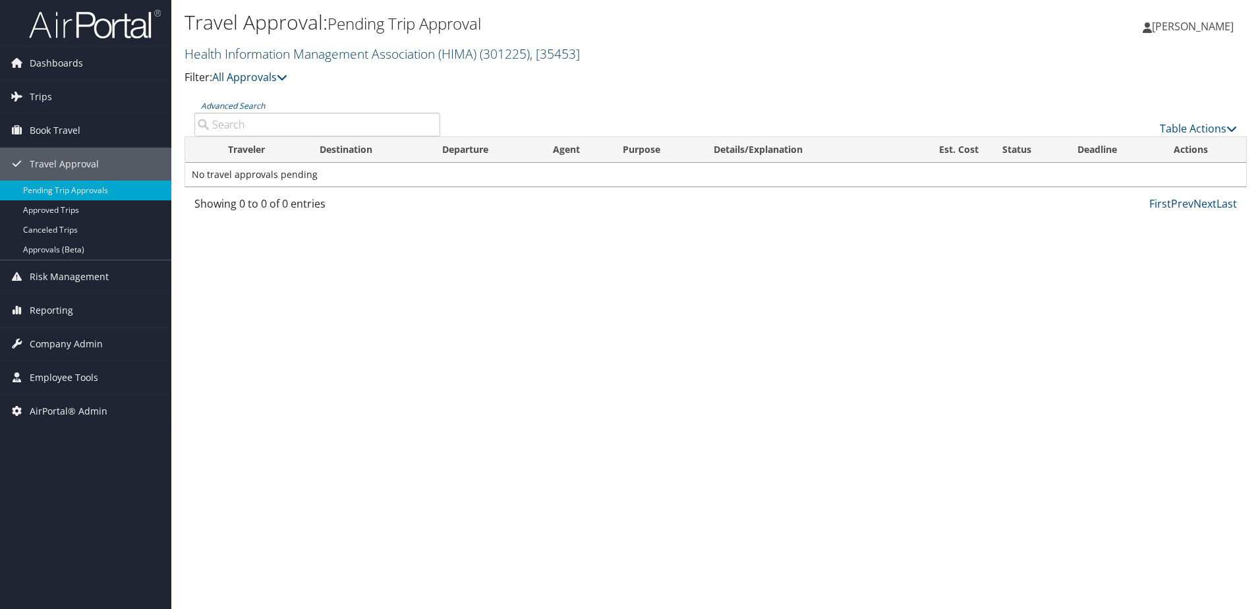
click at [319, 51] on link "Health Information Management Association (HIMA) ( 301225 ) , [ 35453 ]" at bounding box center [381, 54] width 395 height 18
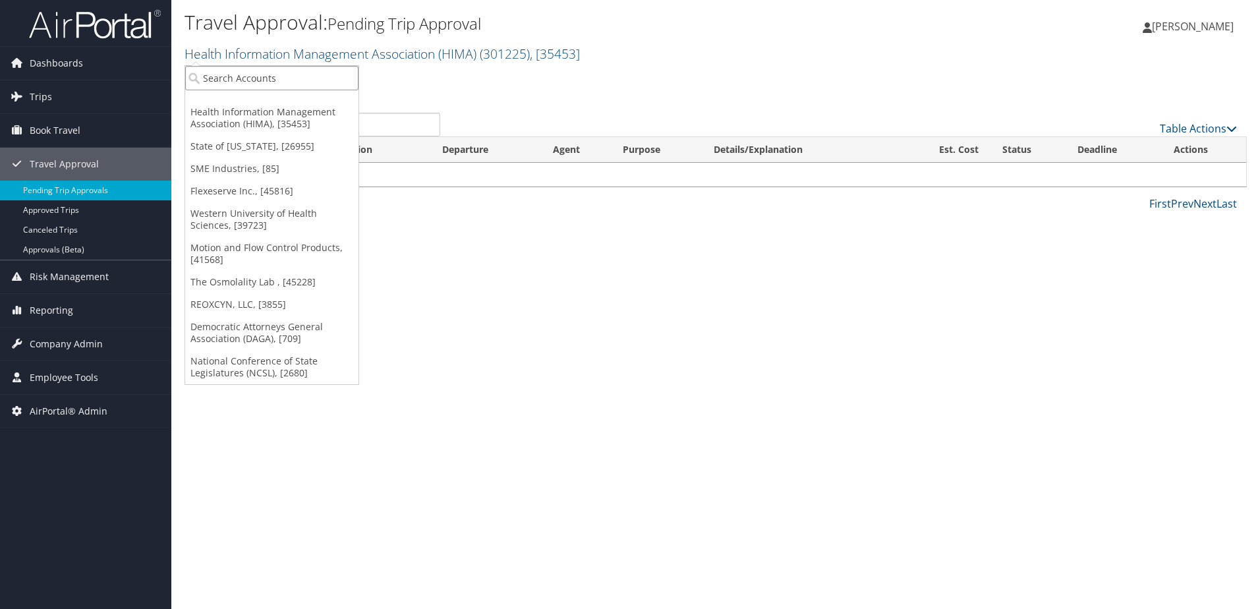
click at [223, 77] on input "search" at bounding box center [271, 78] width 173 height 24
type input "Xy"
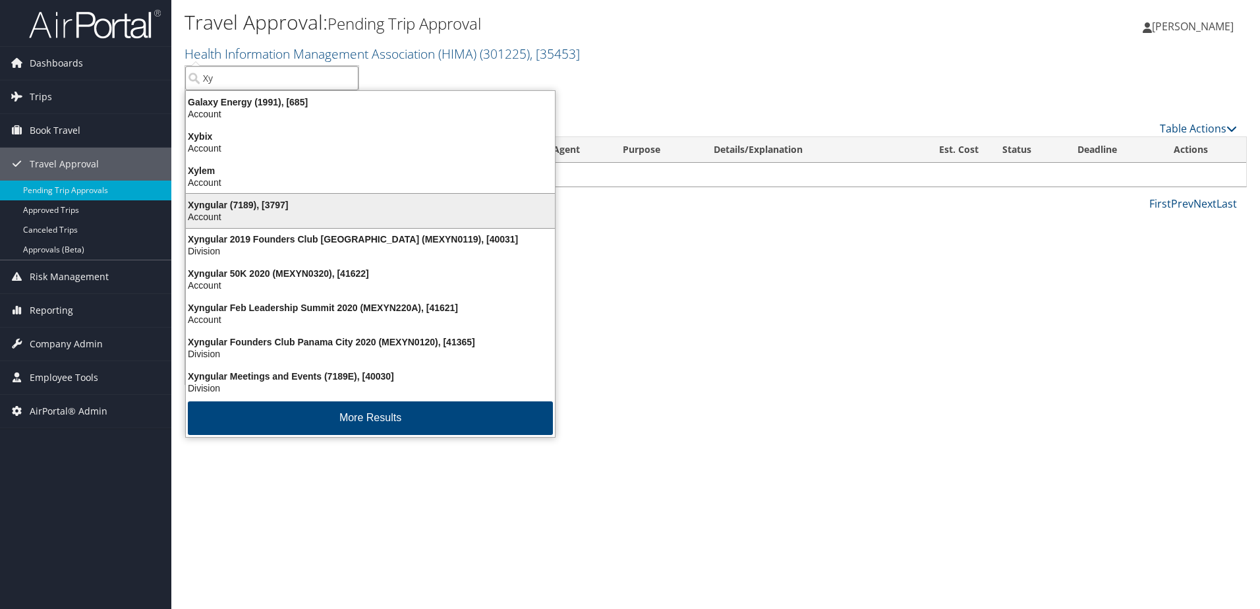
click at [198, 211] on div "Account" at bounding box center [370, 217] width 385 height 12
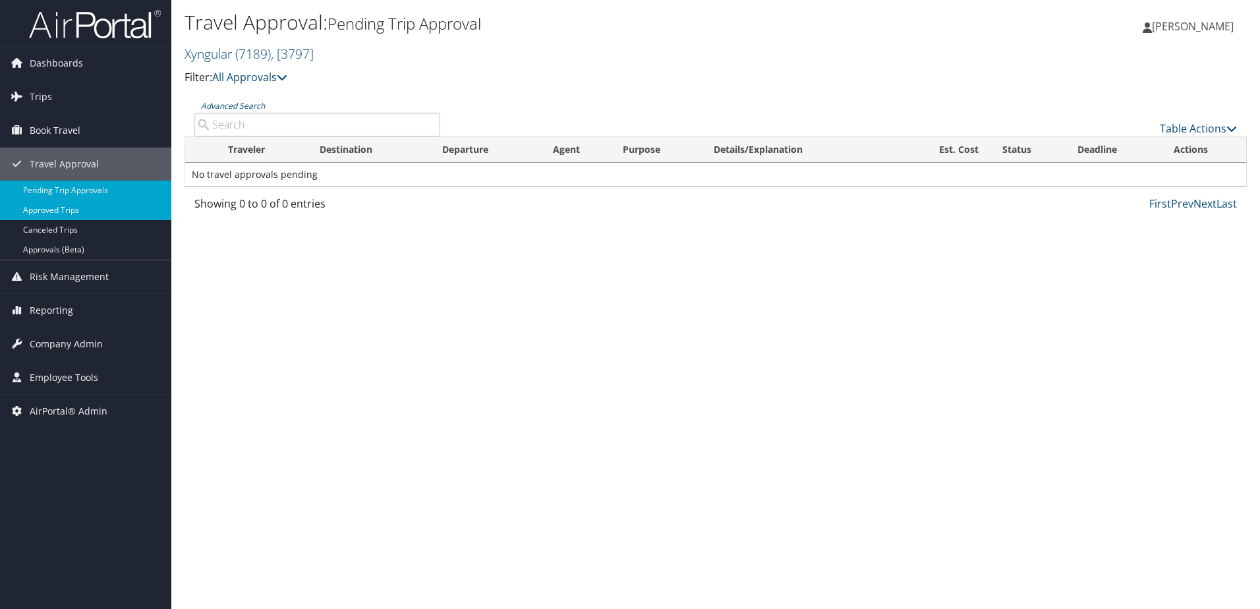
click at [66, 211] on link "Approved Trips" at bounding box center [85, 210] width 171 height 20
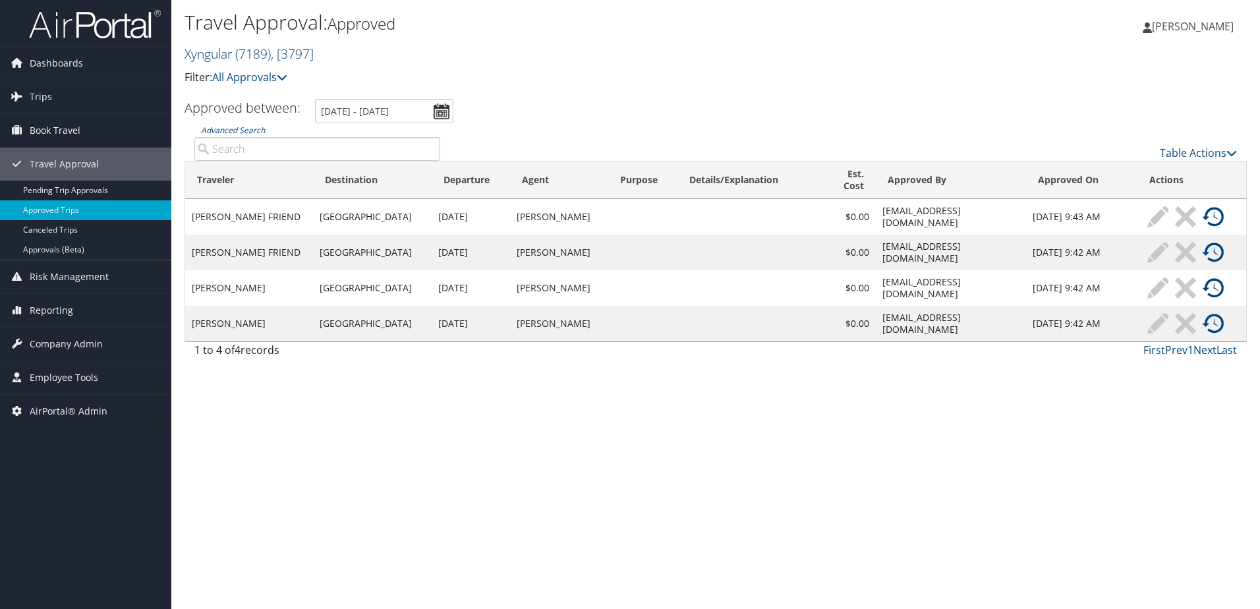
click at [214, 50] on link "Xyngular ( 7189 ) , [ 3797 ]" at bounding box center [248, 54] width 129 height 18
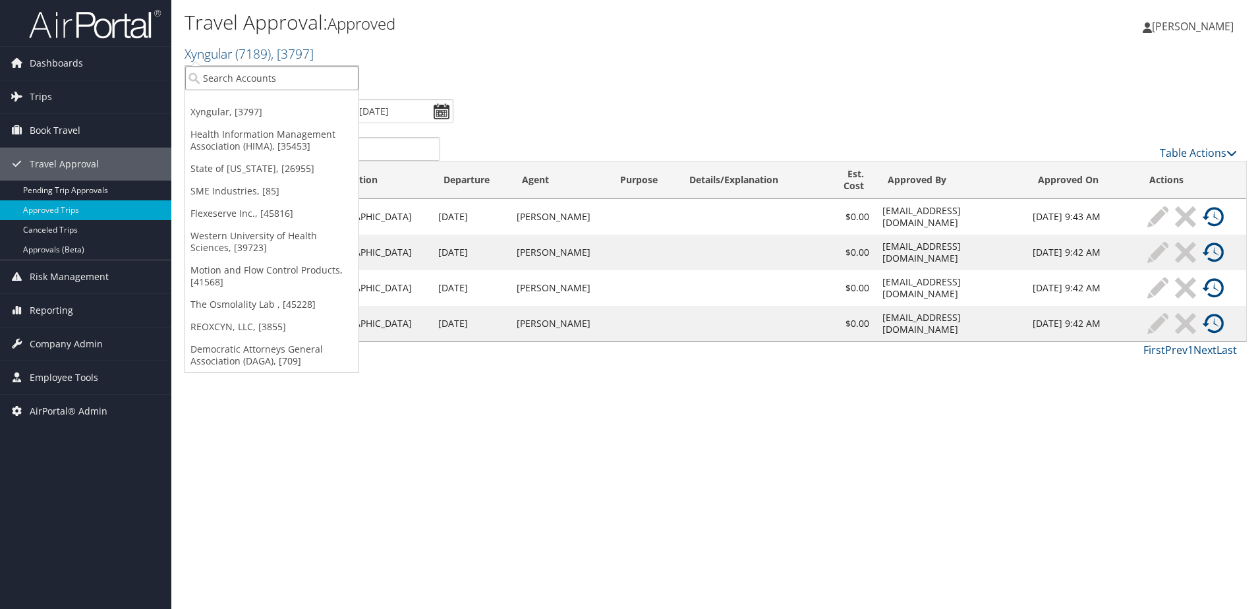
click at [213, 87] on input "search" at bounding box center [271, 78] width 173 height 24
type input "Engage Locums"
click at [221, 102] on div "Engage Locums (302095), [46061]" at bounding box center [281, 102] width 207 height 12
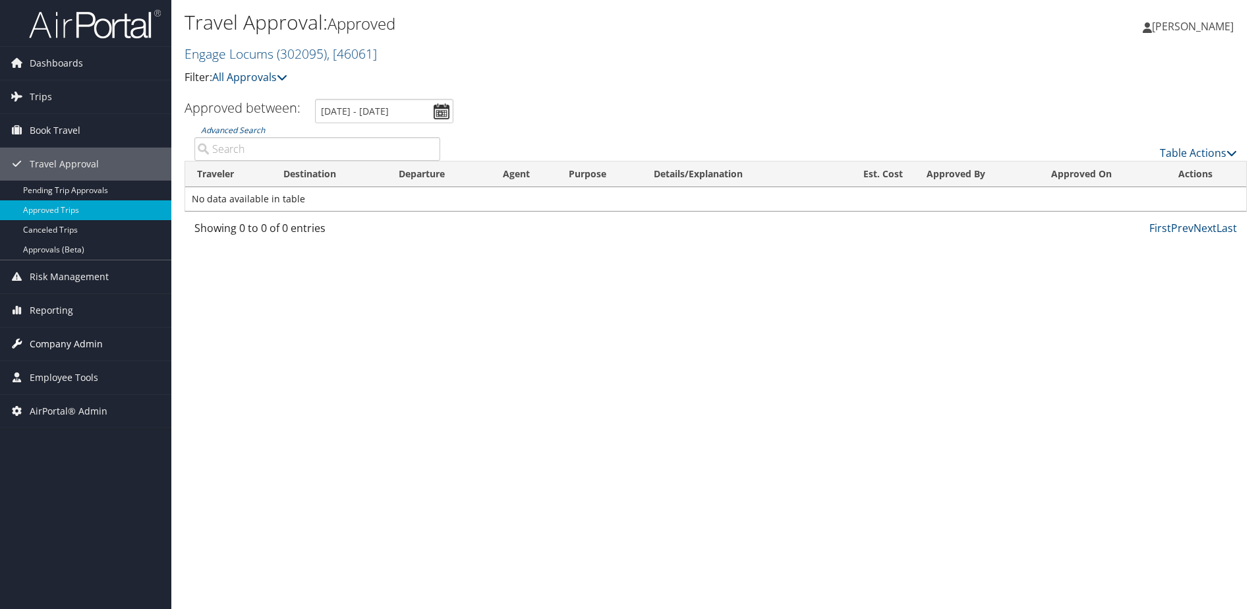
click at [47, 336] on span "Company Admin" at bounding box center [66, 343] width 73 height 33
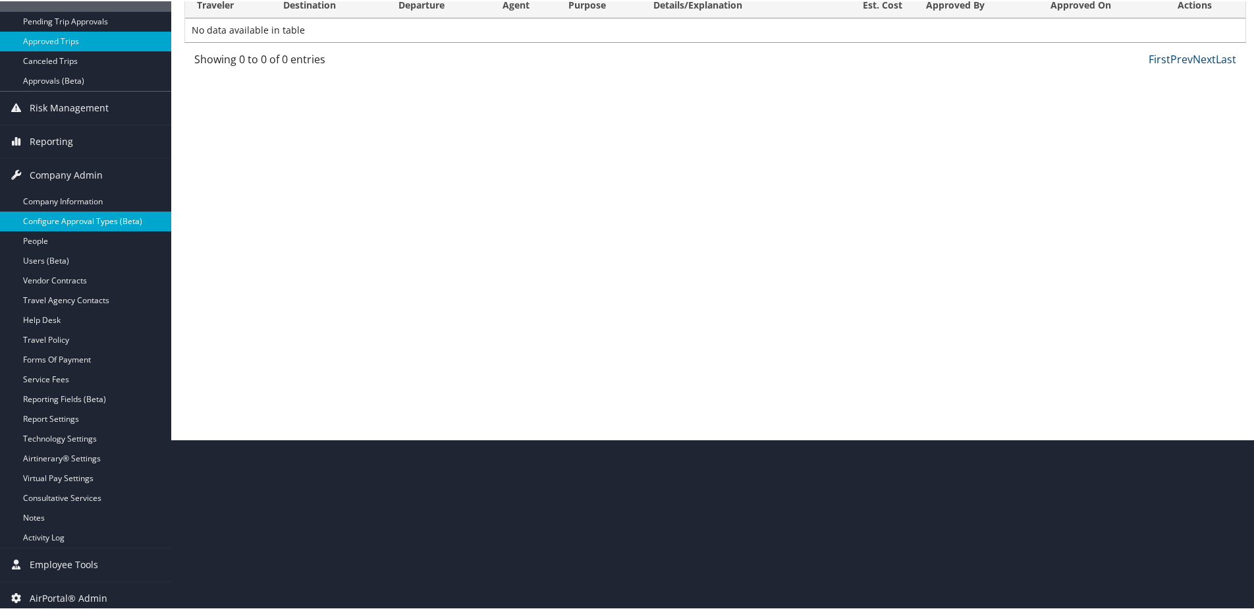
scroll to position [175, 0]
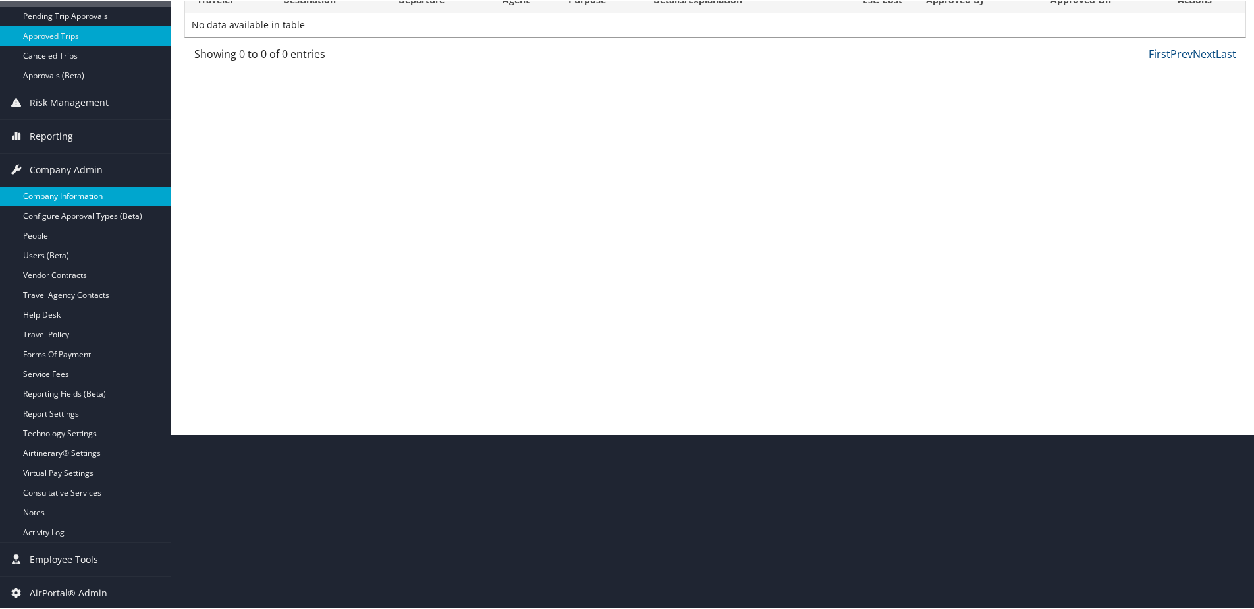
click at [88, 196] on link "Company Information" at bounding box center [85, 195] width 171 height 20
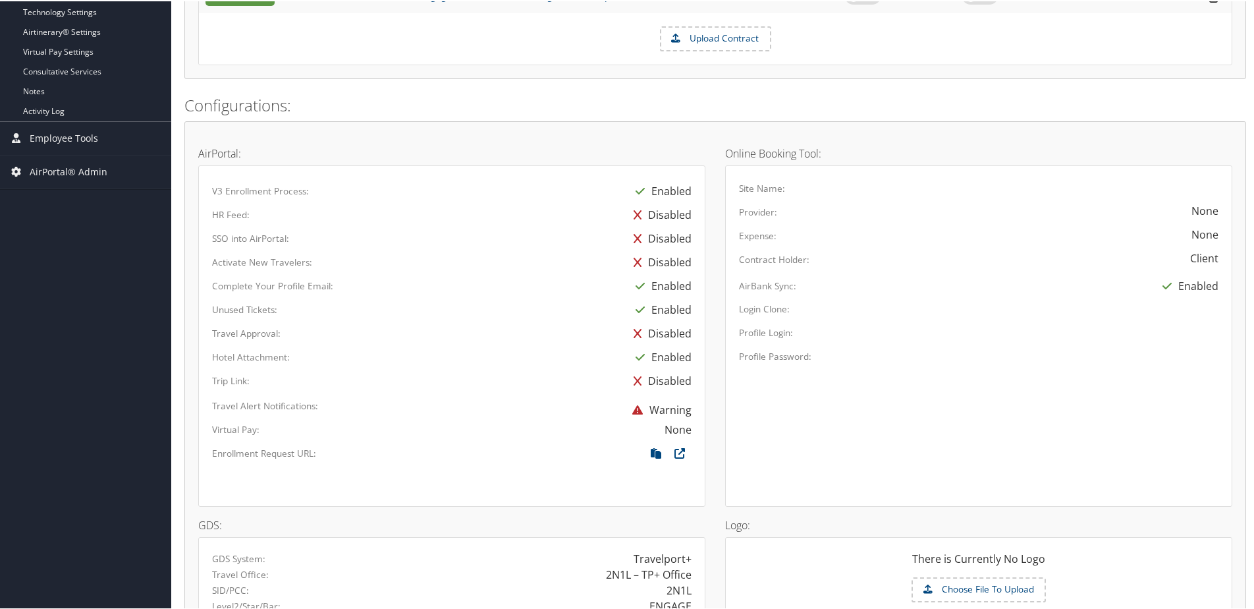
scroll to position [593, 0]
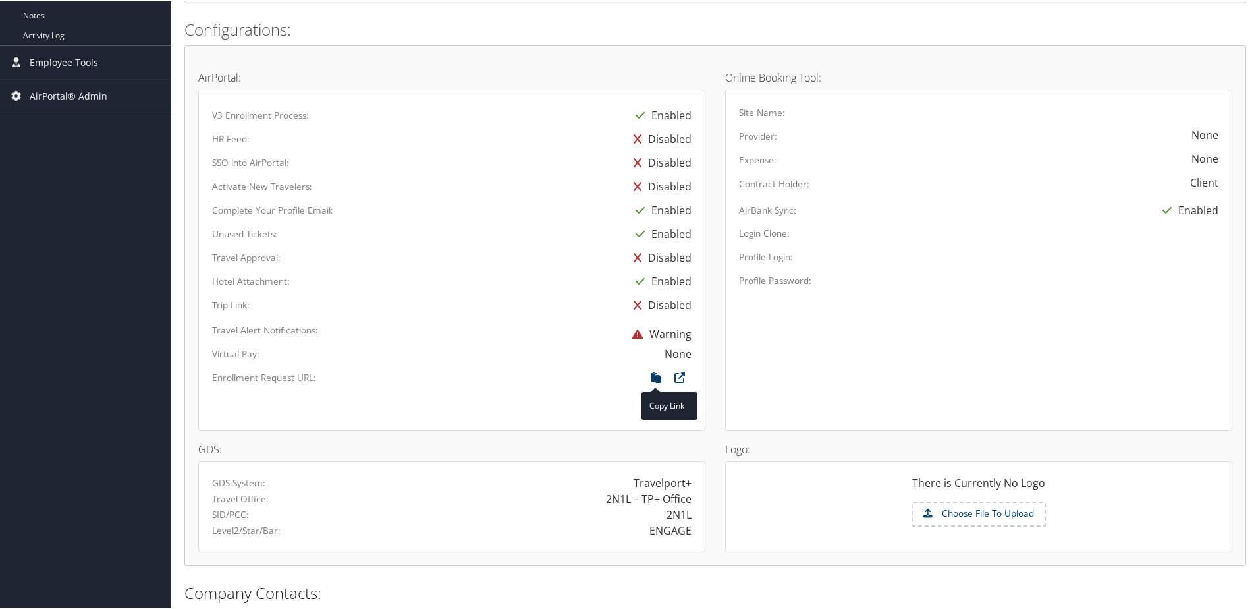
click at [647, 375] on icon at bounding box center [656, 379] width 24 height 17
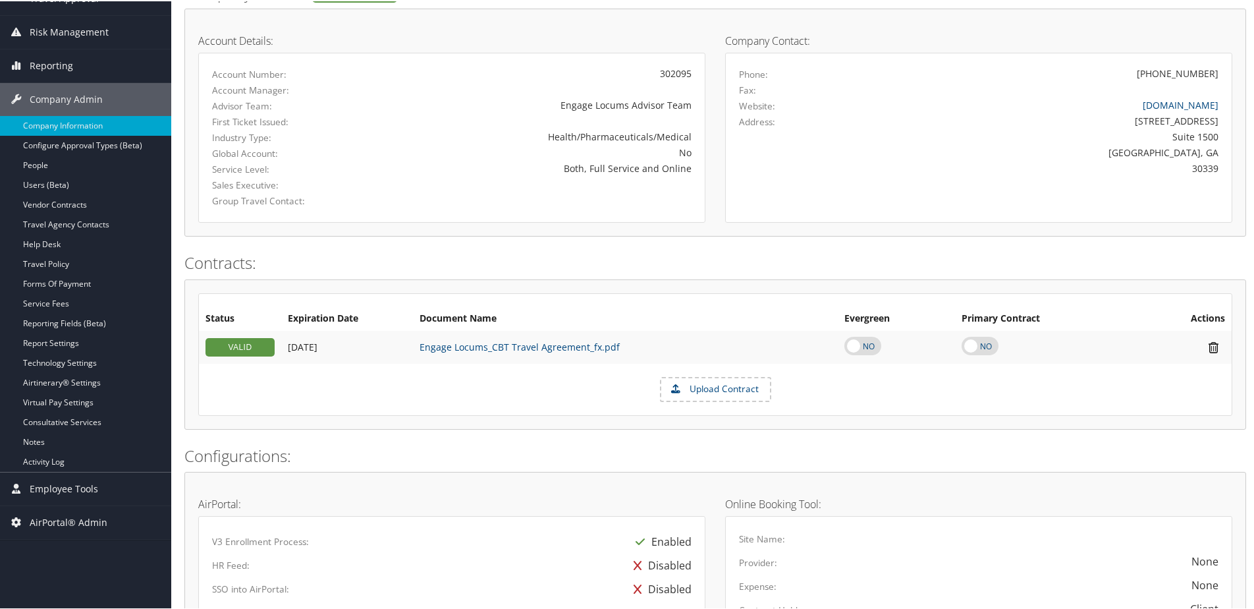
scroll to position [395, 0]
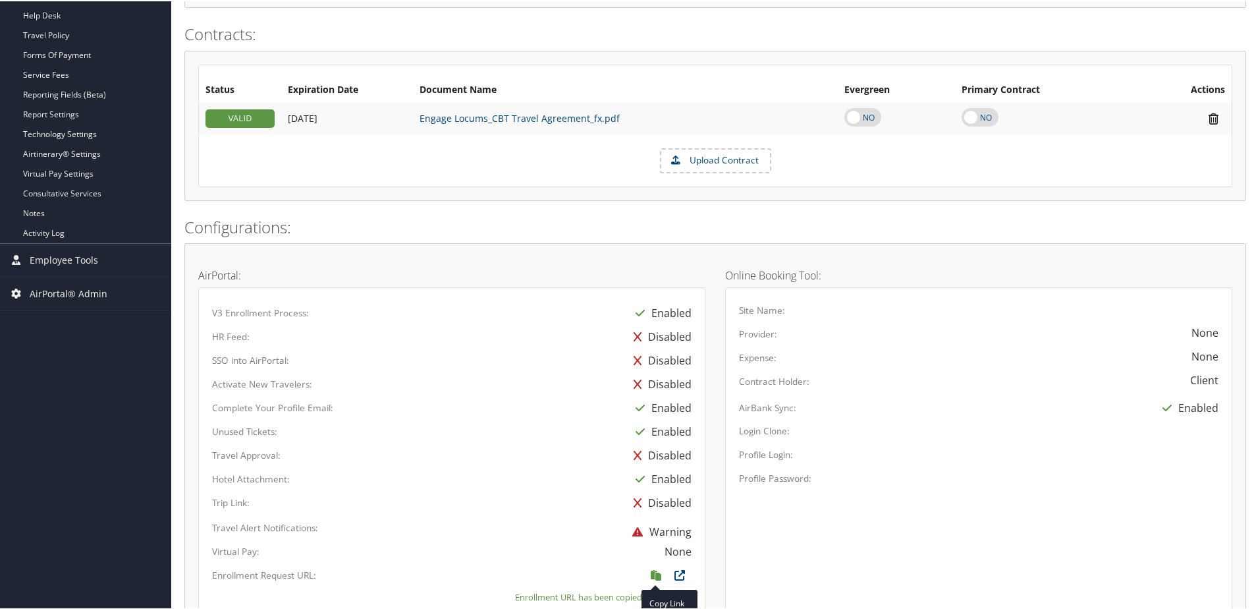
click at [648, 575] on icon at bounding box center [656, 577] width 24 height 17
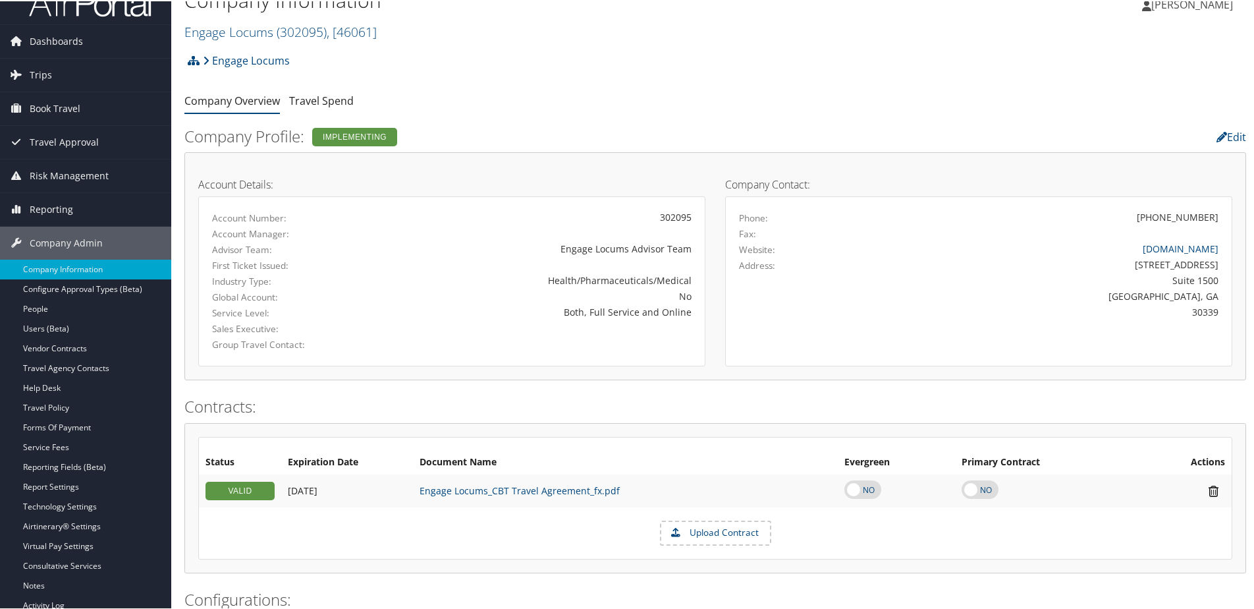
scroll to position [0, 0]
